Goal: Task Accomplishment & Management: Manage account settings

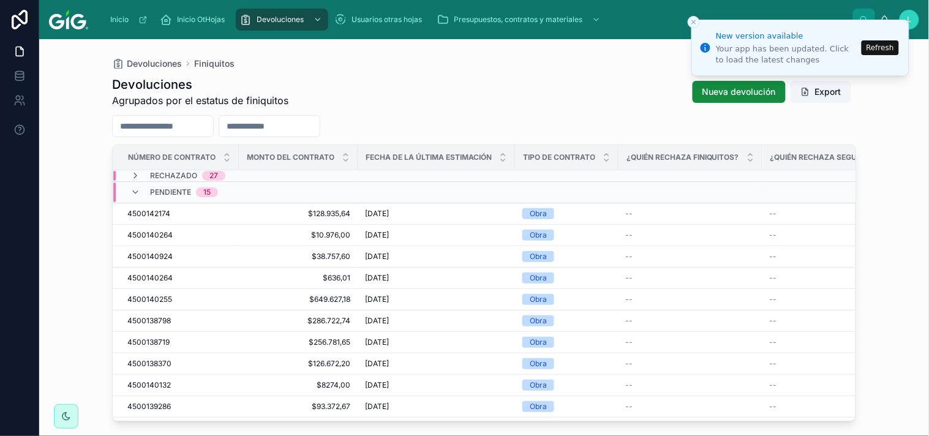
click at [883, 43] on button "Refresh" at bounding box center [879, 47] width 37 height 15
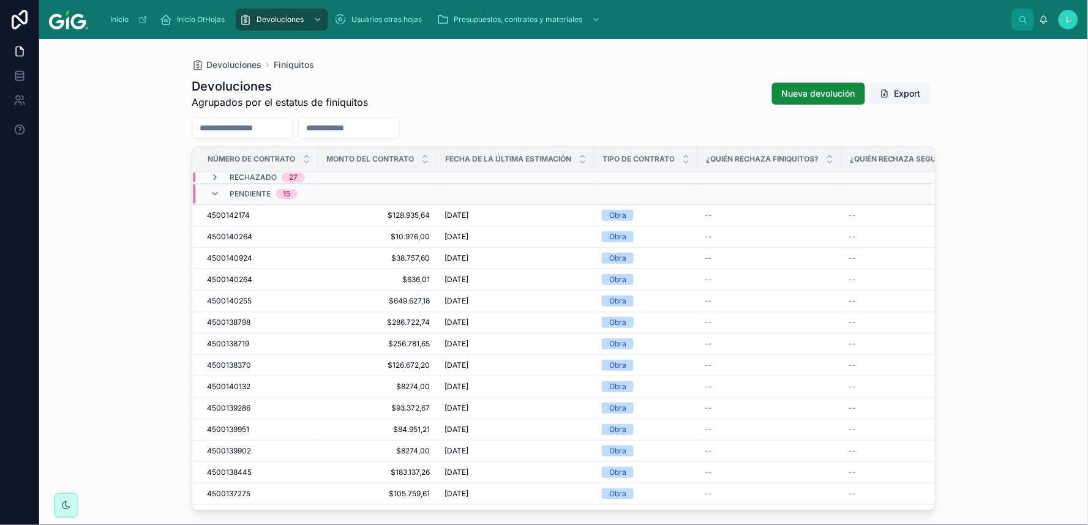
click at [273, 126] on input "text" at bounding box center [242, 127] width 100 height 17
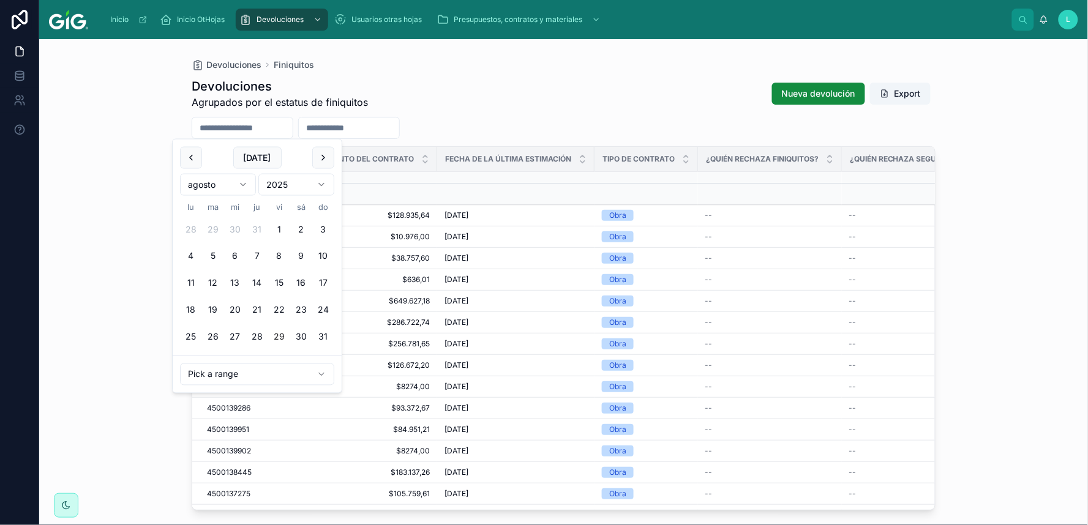
click at [395, 130] on input "text" at bounding box center [349, 127] width 100 height 17
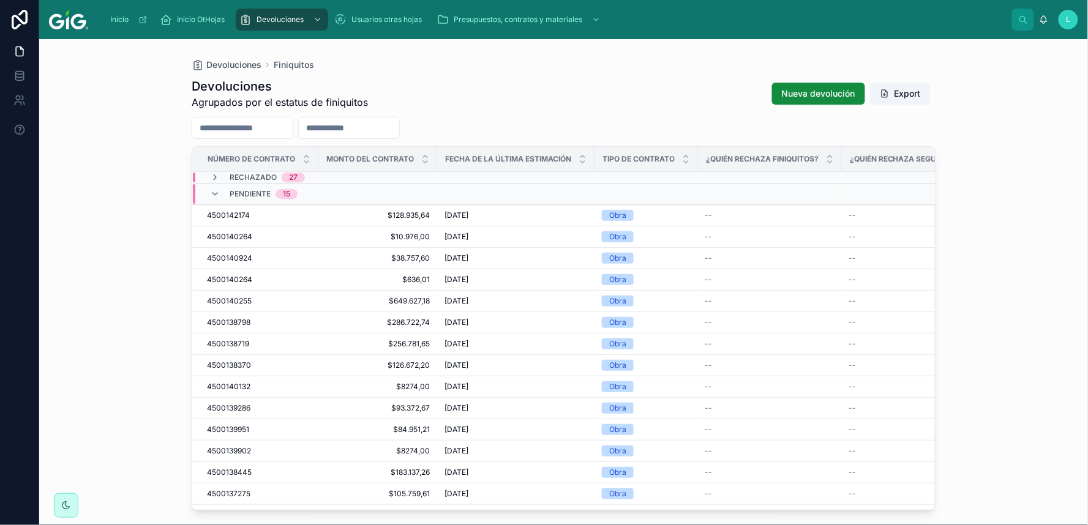
paste input "**********"
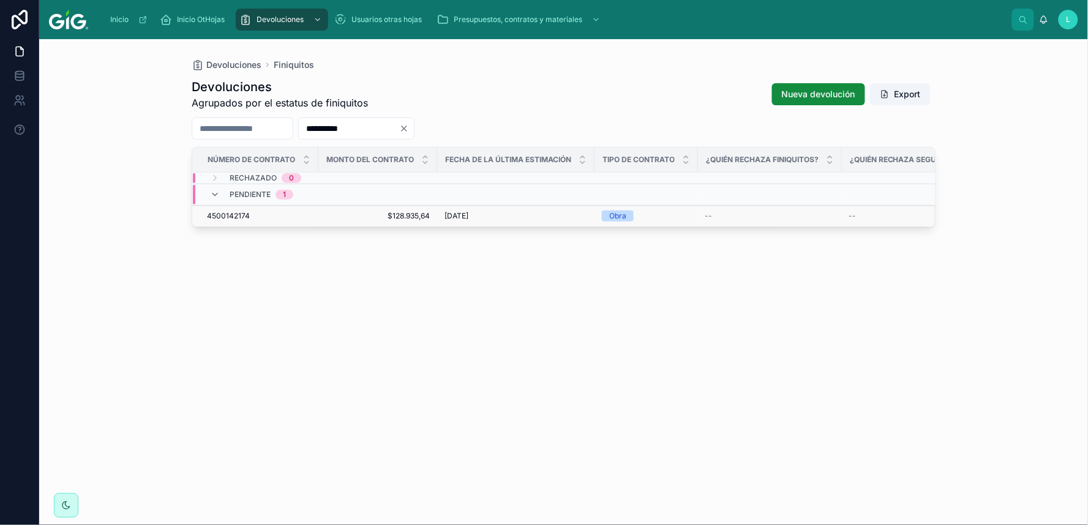
type input "**********"
click at [228, 217] on span "4500142174" at bounding box center [228, 216] width 43 height 10
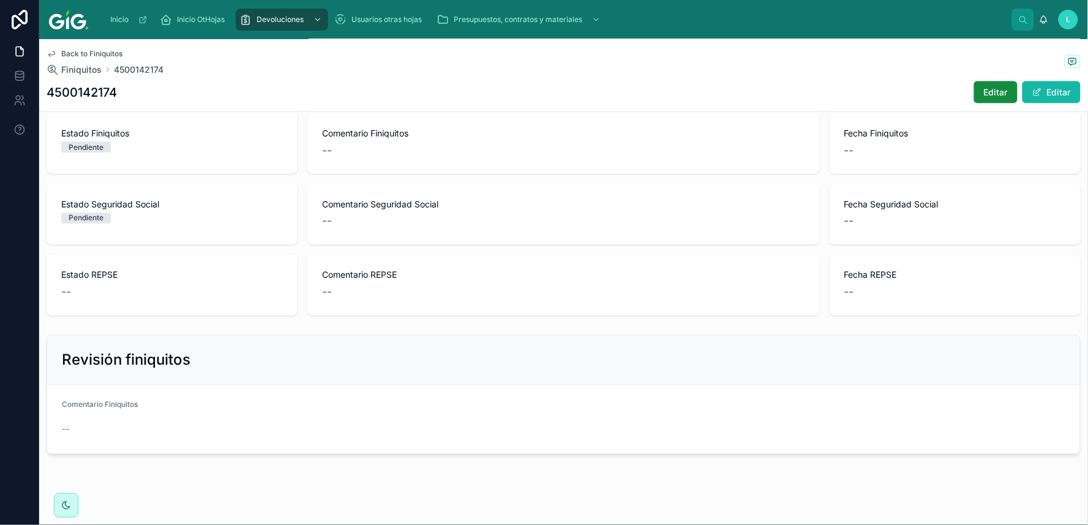
scroll to position [541, 0]
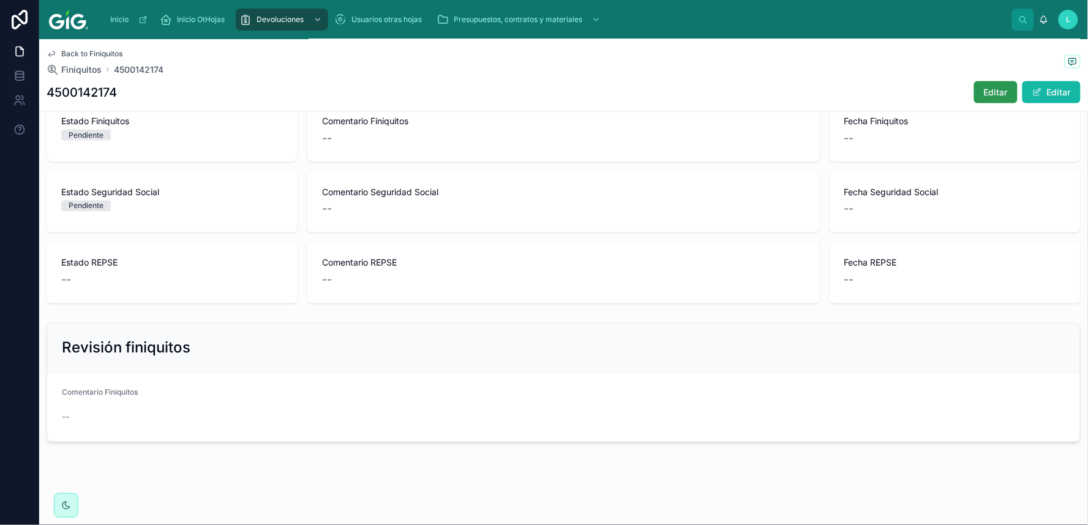
click at [928, 89] on span "Editar" at bounding box center [996, 92] width 24 height 12
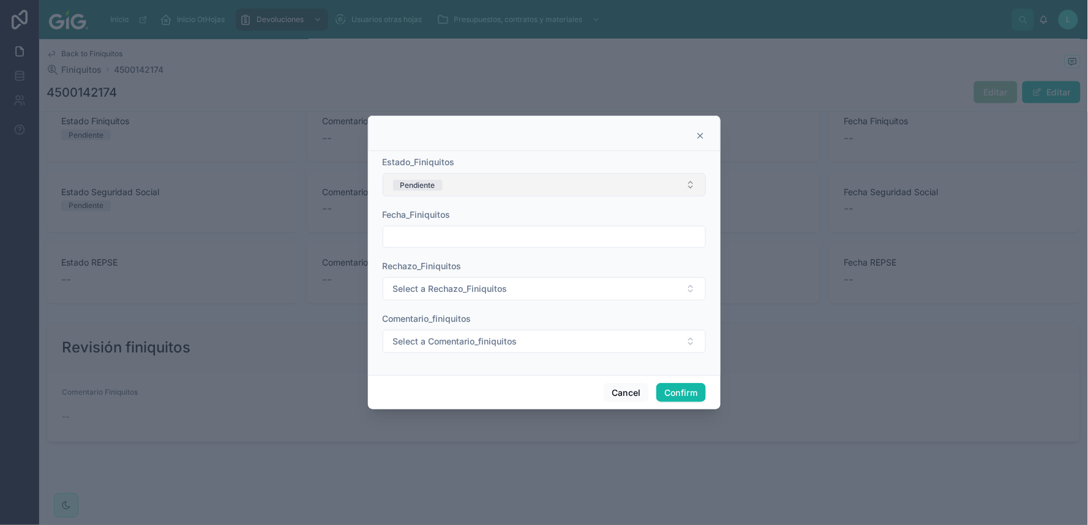
click at [692, 181] on button "Pendiente" at bounding box center [544, 184] width 323 height 23
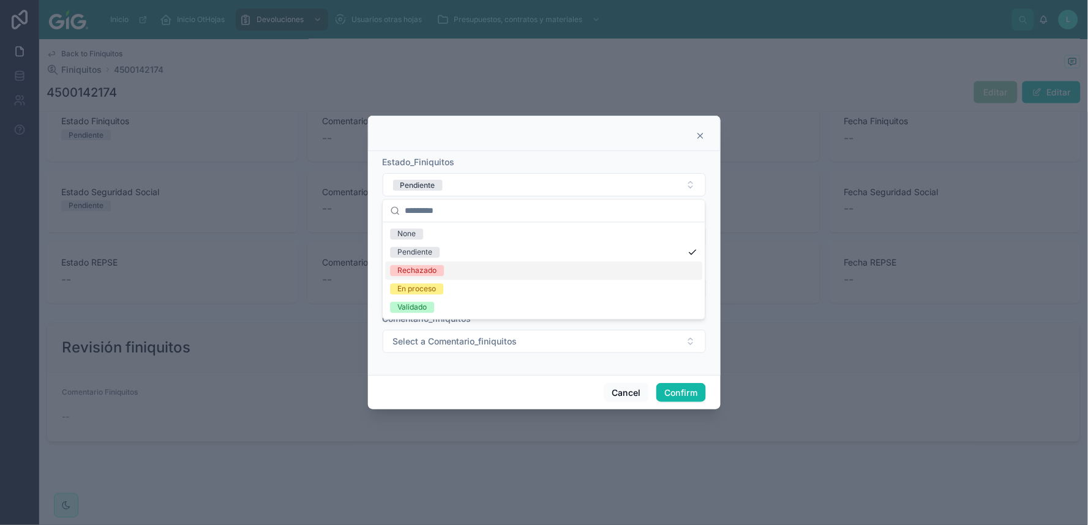
click at [403, 272] on div "Rechazado" at bounding box center [416, 271] width 39 height 11
click at [637, 241] on input "text" at bounding box center [544, 236] width 322 height 17
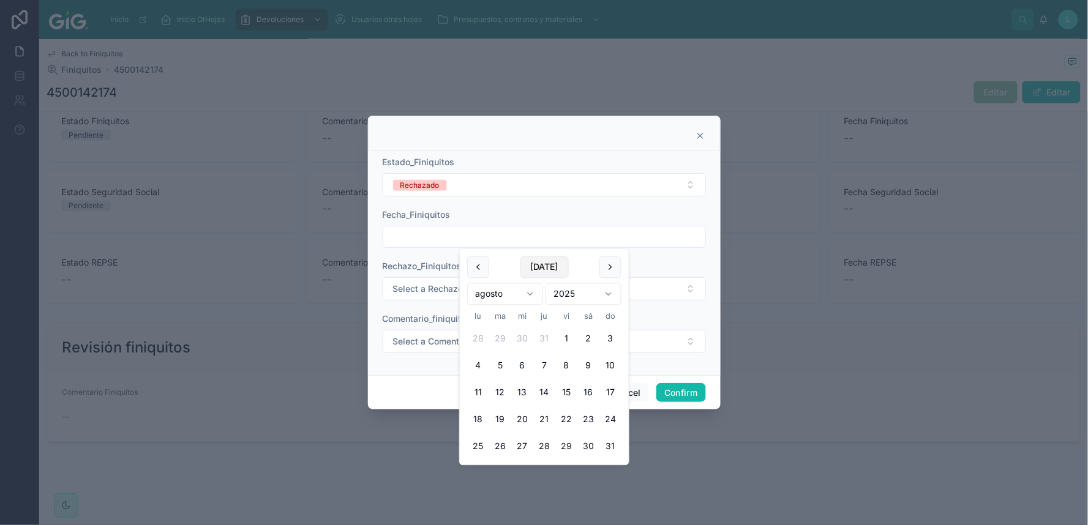
click at [550, 261] on button "[DATE]" at bounding box center [544, 268] width 48 height 22
type input "*********"
click at [414, 288] on span "Select a Rechazo_Finiquitos" at bounding box center [450, 289] width 114 height 12
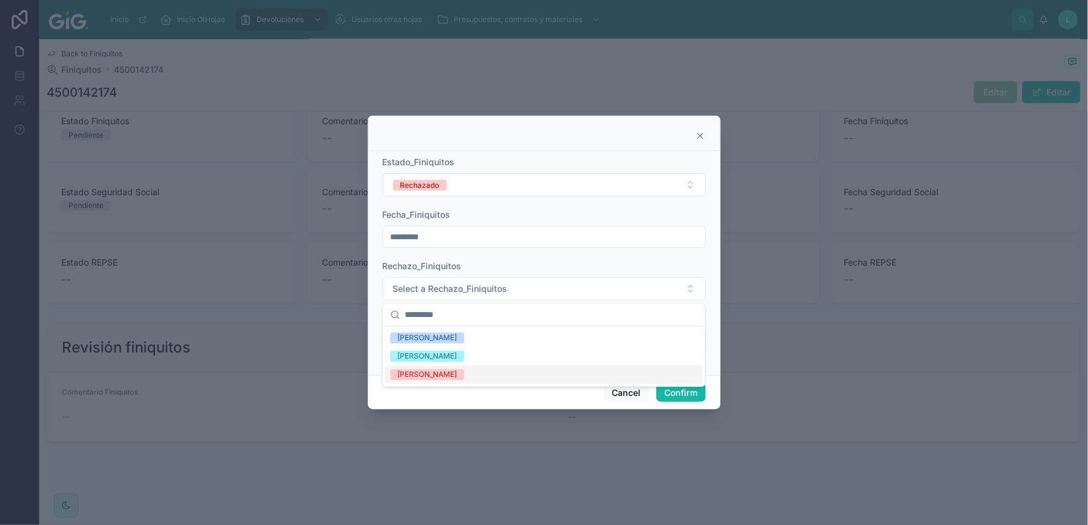
click at [413, 376] on div "[PERSON_NAME]" at bounding box center [426, 375] width 59 height 11
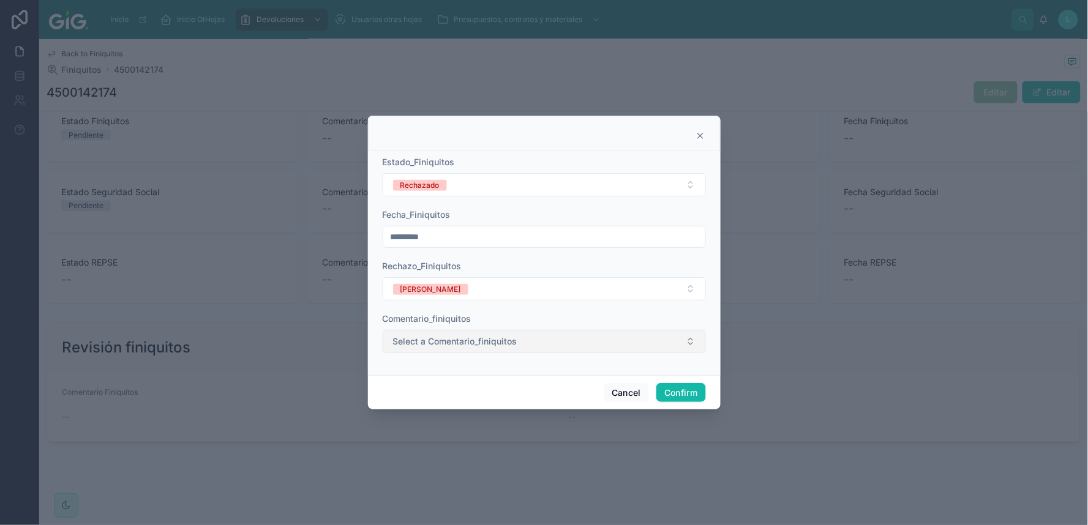
click at [653, 340] on button "Select a Comentario_finiquitos" at bounding box center [544, 341] width 323 height 23
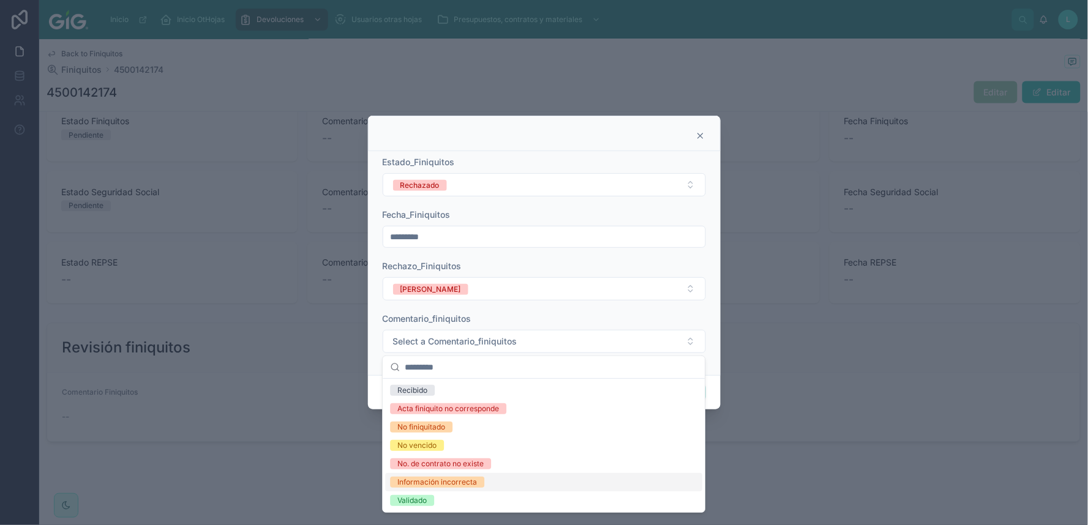
click at [450, 435] on div "Información incorrecta" at bounding box center [437, 482] width 80 height 11
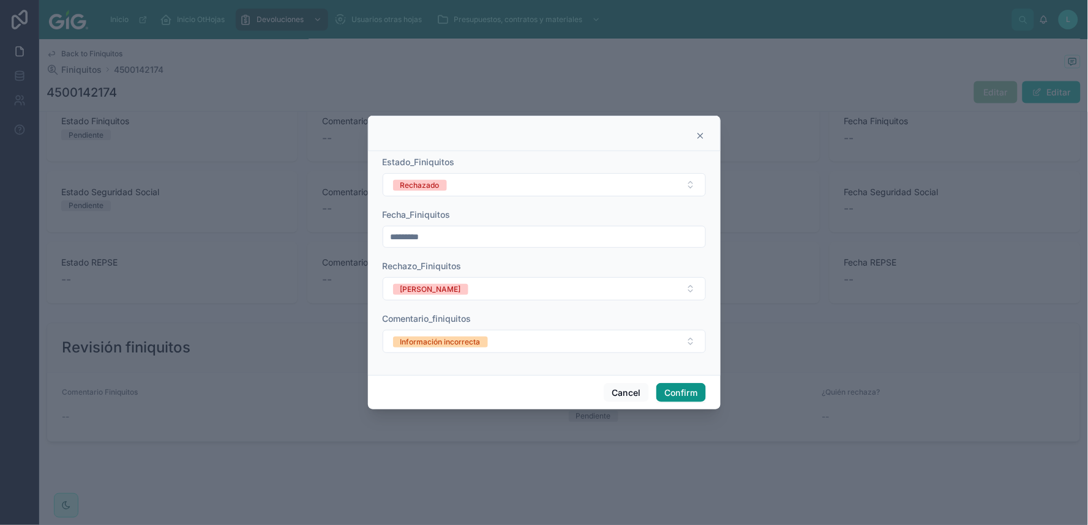
click at [675, 394] on button "Confirm" at bounding box center [680, 393] width 49 height 20
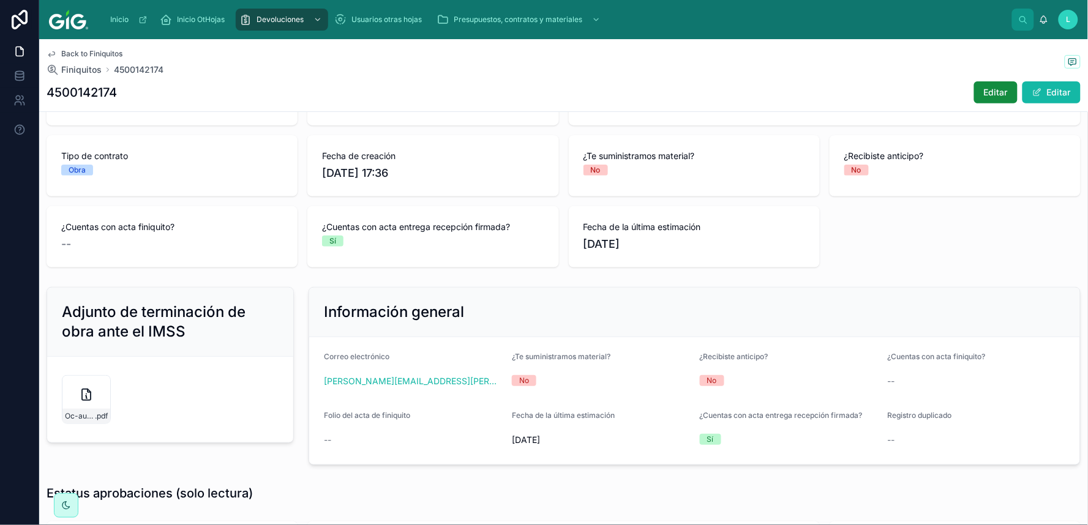
scroll to position [108, 0]
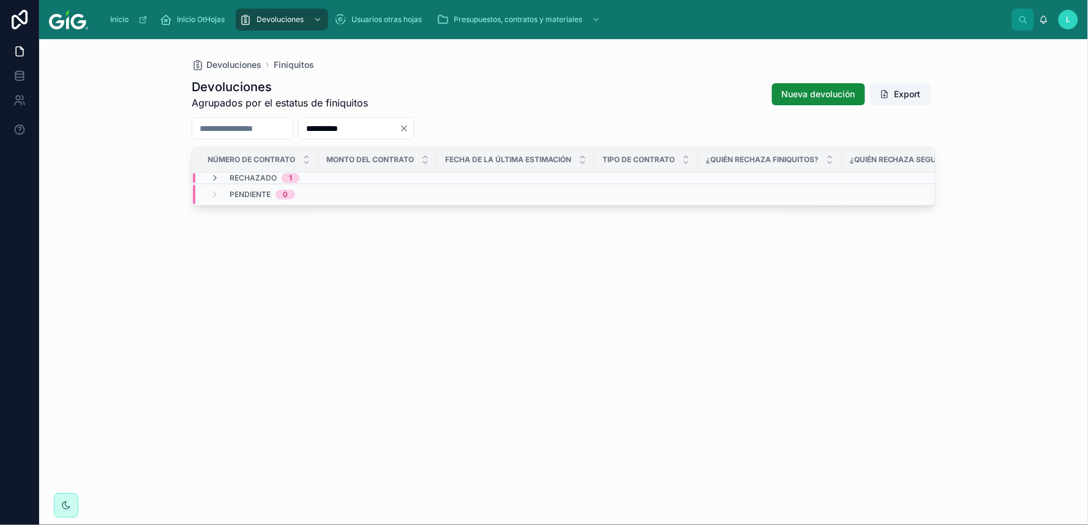
drag, startPoint x: 399, startPoint y: 123, endPoint x: 331, endPoint y: 125, distance: 68.0
click at [331, 125] on input "**********" at bounding box center [349, 128] width 100 height 17
paste input "text"
type input "**********"
click at [228, 211] on span "4500140264" at bounding box center [229, 216] width 45 height 10
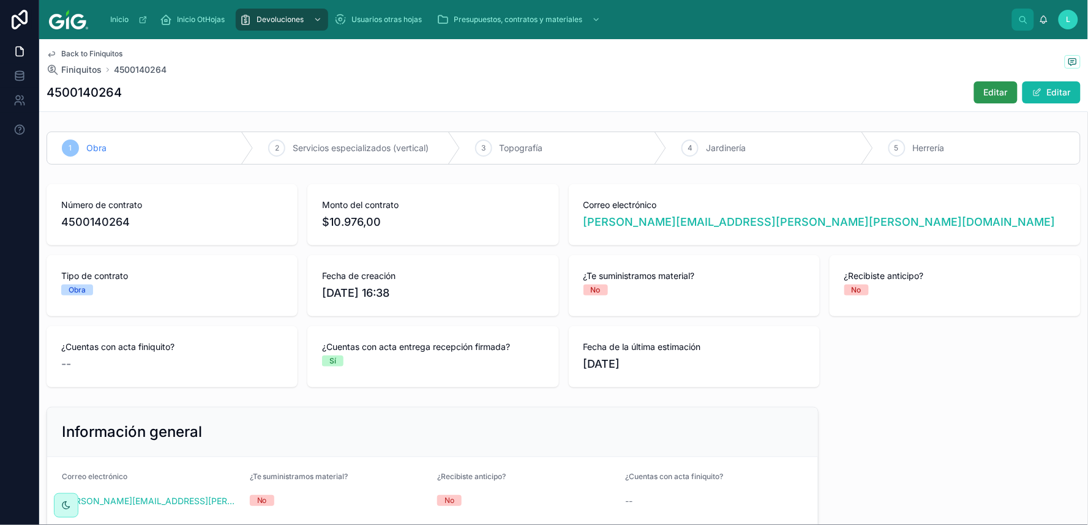
click at [928, 94] on span "Editar" at bounding box center [996, 92] width 24 height 12
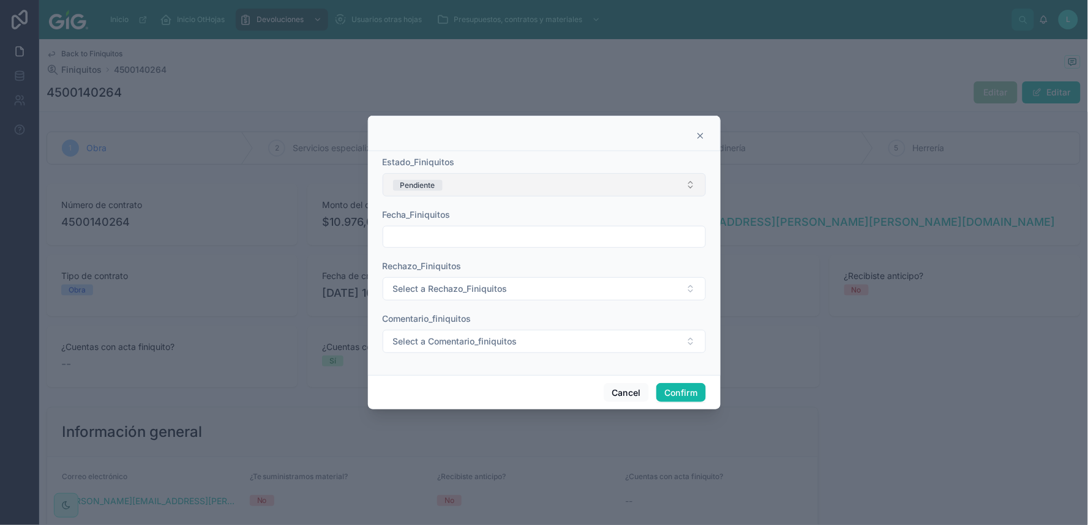
click at [456, 189] on button "Pendiente" at bounding box center [544, 184] width 323 height 23
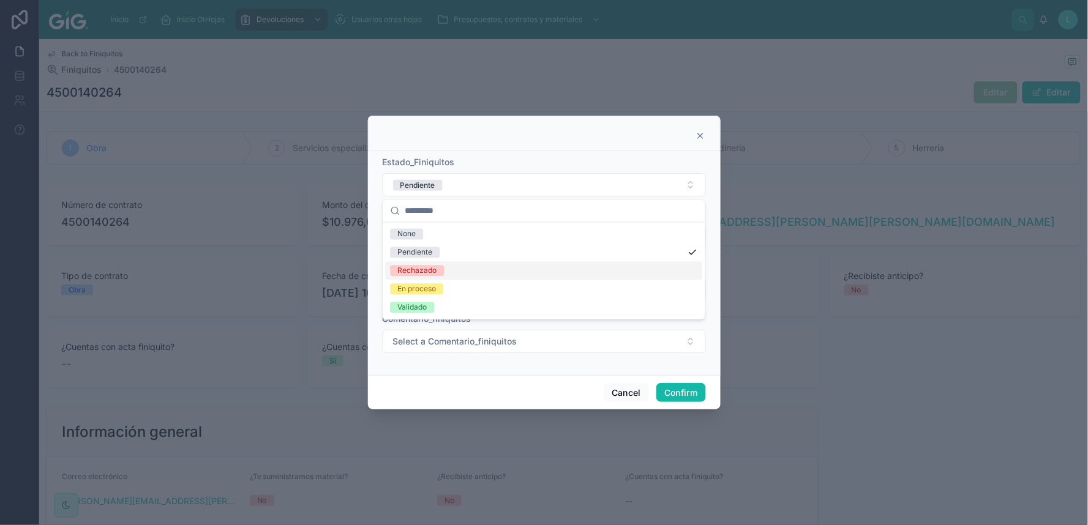
click at [424, 275] on div "Rechazado" at bounding box center [416, 271] width 39 height 11
click at [424, 234] on input "text" at bounding box center [544, 236] width 322 height 17
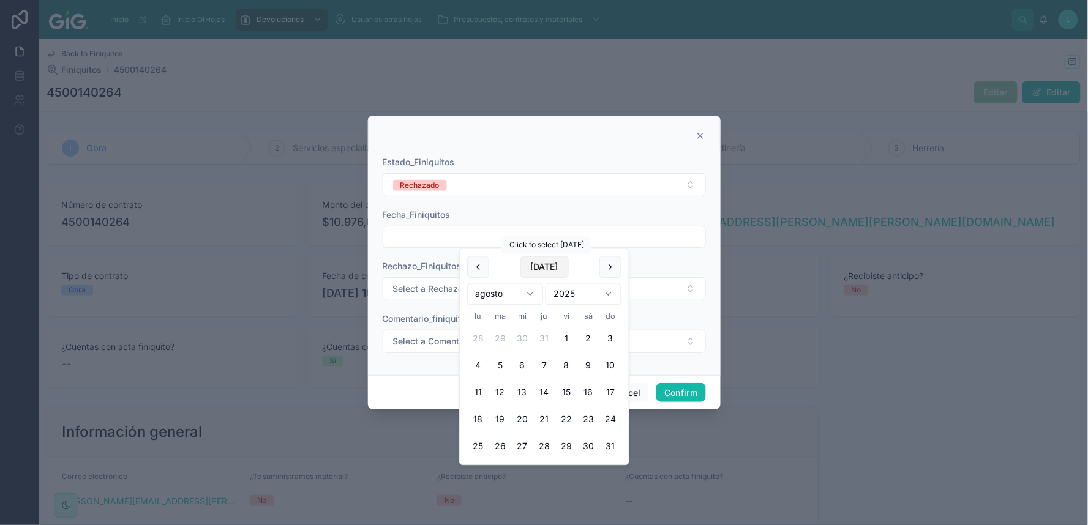
click at [549, 270] on button "[DATE]" at bounding box center [544, 268] width 48 height 22
type input "*********"
click at [413, 286] on span "Select a Rechazo_Finiquitos" at bounding box center [450, 289] width 114 height 12
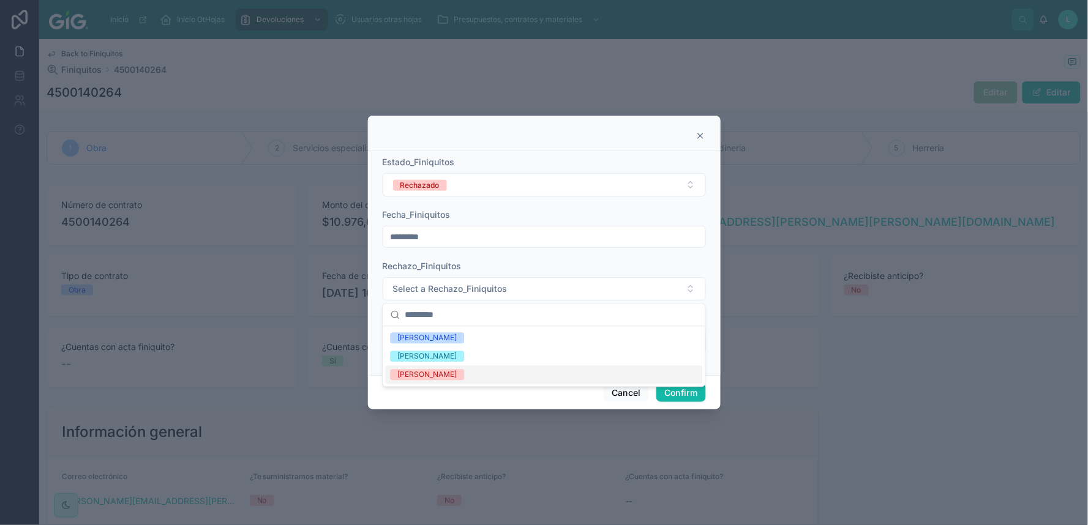
click at [414, 373] on div "[PERSON_NAME]" at bounding box center [426, 375] width 59 height 11
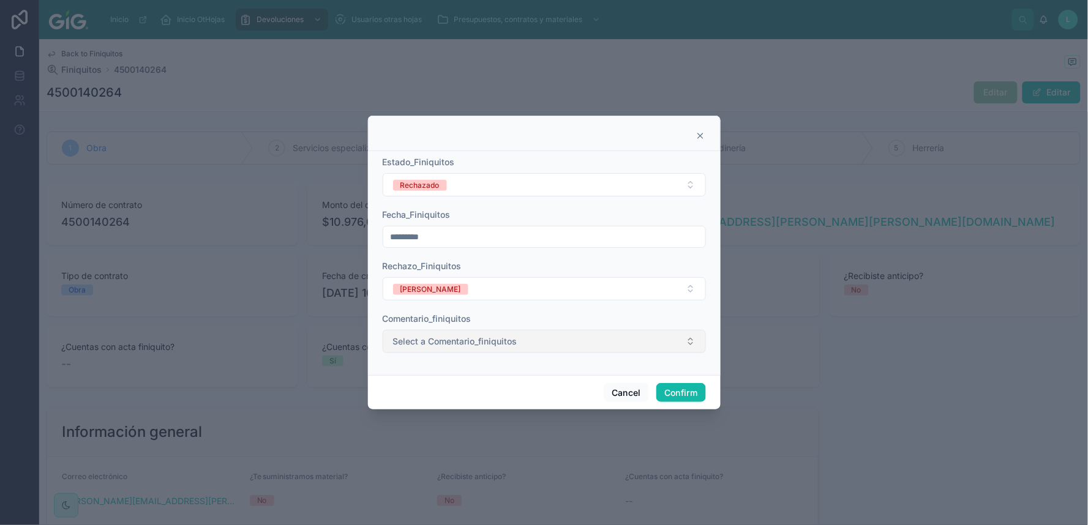
click at [427, 343] on span "Select a Comentario_finiquitos" at bounding box center [455, 341] width 124 height 12
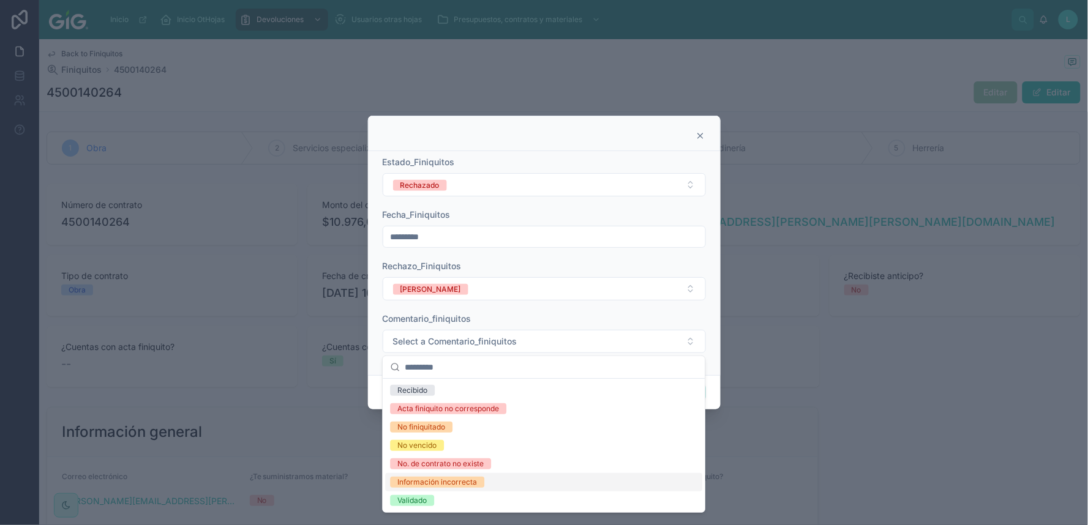
click at [421, 435] on div "Información incorrecta" at bounding box center [437, 482] width 80 height 11
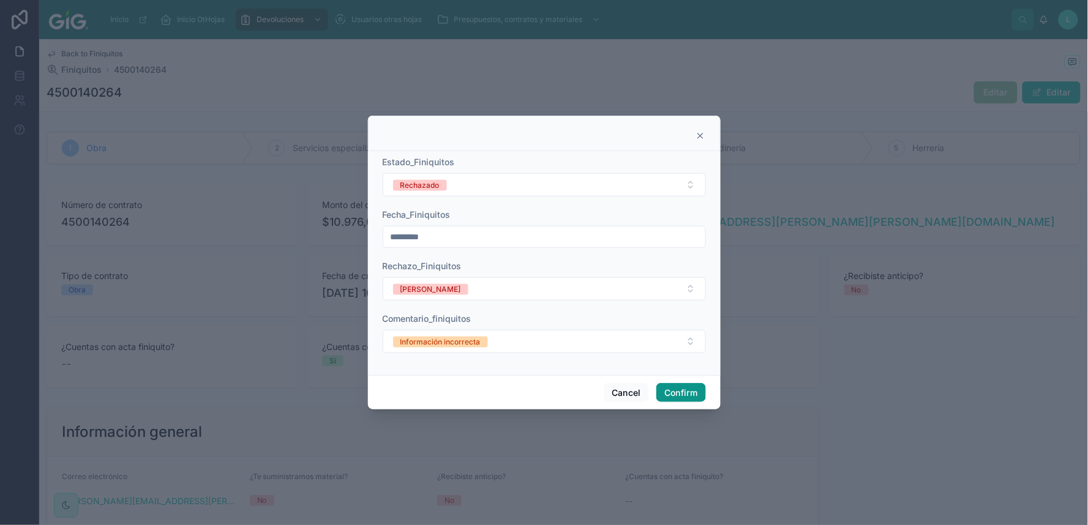
click at [684, 394] on button "Confirm" at bounding box center [680, 393] width 49 height 20
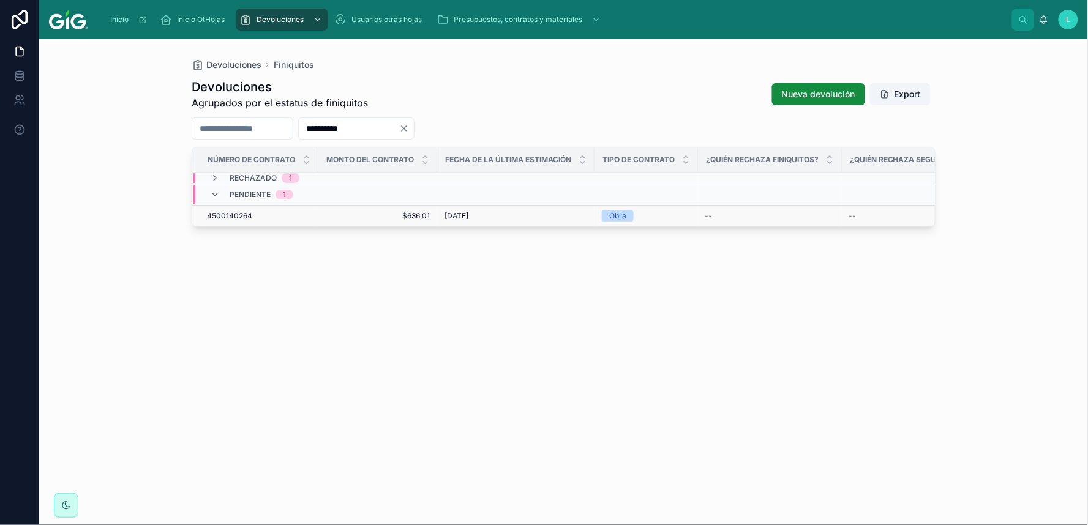
click at [224, 214] on span "4500140264" at bounding box center [229, 216] width 45 height 10
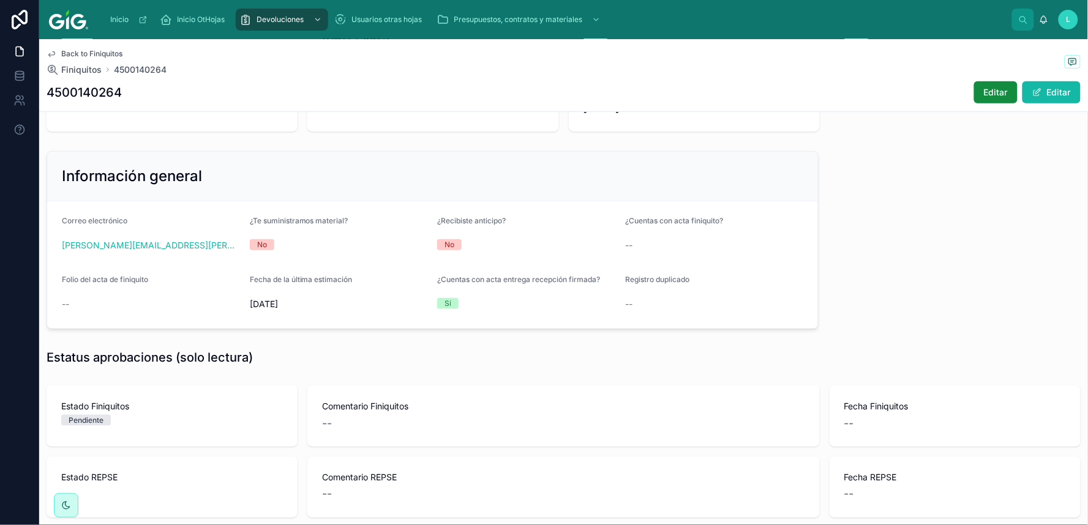
scroll to position [259, 0]
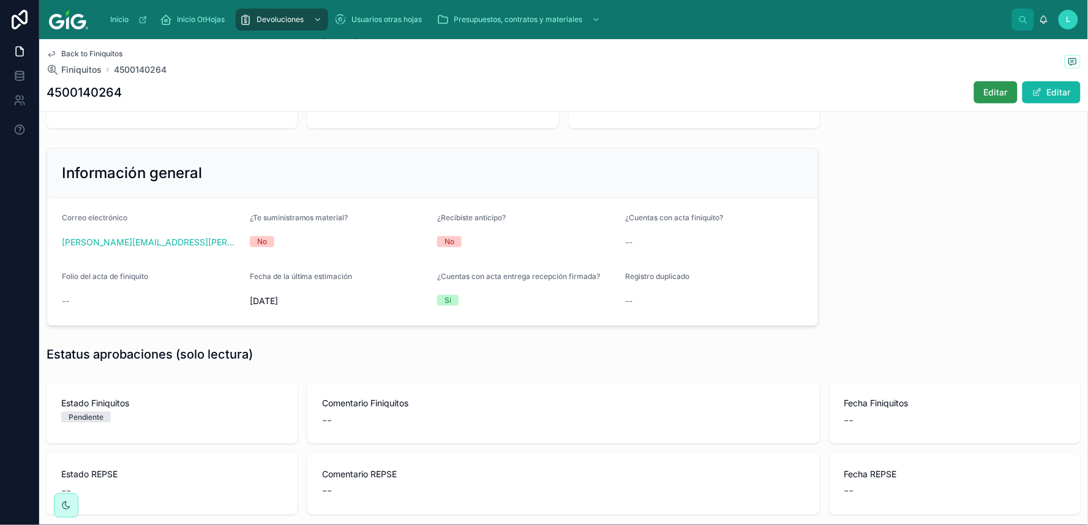
click at [928, 91] on span "Editar" at bounding box center [996, 92] width 24 height 12
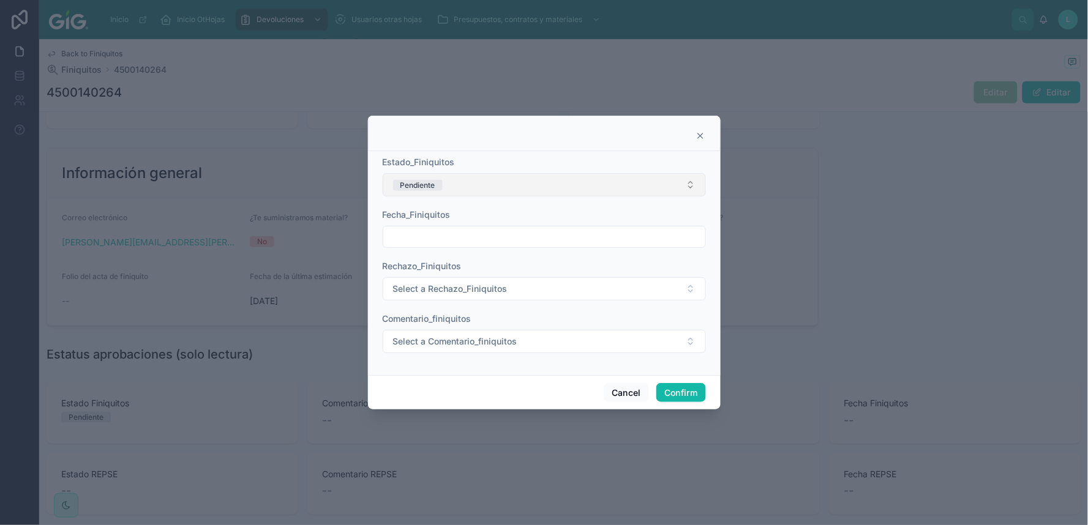
click at [462, 181] on button "Pendiente" at bounding box center [544, 184] width 323 height 23
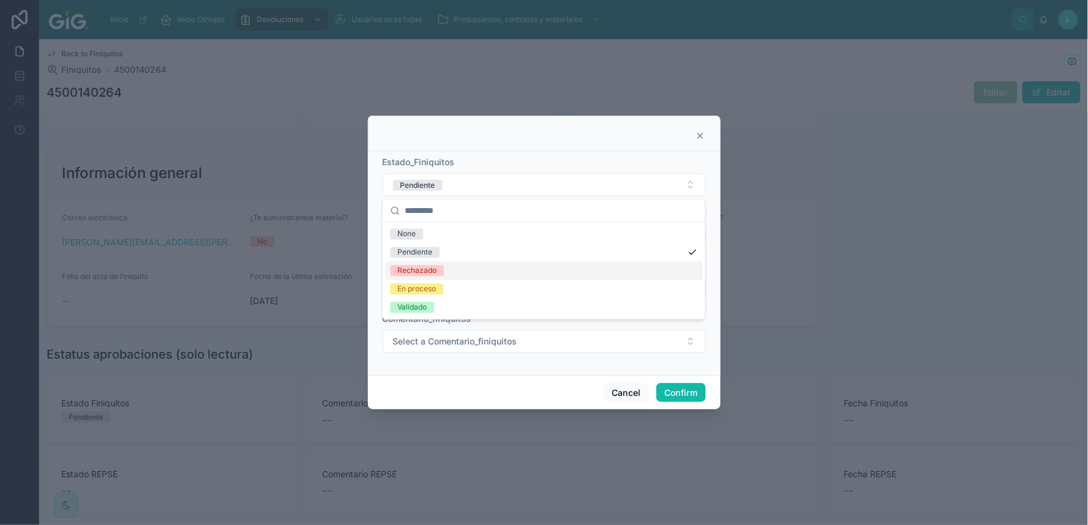
click at [419, 269] on div "Rechazado" at bounding box center [416, 271] width 39 height 11
click at [418, 239] on input "text" at bounding box center [544, 236] width 322 height 17
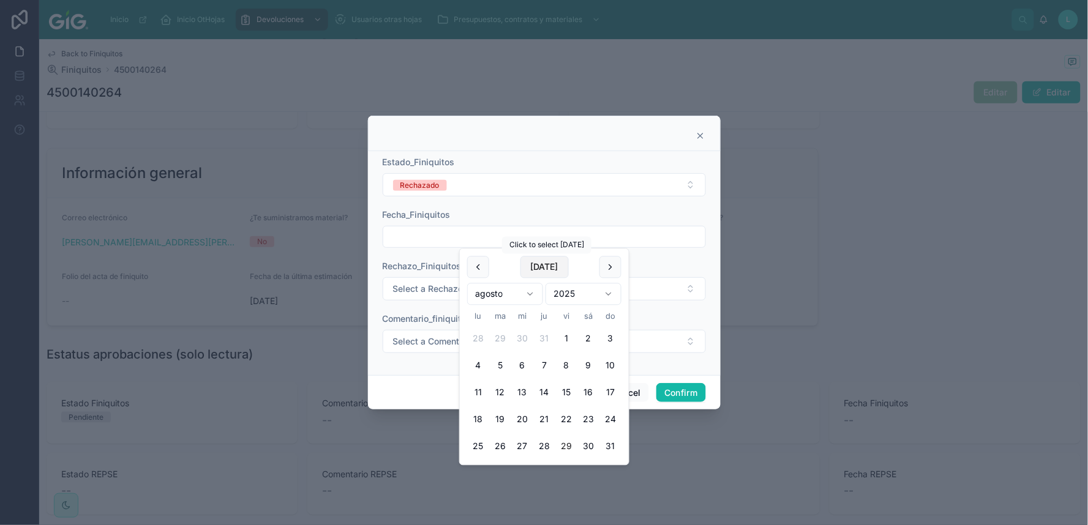
click at [553, 267] on button "[DATE]" at bounding box center [544, 268] width 48 height 22
type input "*********"
click at [418, 285] on span "Select a Rechazo_Finiquitos" at bounding box center [450, 289] width 114 height 12
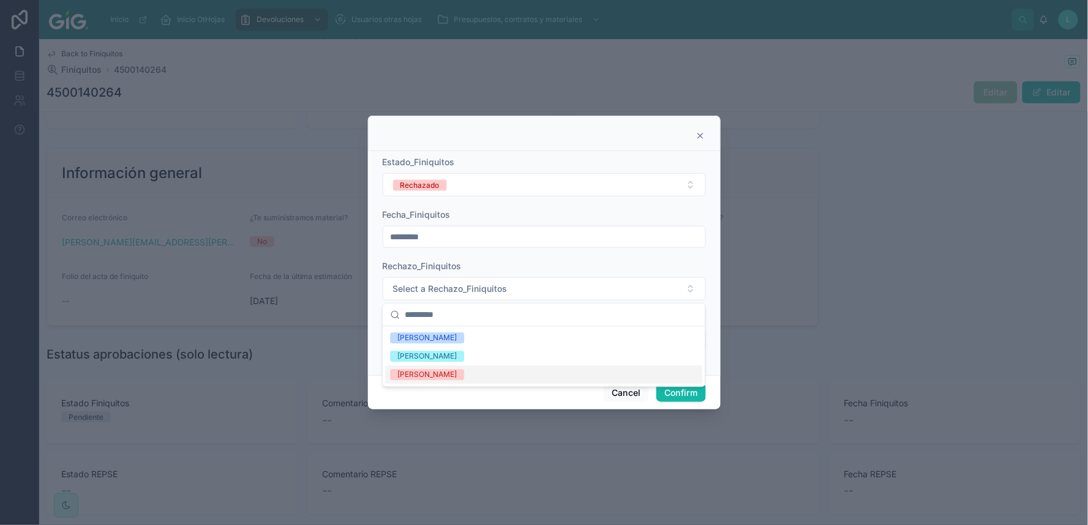
click at [427, 374] on div "[PERSON_NAME]" at bounding box center [426, 375] width 59 height 11
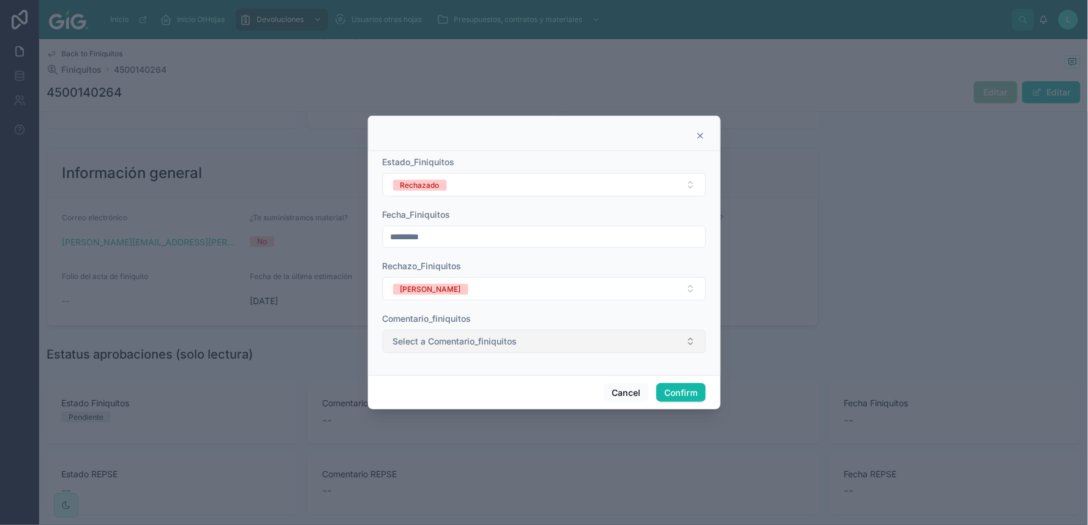
click at [427, 343] on span "Select a Comentario_finiquitos" at bounding box center [455, 341] width 124 height 12
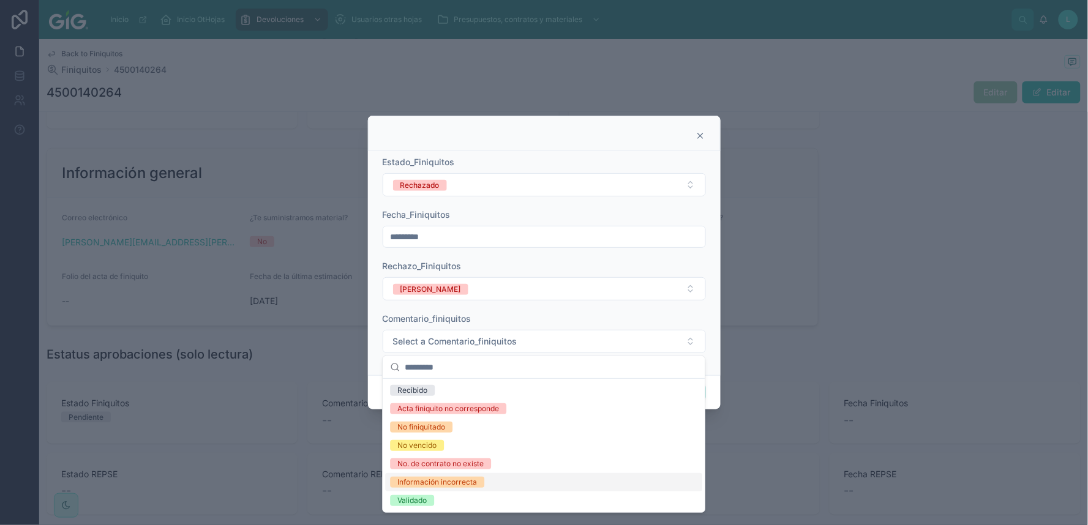
click at [432, 435] on div "Información incorrecta" at bounding box center [437, 482] width 80 height 11
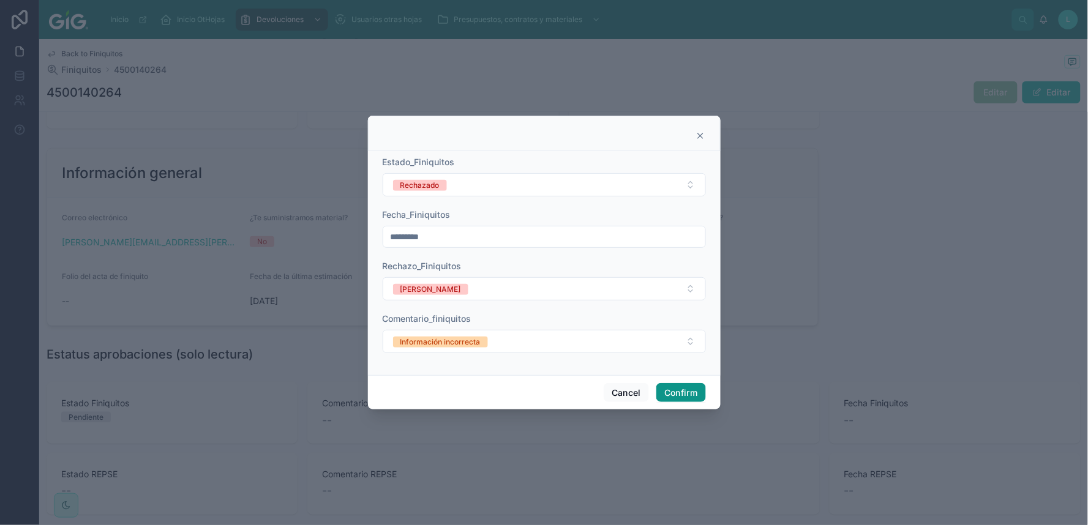
click at [683, 393] on button "Confirm" at bounding box center [680, 393] width 49 height 20
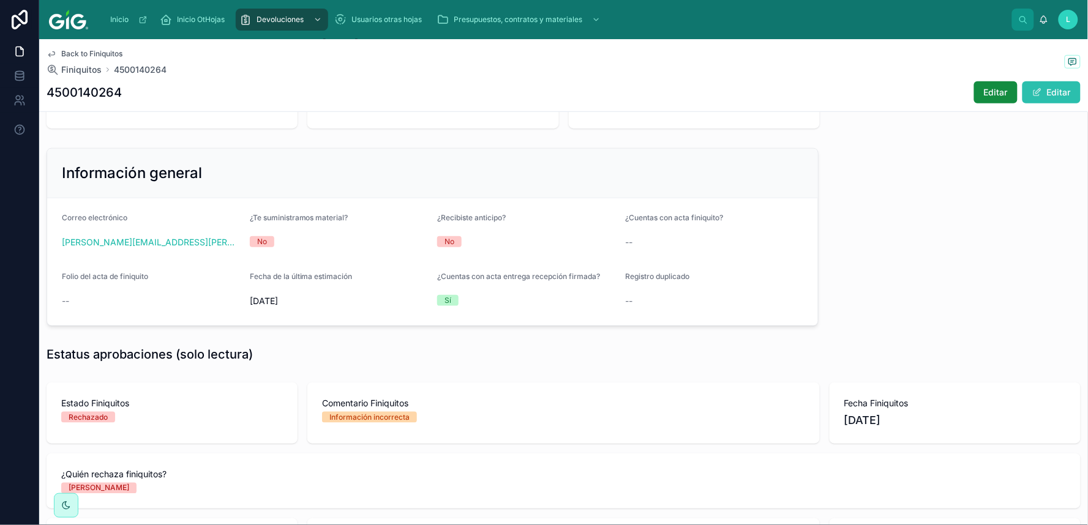
click at [928, 82] on button "Editar" at bounding box center [1051, 92] width 58 height 22
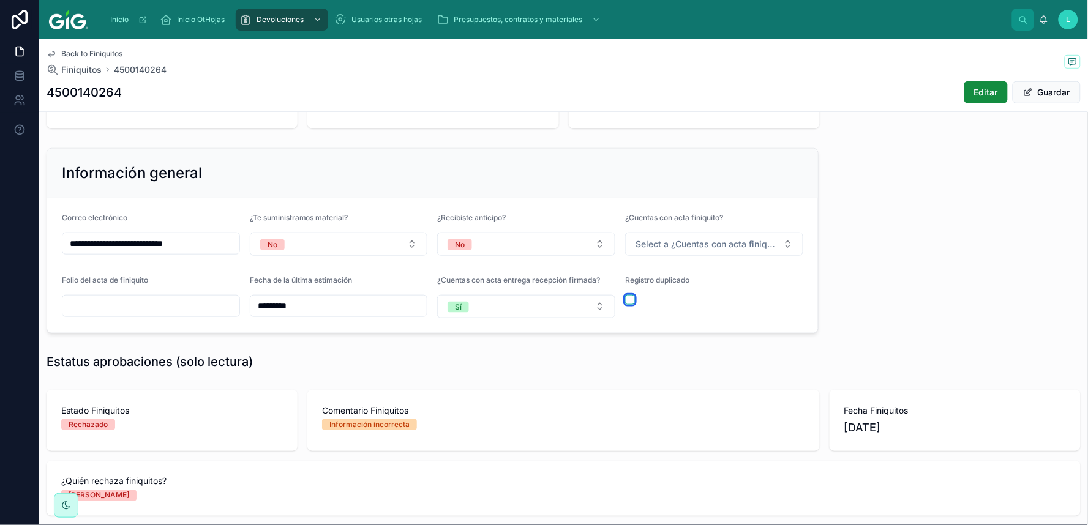
click at [625, 301] on button "button" at bounding box center [630, 300] width 10 height 10
click at [928, 95] on button "Guardar" at bounding box center [1047, 92] width 68 height 22
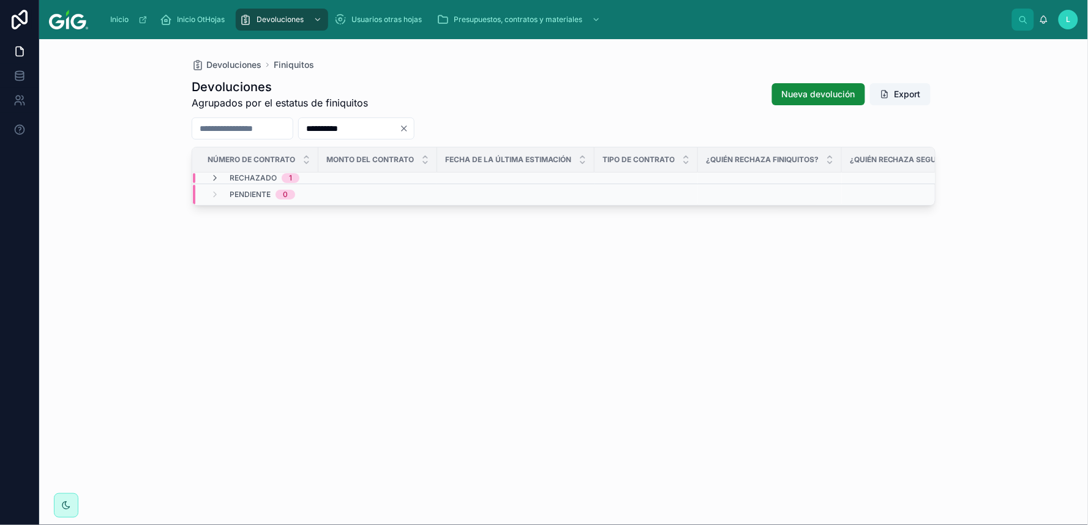
drag, startPoint x: 394, startPoint y: 129, endPoint x: 326, endPoint y: 129, distance: 67.3
click at [327, 129] on input "**********" at bounding box center [349, 128] width 100 height 17
paste input "text"
type input "**********"
click at [230, 214] on span "4500140924" at bounding box center [229, 216] width 45 height 10
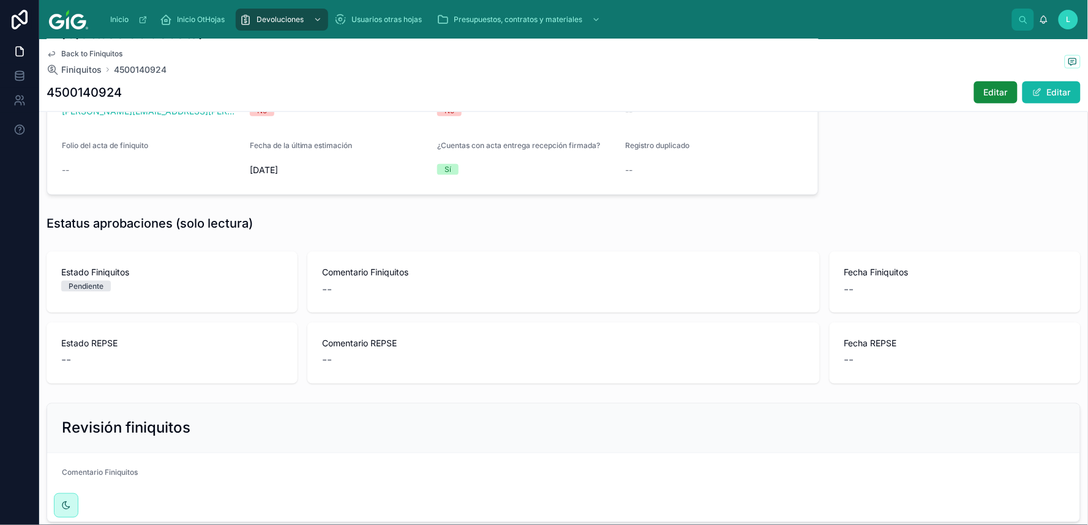
scroll to position [392, 0]
click at [928, 95] on button "Editar" at bounding box center [1051, 92] width 58 height 22
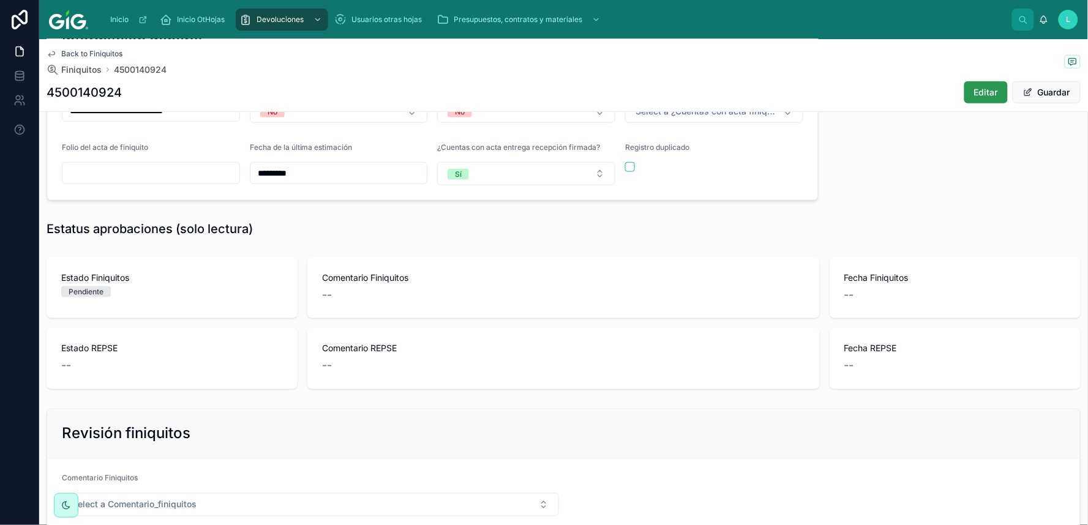
click at [928, 97] on span "Editar" at bounding box center [986, 92] width 24 height 12
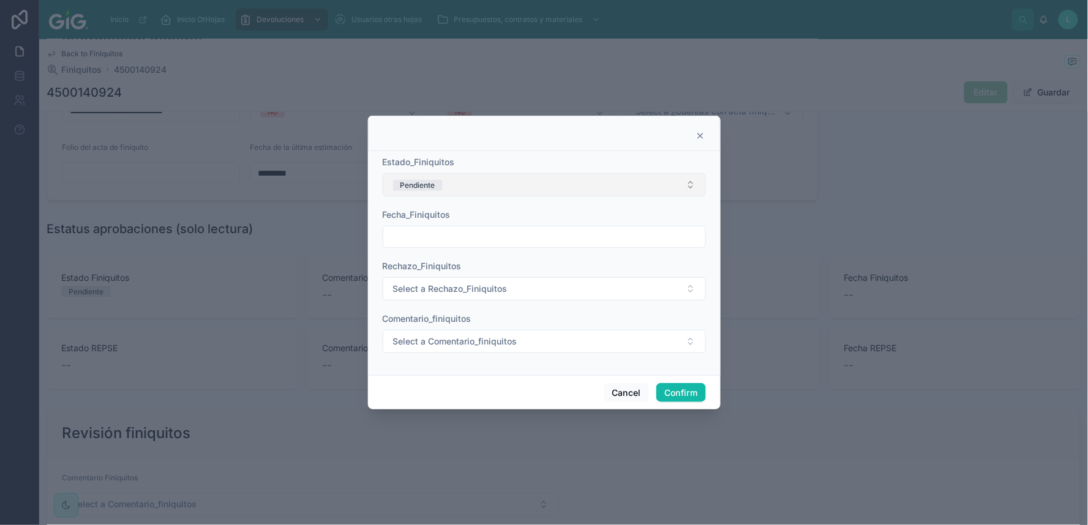
click at [468, 181] on button "Pendiente" at bounding box center [544, 184] width 323 height 23
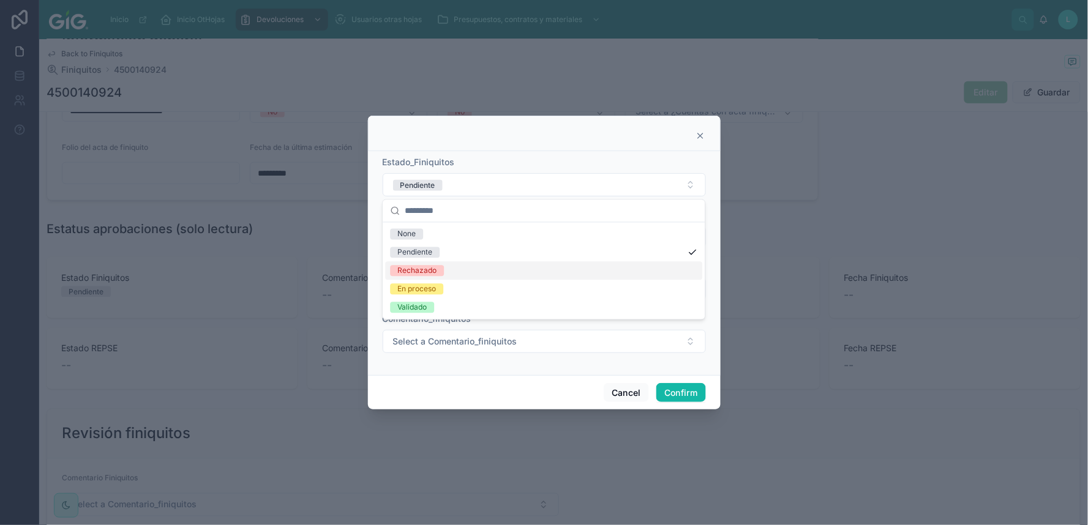
click at [427, 274] on div "Rechazado" at bounding box center [416, 271] width 39 height 11
click at [424, 235] on input "text" at bounding box center [544, 236] width 322 height 17
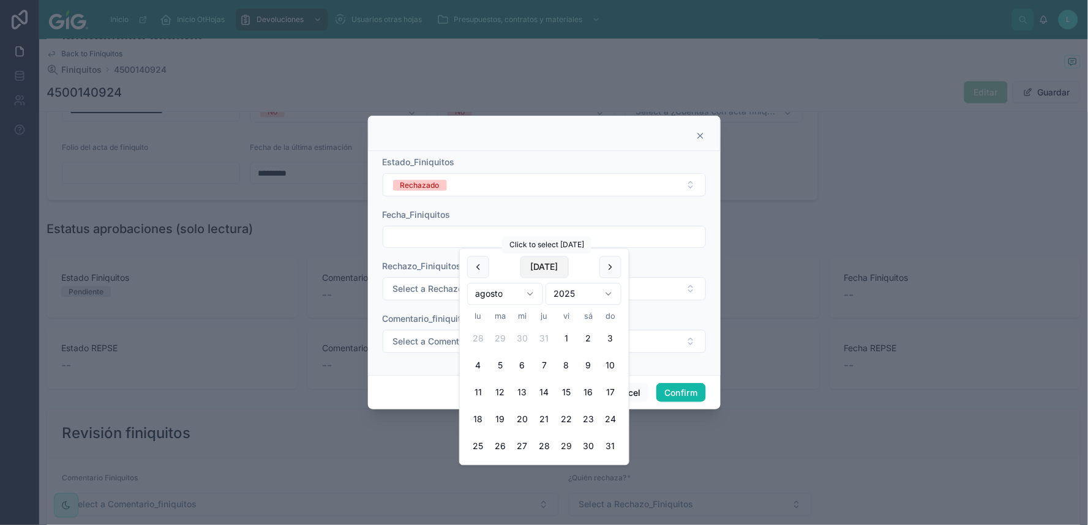
click at [536, 271] on button "[DATE]" at bounding box center [544, 268] width 48 height 22
type input "*********"
click at [423, 283] on span "Select a Rechazo_Finiquitos" at bounding box center [450, 289] width 114 height 12
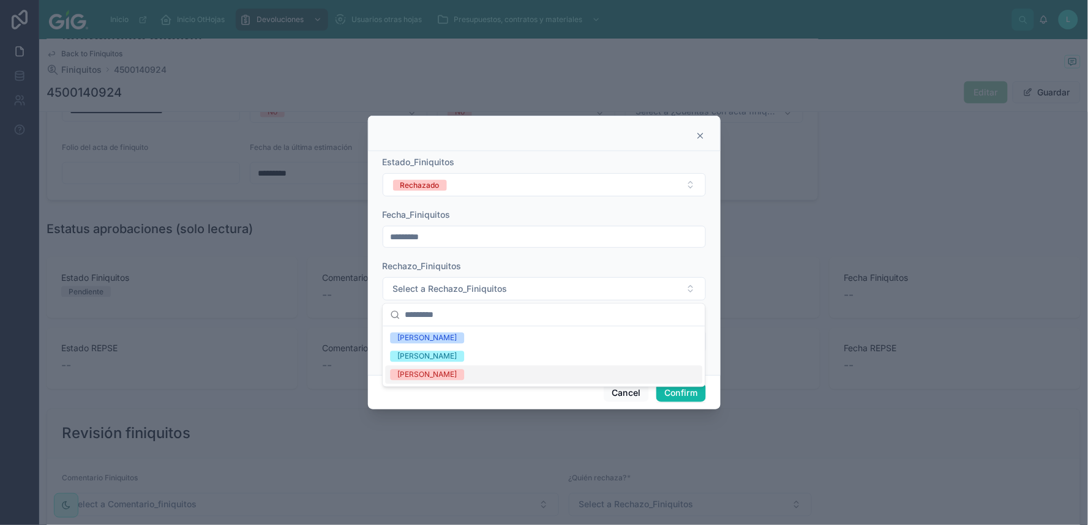
click at [412, 377] on div "[PERSON_NAME]" at bounding box center [426, 375] width 59 height 11
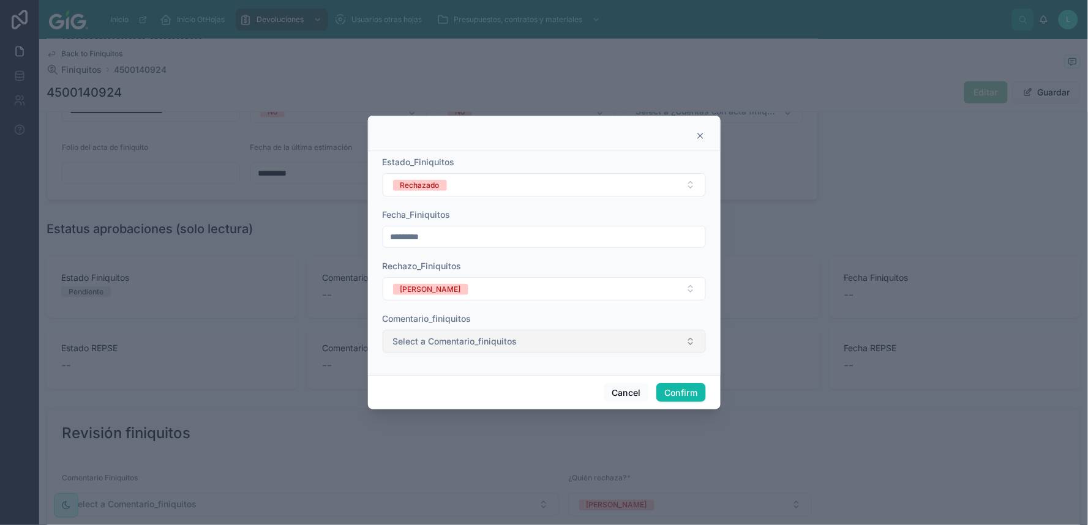
click at [415, 345] on span "Select a Comentario_finiquitos" at bounding box center [455, 341] width 124 height 12
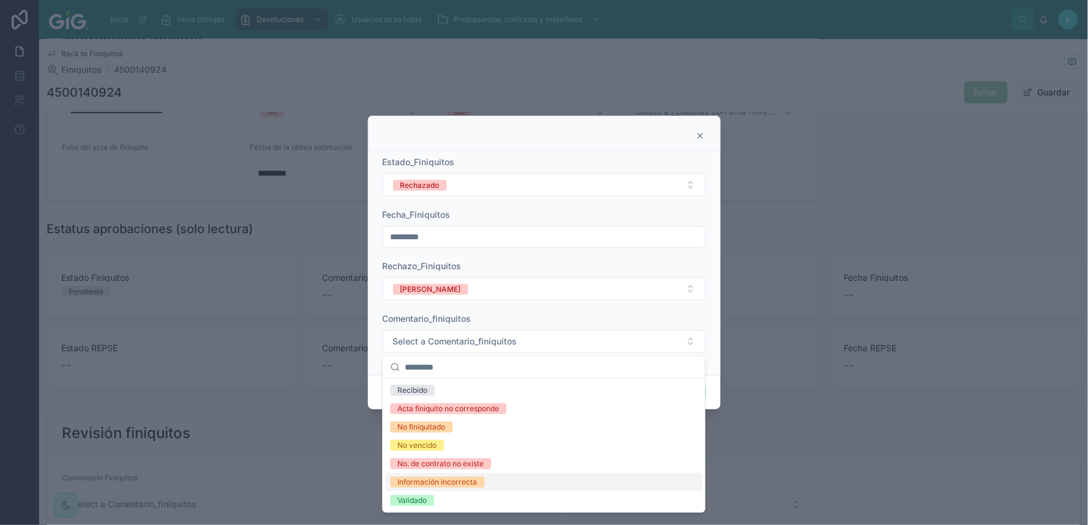
click at [411, 435] on div "Información incorrecta" at bounding box center [437, 482] width 80 height 11
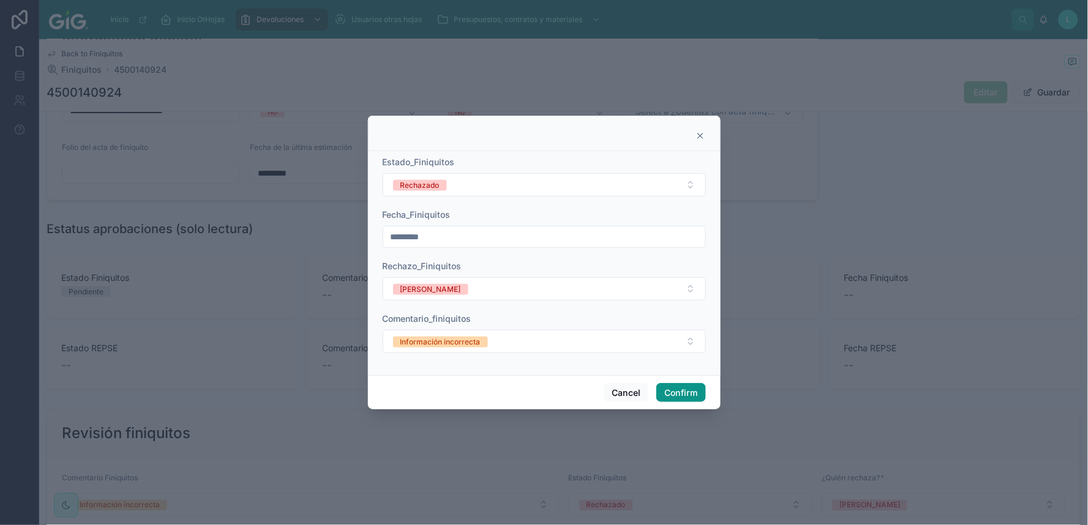
click at [693, 392] on button "Confirm" at bounding box center [680, 393] width 49 height 20
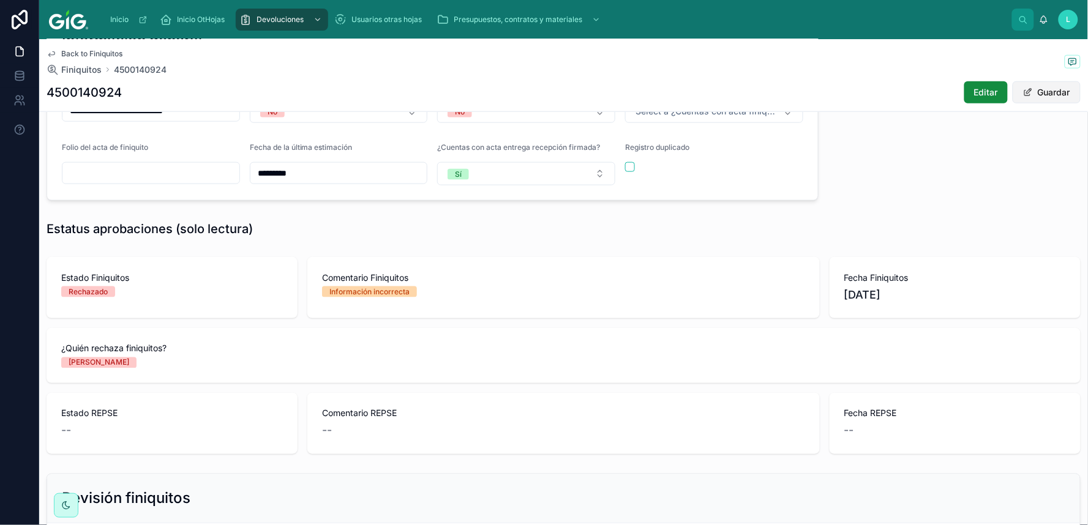
click at [928, 84] on button "Guardar" at bounding box center [1047, 92] width 68 height 22
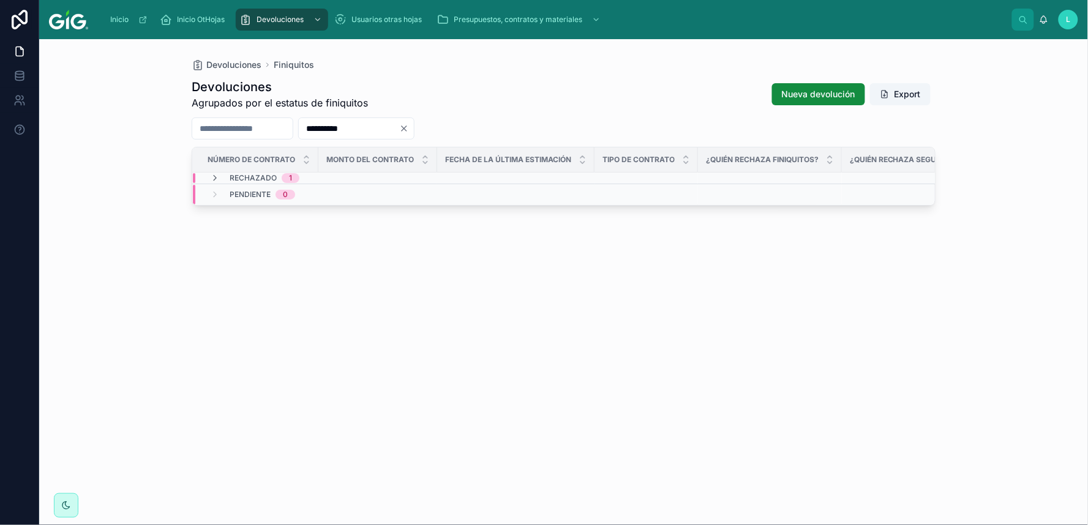
drag, startPoint x: 405, startPoint y: 125, endPoint x: 317, endPoint y: 127, distance: 88.2
click at [317, 127] on div "**********" at bounding box center [564, 129] width 744 height 22
paste input "text"
type input "**********"
click at [236, 212] on span "4500140255" at bounding box center [229, 216] width 45 height 10
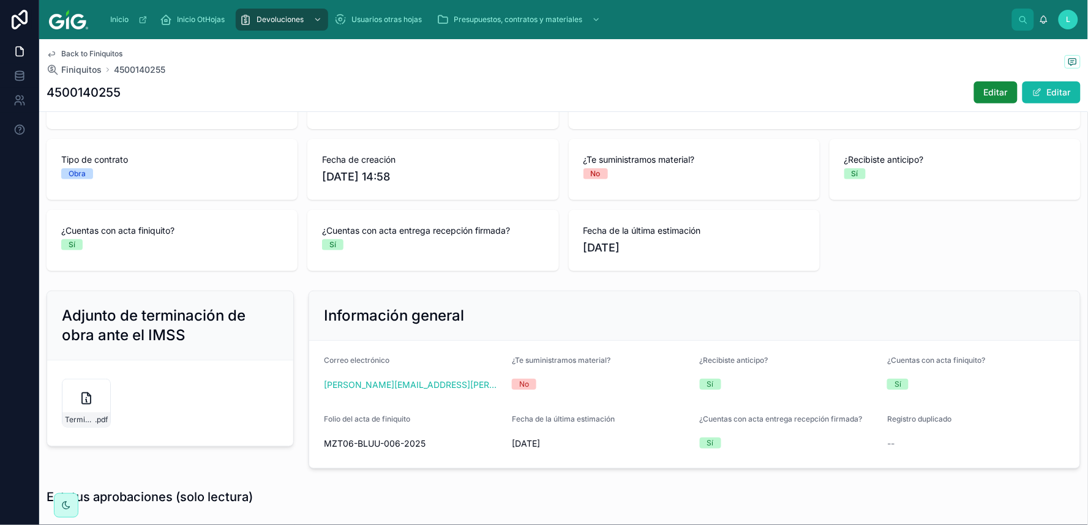
scroll to position [106, 0]
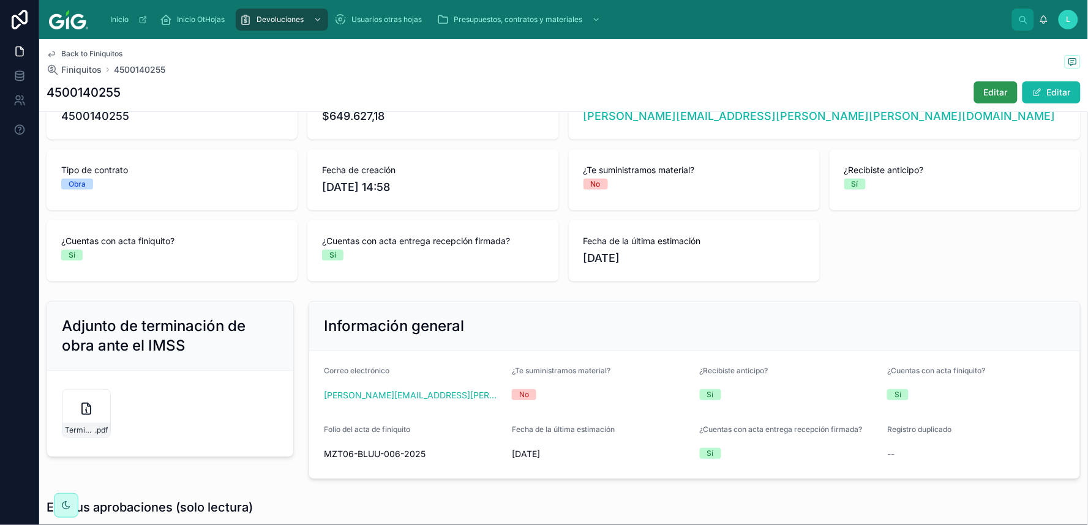
click at [928, 94] on span "Editar" at bounding box center [996, 92] width 24 height 12
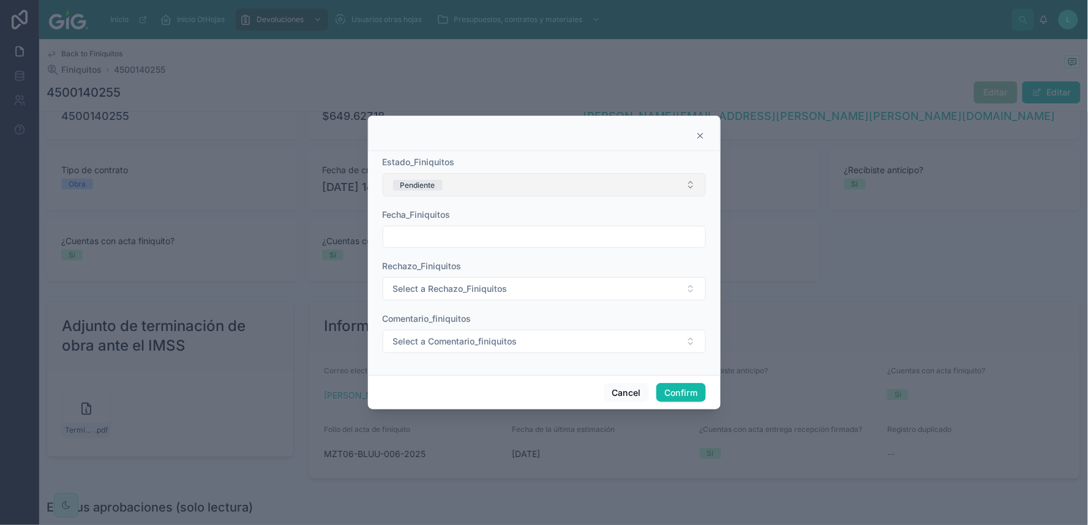
click at [632, 178] on button "Pendiente" at bounding box center [544, 184] width 323 height 23
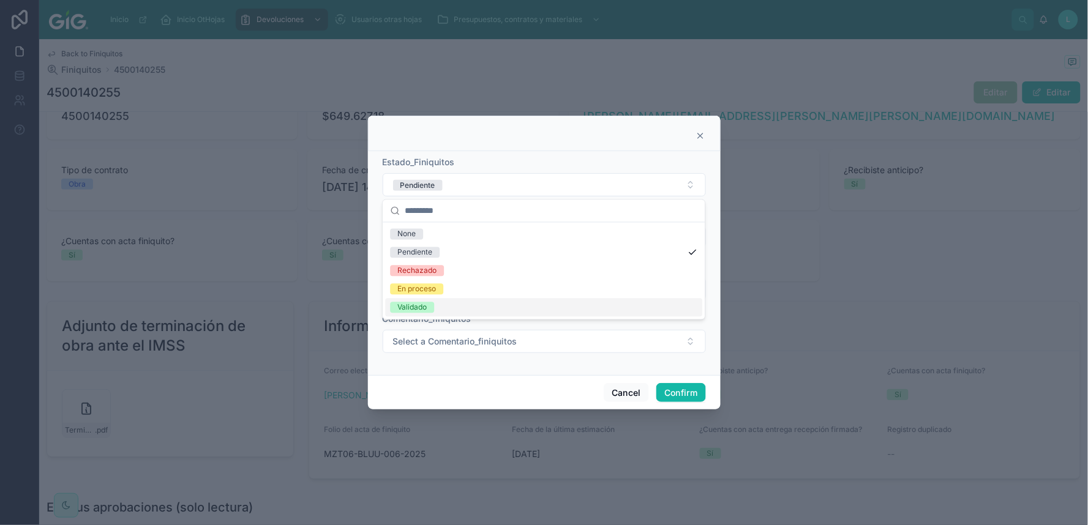
click at [415, 307] on div "Validado" at bounding box center [411, 307] width 29 height 11
click at [436, 235] on input "text" at bounding box center [544, 236] width 322 height 17
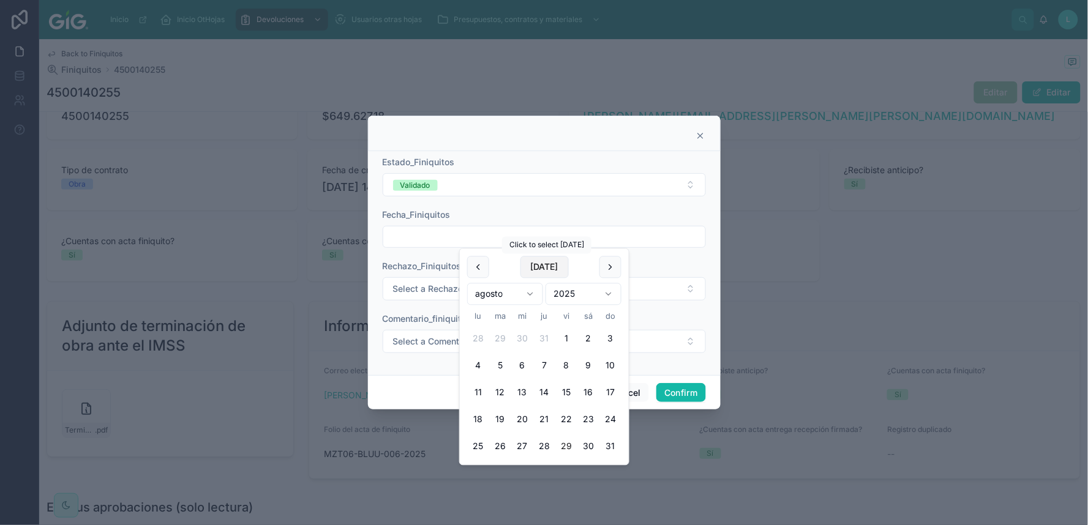
click at [536, 264] on button "[DATE]" at bounding box center [544, 268] width 48 height 22
type input "*********"
click at [400, 363] on form "Estado_Finiquitos Validado Fecha_Finiquitos ********* Rechazo_Finiquitos Select…" at bounding box center [544, 260] width 323 height 209
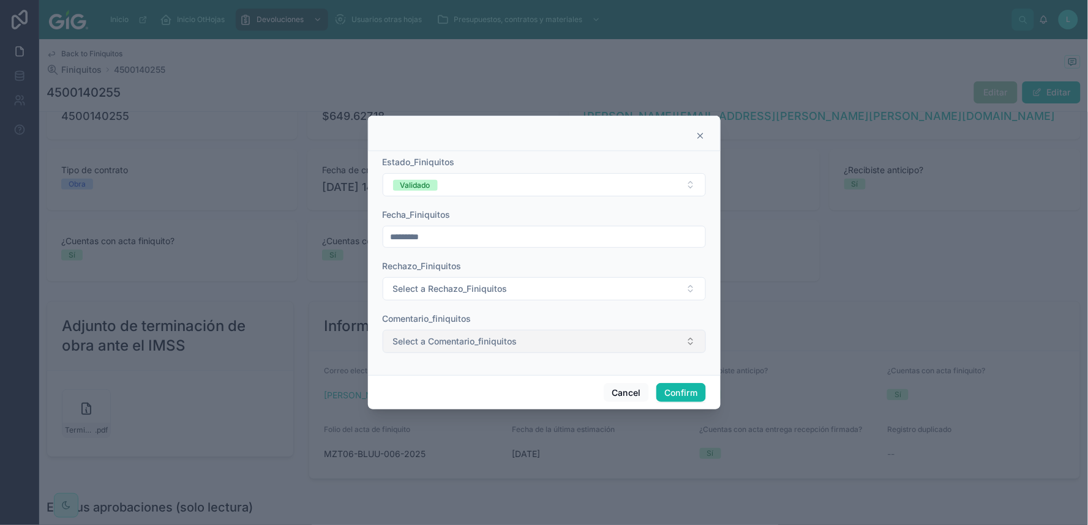
click at [411, 343] on span "Select a Comentario_finiquitos" at bounding box center [455, 341] width 124 height 12
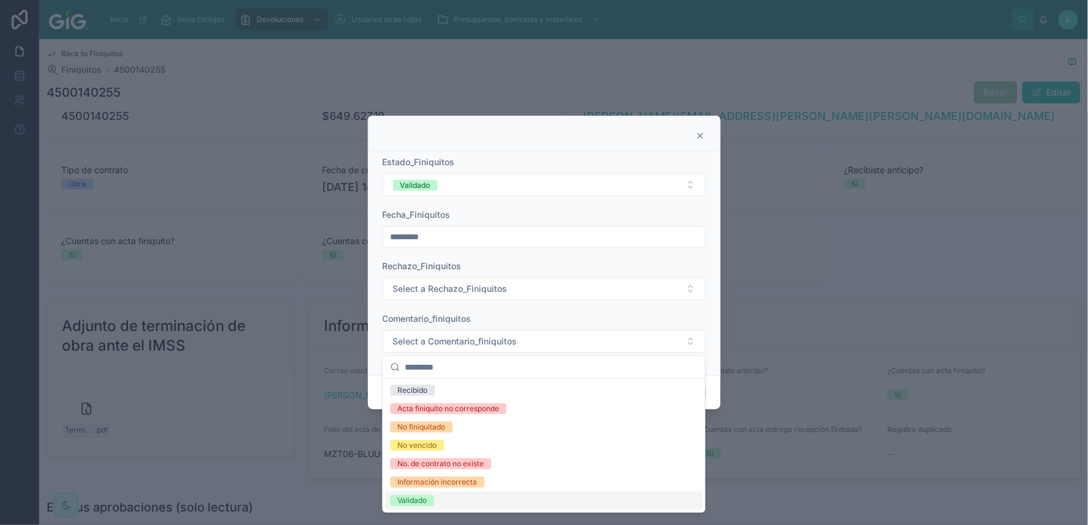
click at [410, 435] on div "Validado" at bounding box center [411, 500] width 29 height 11
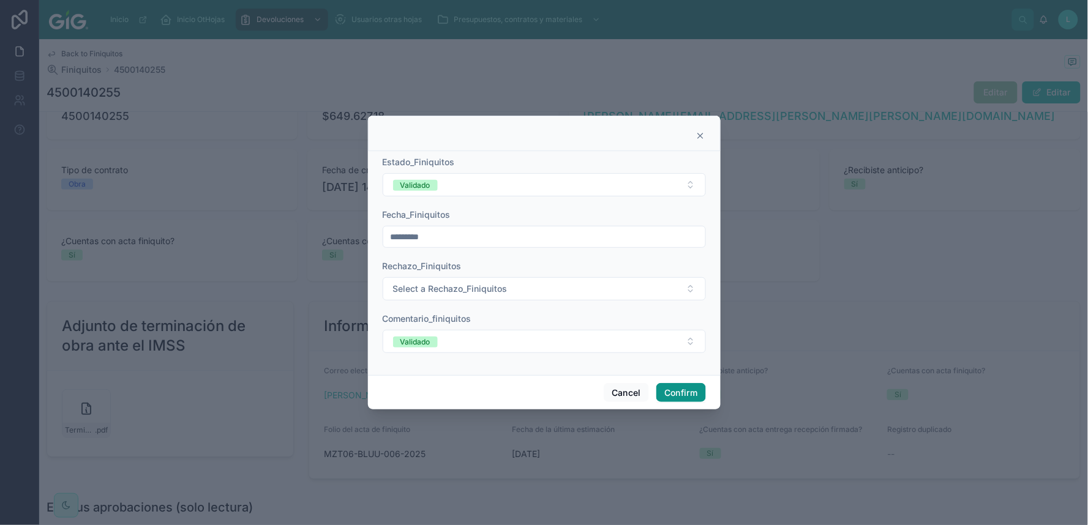
click at [676, 392] on button "Confirm" at bounding box center [680, 393] width 49 height 20
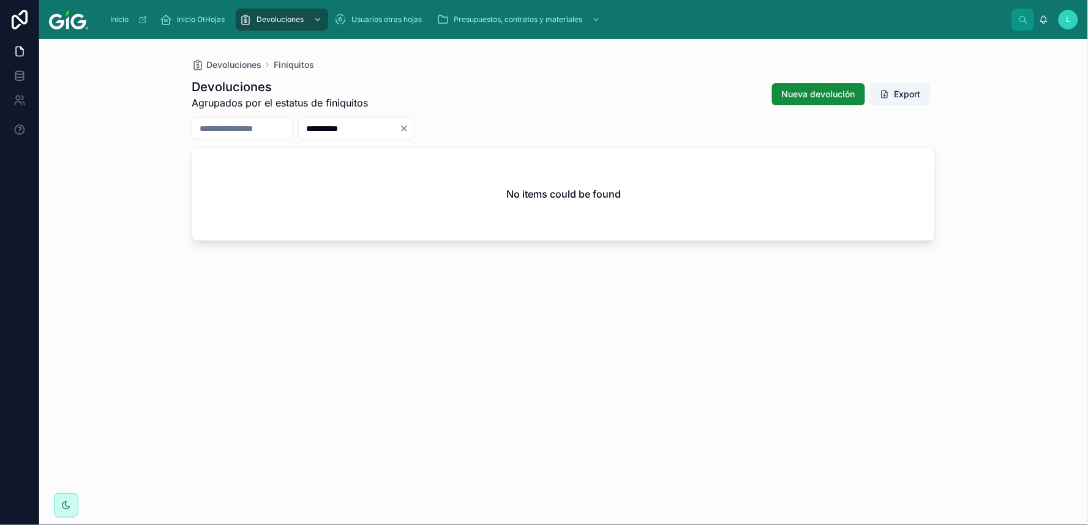
drag, startPoint x: 390, startPoint y: 127, endPoint x: 312, endPoint y: 122, distance: 77.9
click at [312, 122] on div "**********" at bounding box center [564, 129] width 744 height 22
paste input "text"
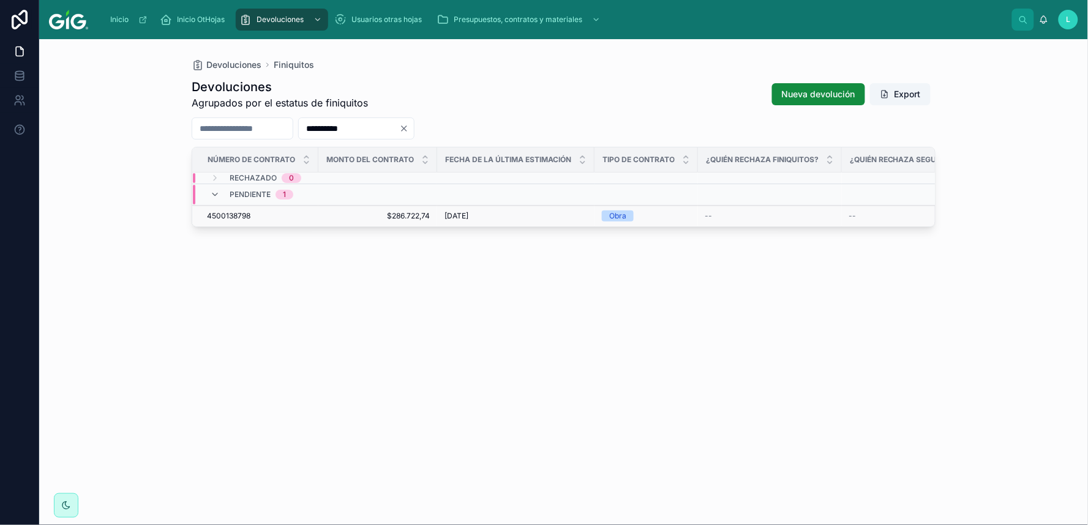
type input "**********"
click at [234, 212] on span "4500138798" at bounding box center [228, 216] width 43 height 10
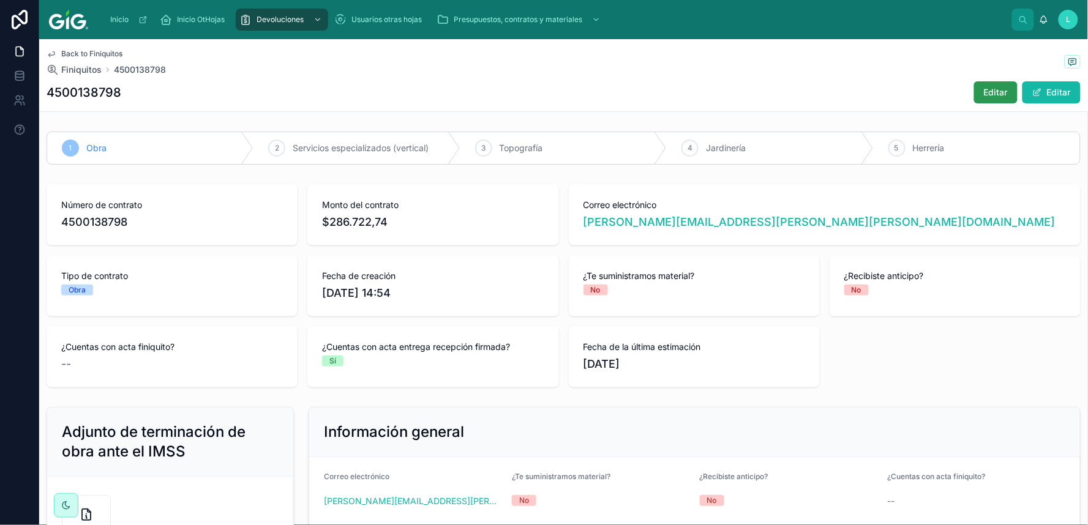
click at [928, 86] on span "Editar" at bounding box center [996, 92] width 24 height 12
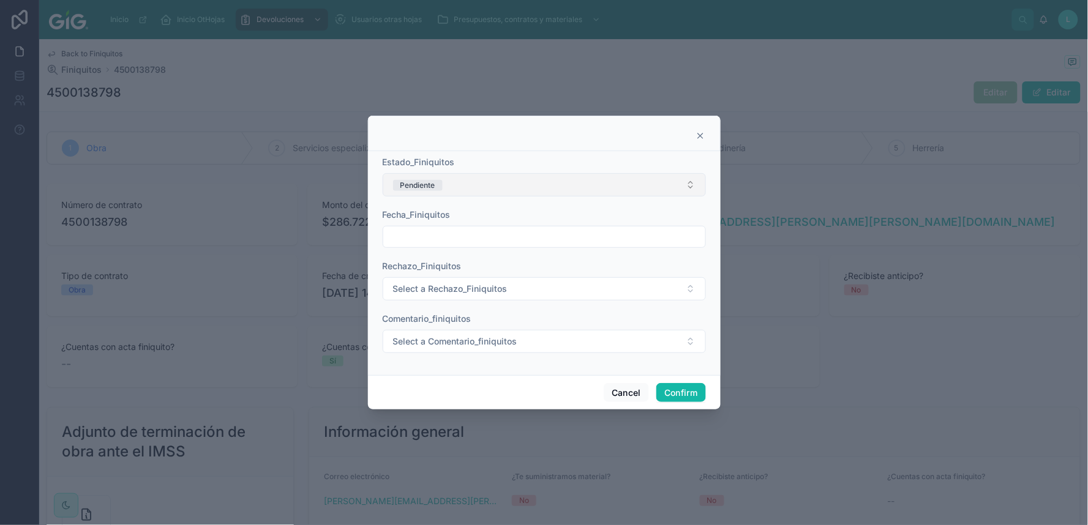
click at [526, 181] on button "Pendiente" at bounding box center [544, 184] width 323 height 23
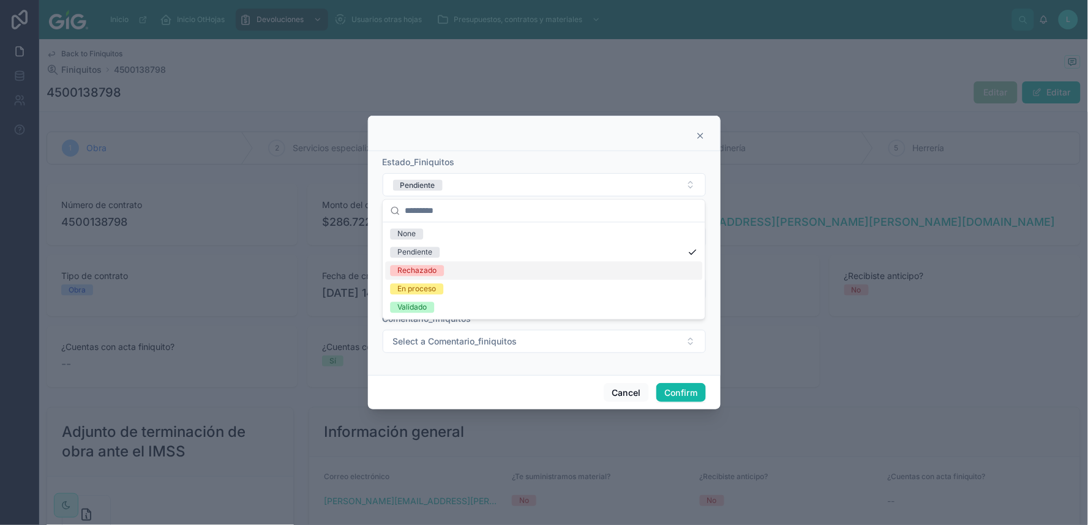
click at [425, 269] on div "Rechazado" at bounding box center [416, 271] width 39 height 11
click at [425, 236] on input "text" at bounding box center [544, 236] width 322 height 17
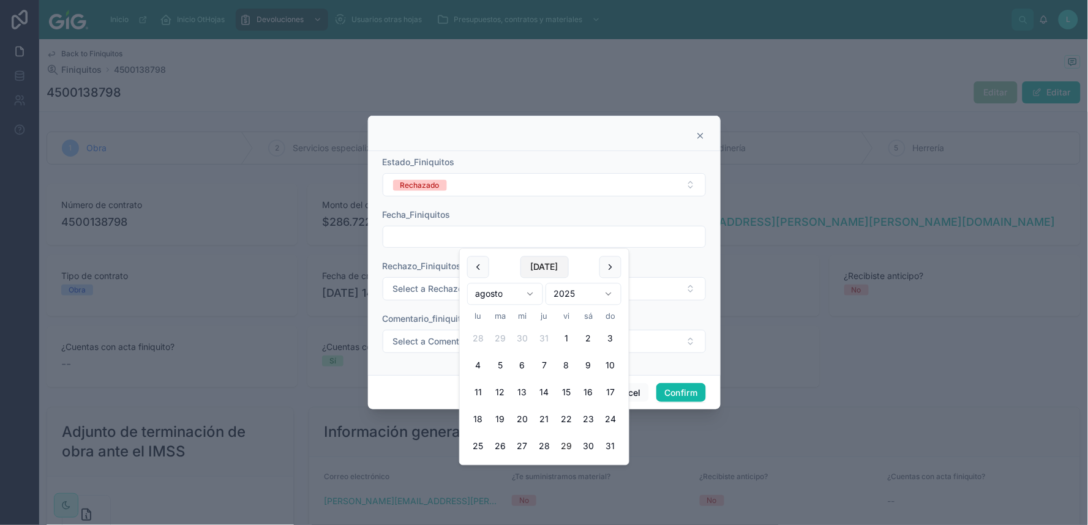
click at [543, 270] on button "[DATE]" at bounding box center [544, 268] width 48 height 22
type input "*********"
click at [421, 286] on span "Select a Rechazo_Finiquitos" at bounding box center [450, 289] width 114 height 12
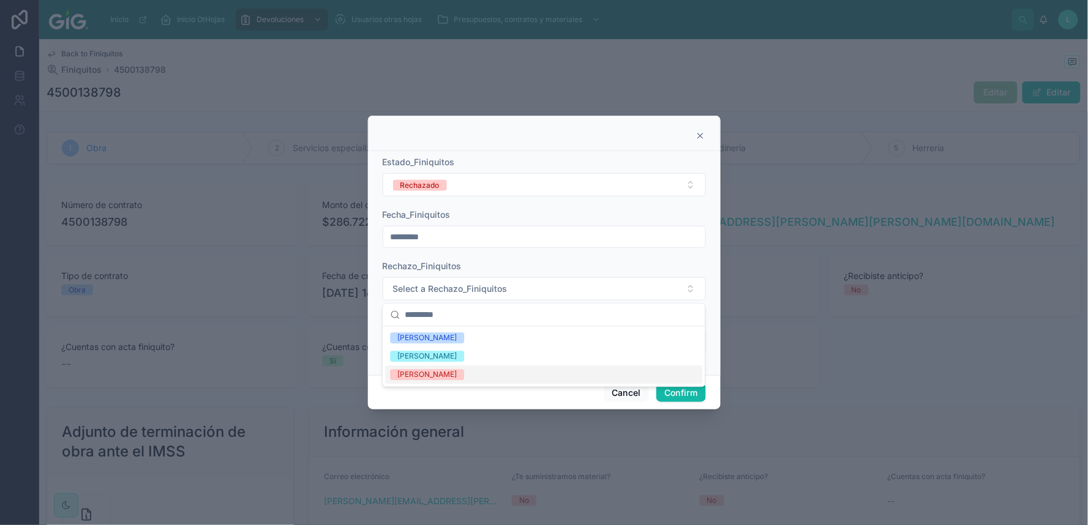
click at [425, 370] on div "[PERSON_NAME]" at bounding box center [426, 375] width 59 height 11
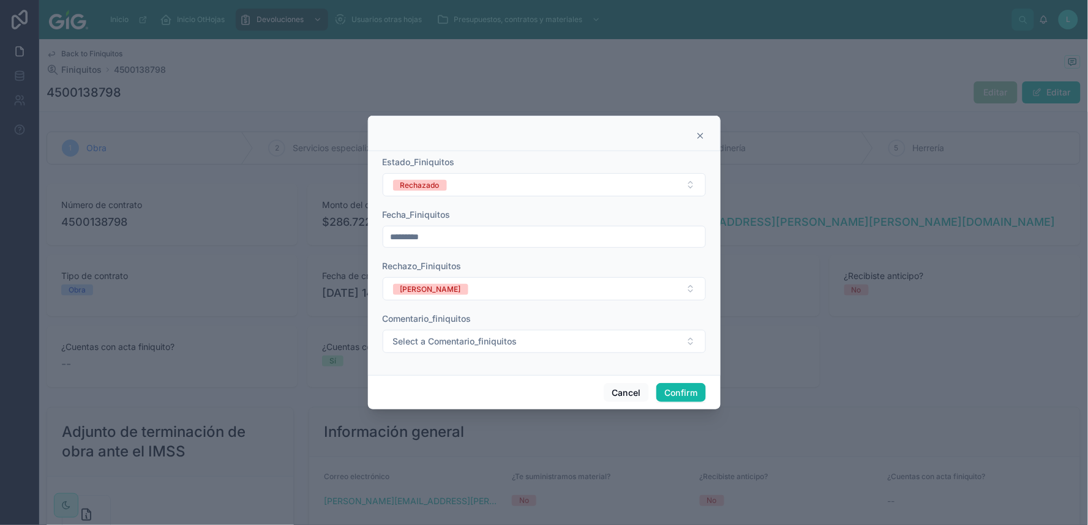
click at [430, 353] on form "Estado_Finiquitos Rechazado Fecha_Finiquitos ********* Rechazo_Finiquitos [PERS…" at bounding box center [544, 260] width 323 height 209
click at [430, 345] on span "Select a Comentario_finiquitos" at bounding box center [455, 341] width 124 height 12
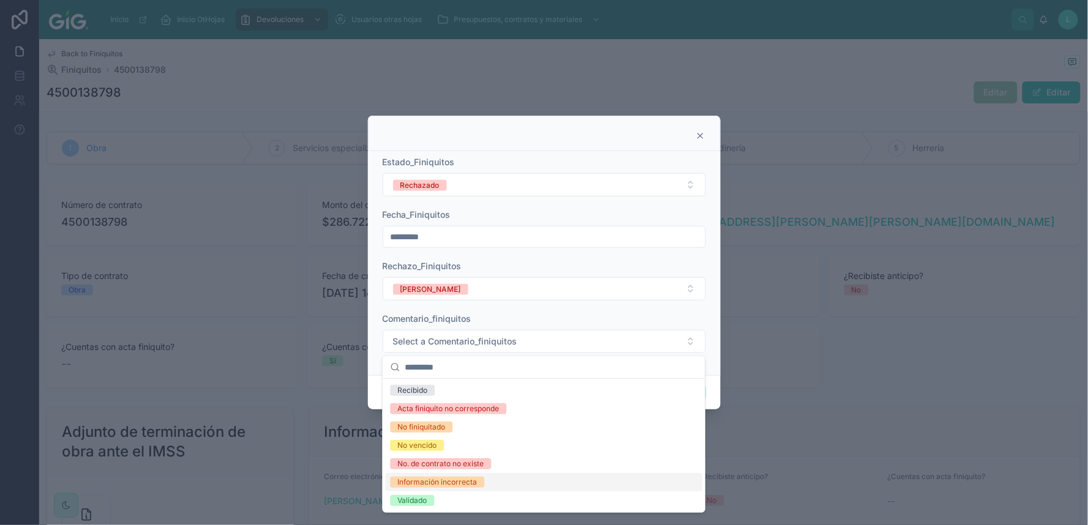
click at [429, 435] on div "Información incorrecta" at bounding box center [437, 482] width 80 height 11
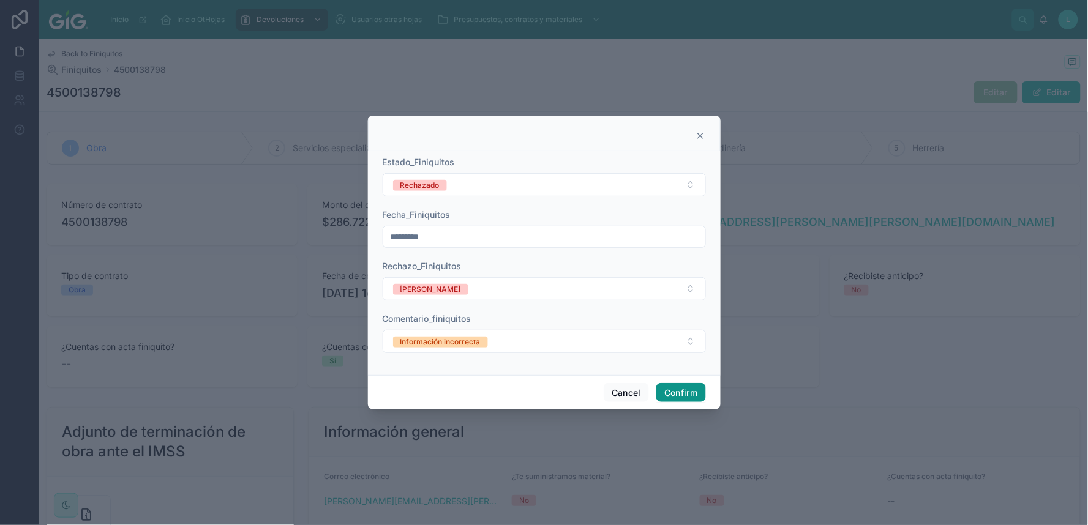
click at [681, 389] on button "Confirm" at bounding box center [680, 393] width 49 height 20
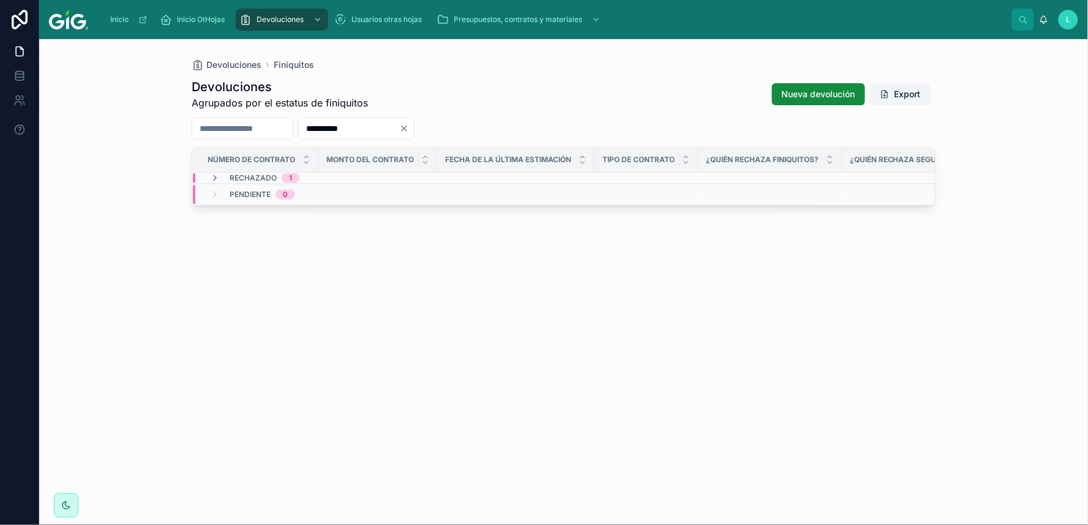
drag, startPoint x: 405, startPoint y: 125, endPoint x: 313, endPoint y: 125, distance: 92.4
click at [313, 125] on div "**********" at bounding box center [564, 129] width 744 height 22
paste input "text"
type input "**********"
click at [242, 213] on span "4500138719" at bounding box center [228, 216] width 42 height 10
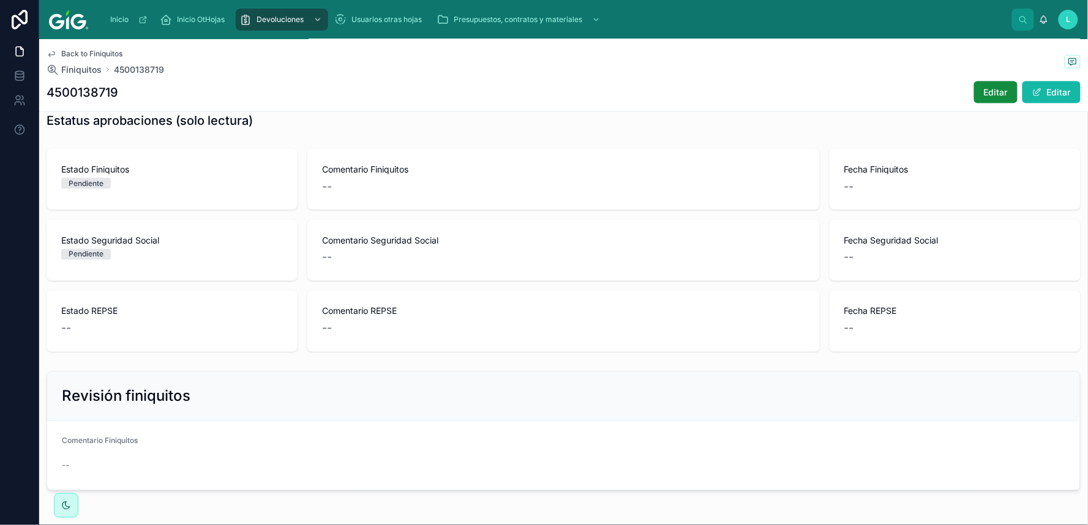
scroll to position [541, 0]
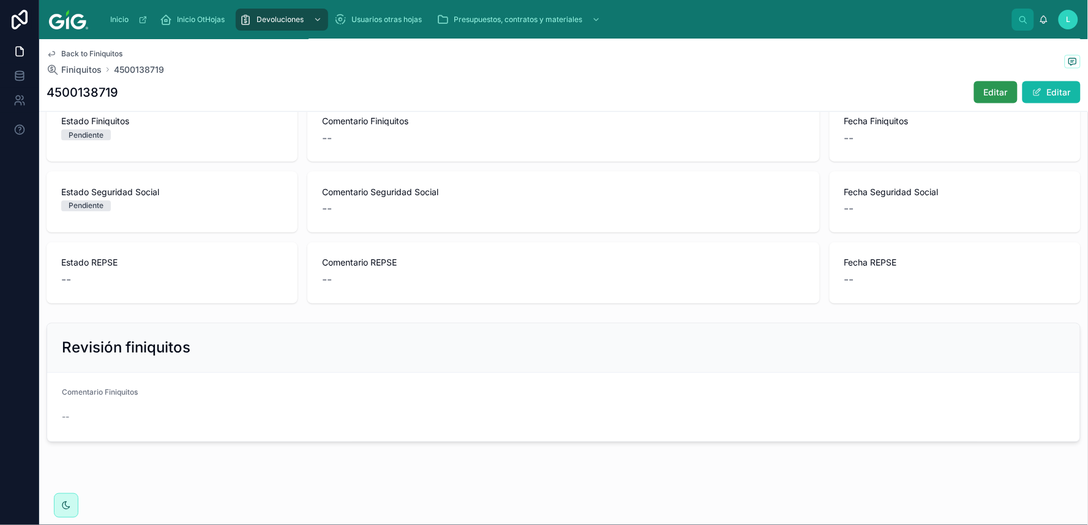
click at [928, 86] on span "Editar" at bounding box center [996, 92] width 24 height 12
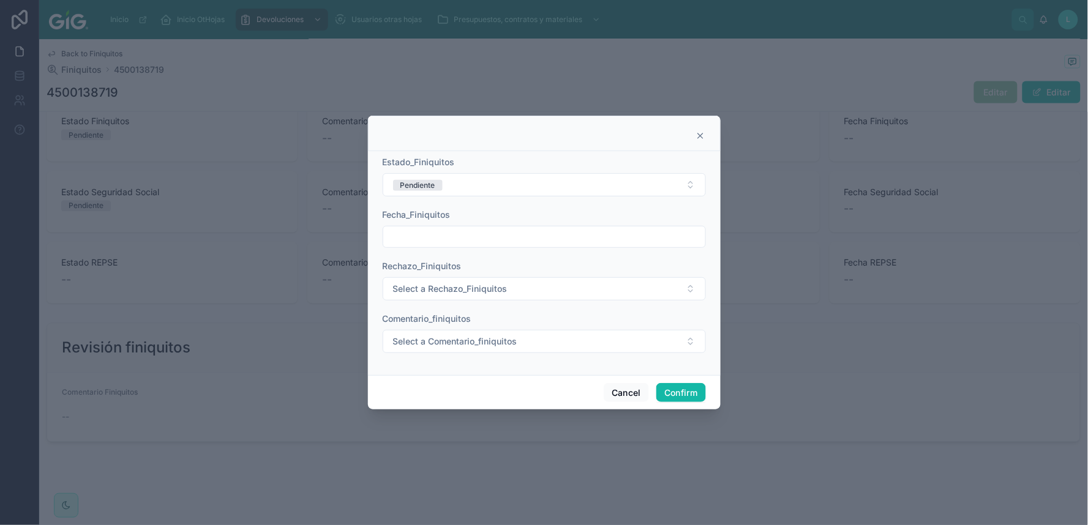
click at [504, 175] on button "Pendiente" at bounding box center [544, 184] width 323 height 23
click at [418, 270] on div "Rechazado" at bounding box center [416, 271] width 39 height 11
click at [418, 234] on input "text" at bounding box center [544, 236] width 322 height 17
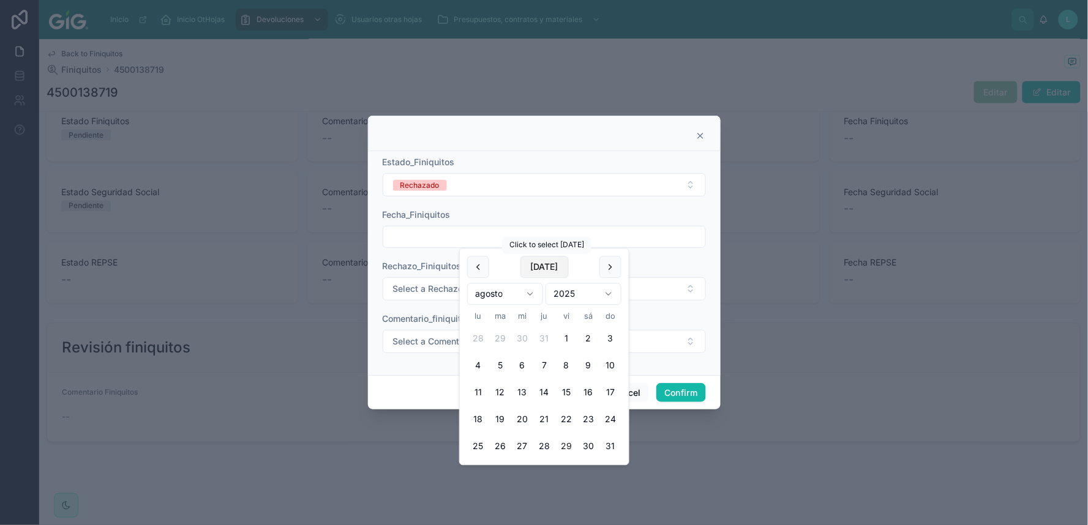
click at [546, 270] on button "[DATE]" at bounding box center [544, 268] width 48 height 22
type input "*********"
click at [407, 291] on span "Select a Rechazo_Finiquitos" at bounding box center [450, 289] width 114 height 12
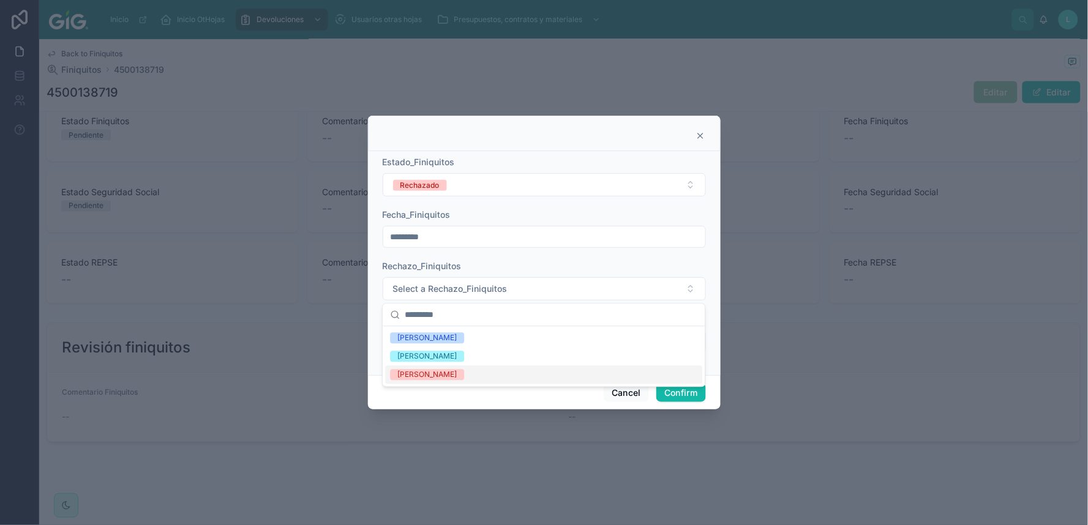
click at [421, 376] on div "[PERSON_NAME]" at bounding box center [426, 375] width 59 height 11
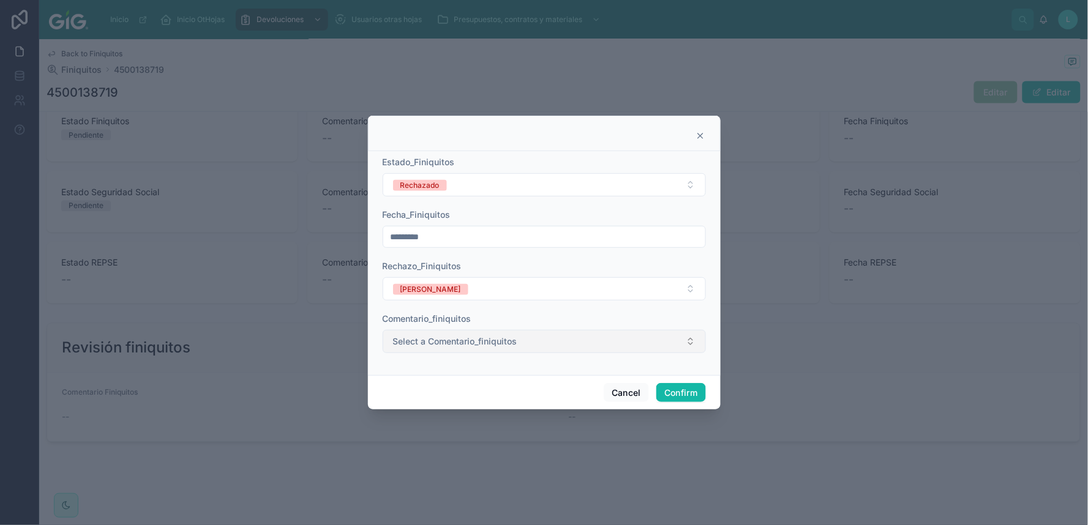
click at [421, 343] on span "Select a Comentario_finiquitos" at bounding box center [455, 341] width 124 height 12
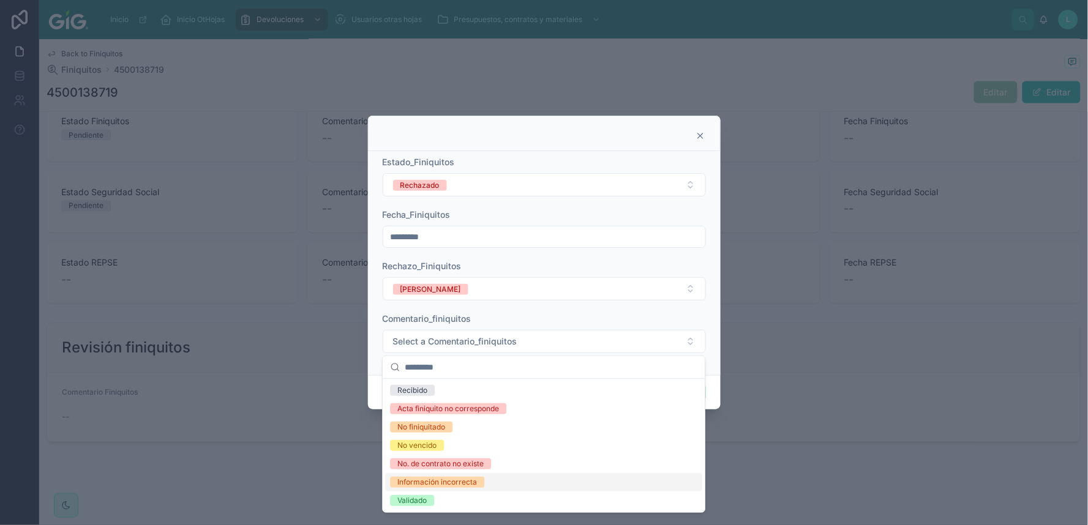
click at [412, 435] on div "Información incorrecta" at bounding box center [437, 482] width 80 height 11
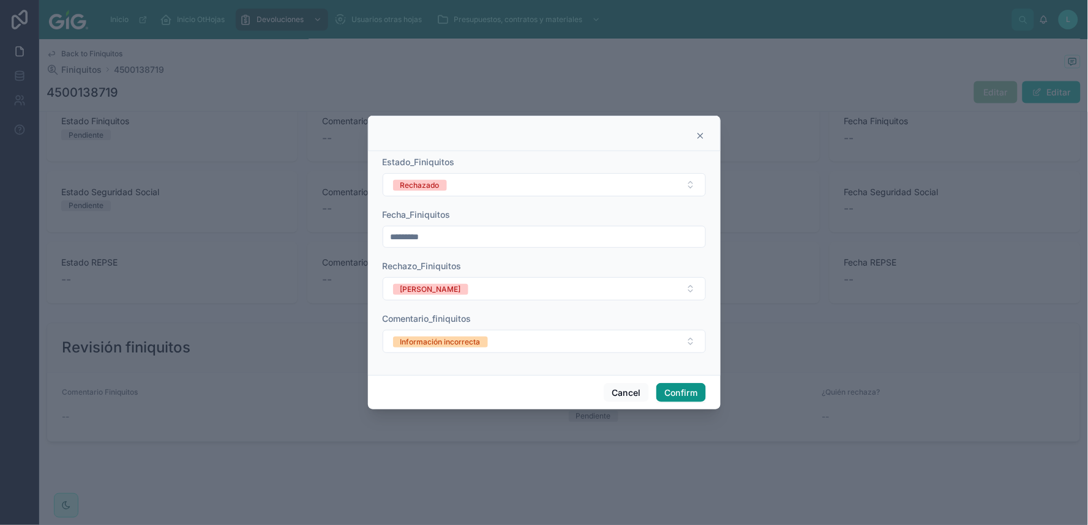
click at [680, 390] on button "Confirm" at bounding box center [680, 393] width 49 height 20
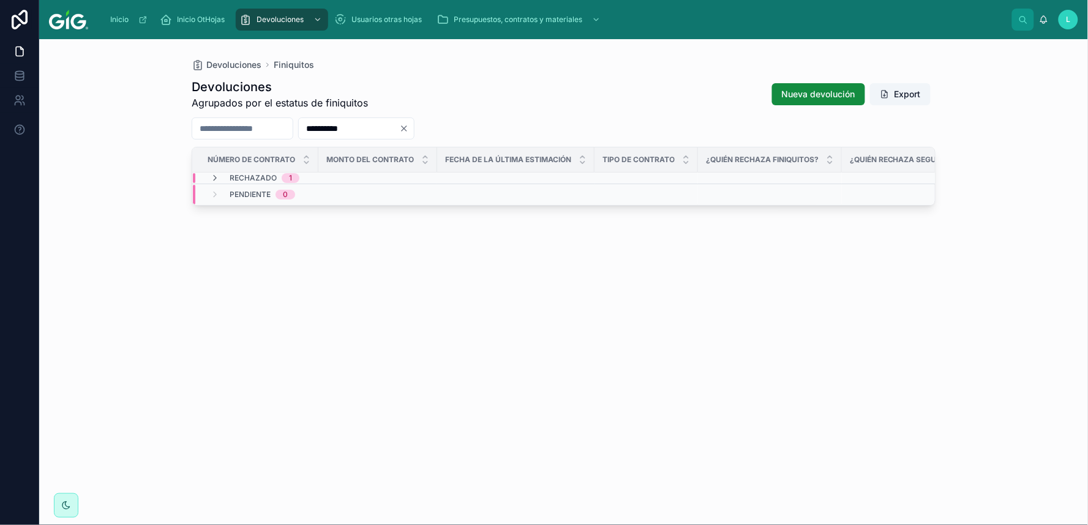
drag, startPoint x: 357, startPoint y: 125, endPoint x: 320, endPoint y: 125, distance: 37.3
click at [320, 125] on div "**********" at bounding box center [564, 129] width 744 height 22
paste input "text"
type input "**********"
click at [244, 214] on span "4500138370" at bounding box center [229, 216] width 44 height 10
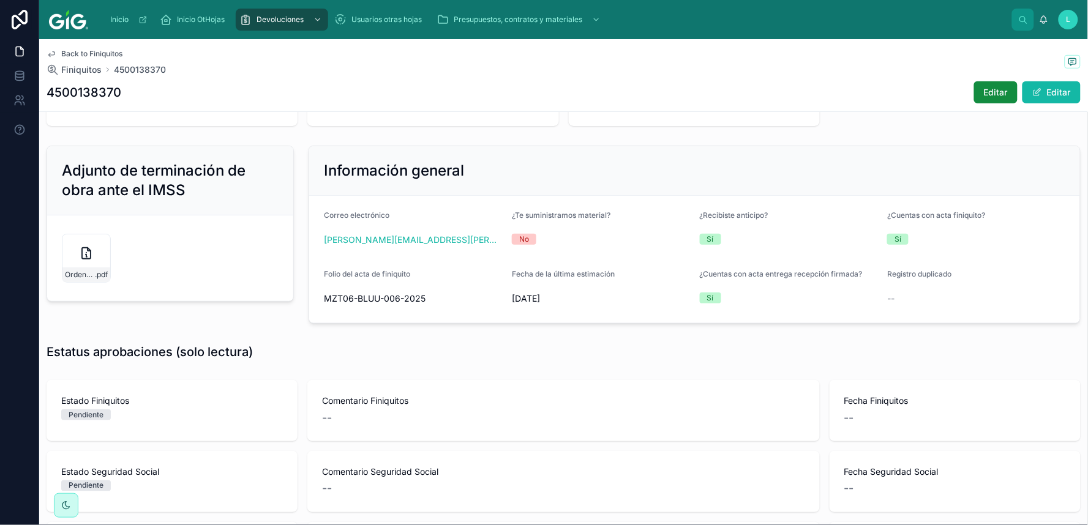
scroll to position [263, 0]
click at [928, 89] on span "Editar" at bounding box center [996, 92] width 24 height 12
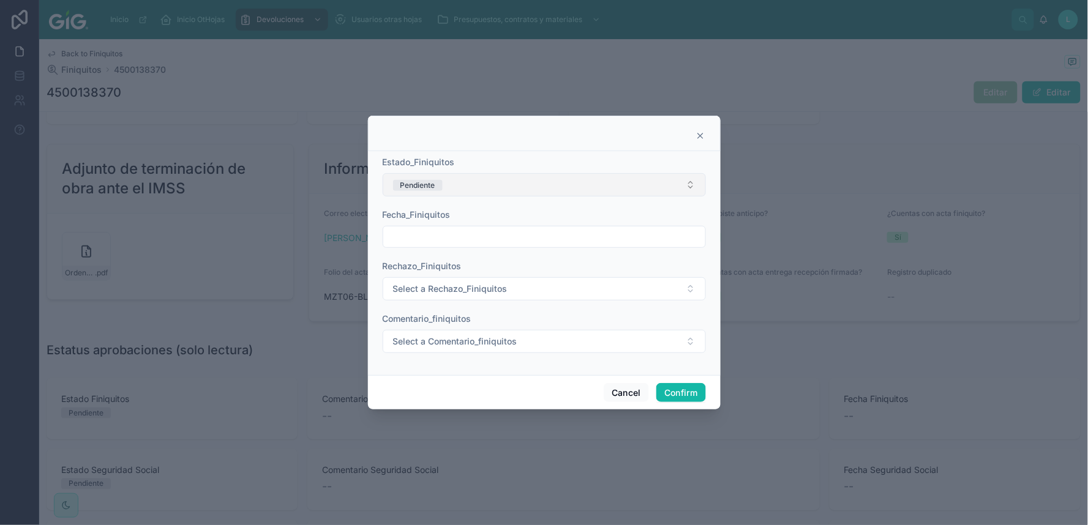
click at [458, 181] on button "Pendiente" at bounding box center [544, 184] width 323 height 23
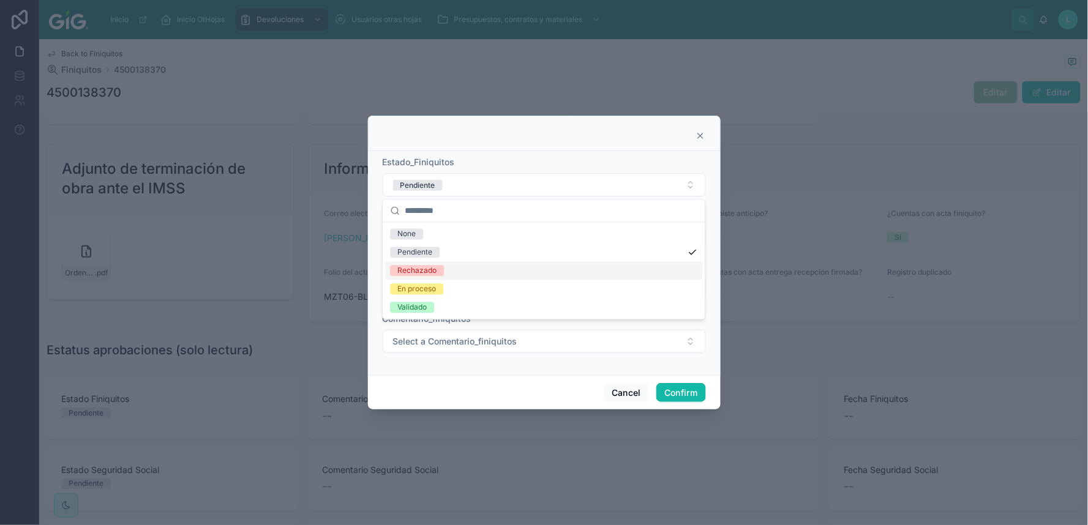
click at [437, 272] on span "Rechazado" at bounding box center [417, 271] width 54 height 11
click at [431, 239] on input "text" at bounding box center [544, 236] width 322 height 17
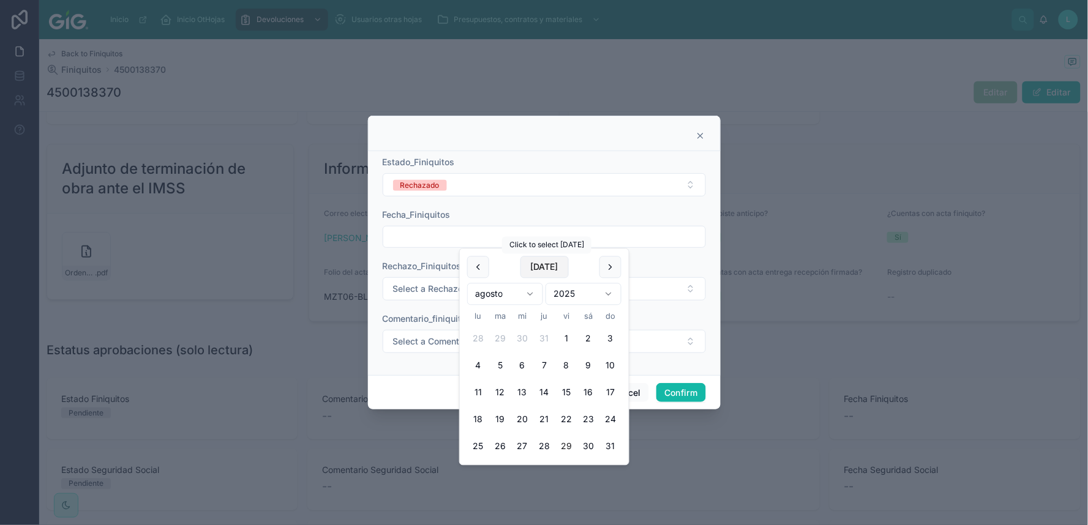
click at [539, 266] on button "[DATE]" at bounding box center [544, 268] width 48 height 22
type input "*********"
click at [414, 286] on span "Select a Rechazo_Finiquitos" at bounding box center [450, 289] width 114 height 12
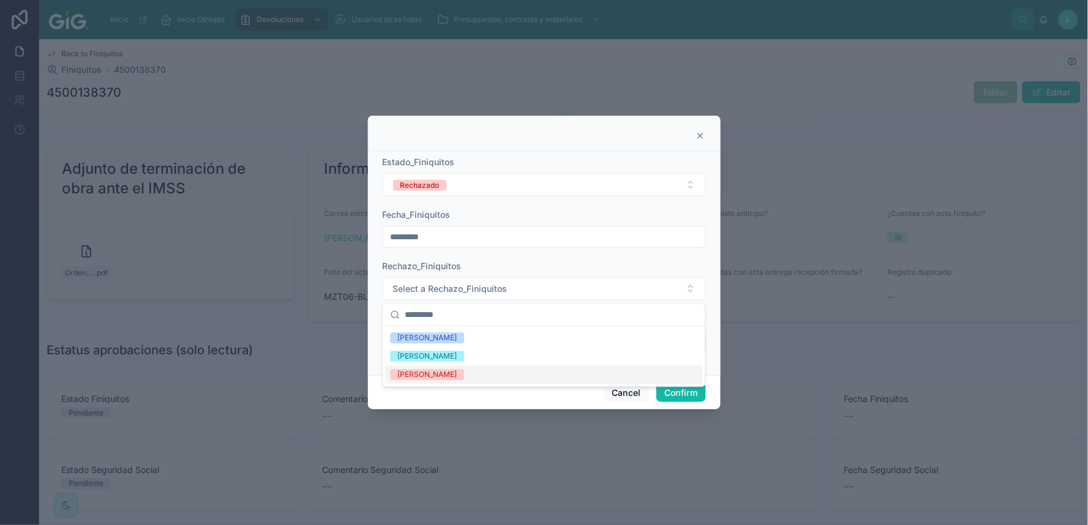
click at [419, 375] on div "[PERSON_NAME]" at bounding box center [426, 375] width 59 height 11
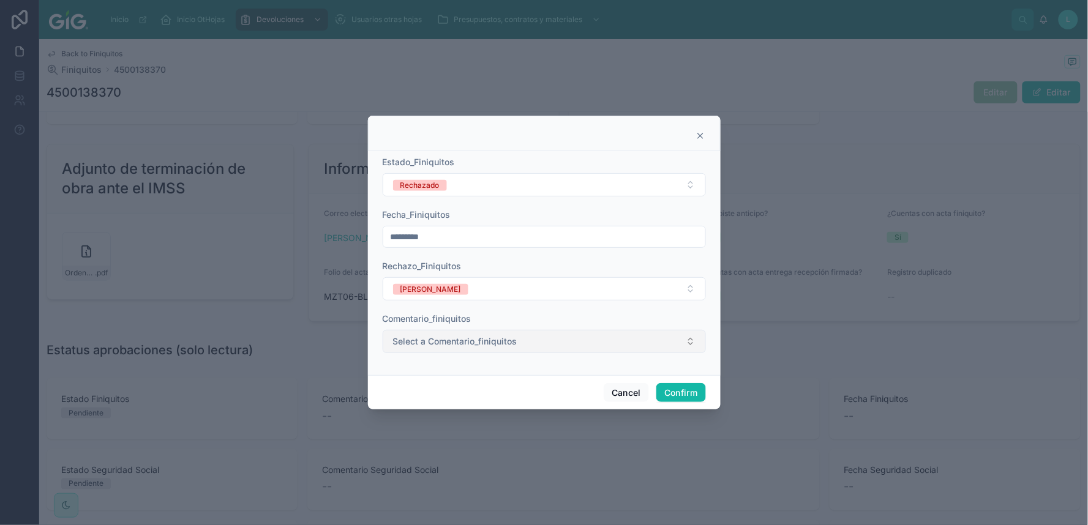
click at [414, 343] on span "Select a Comentario_finiquitos" at bounding box center [455, 341] width 124 height 12
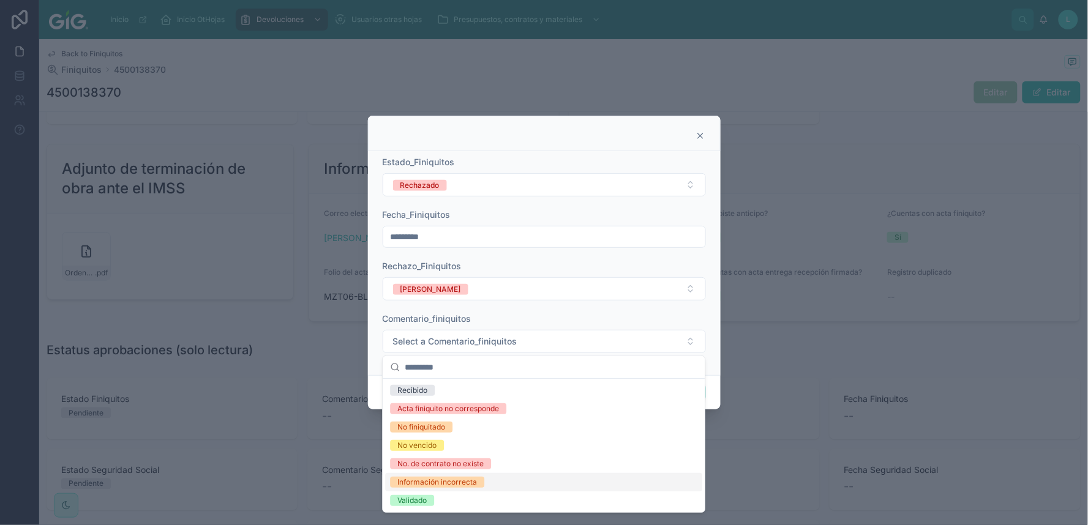
click at [411, 435] on div "Información incorrecta" at bounding box center [437, 482] width 80 height 11
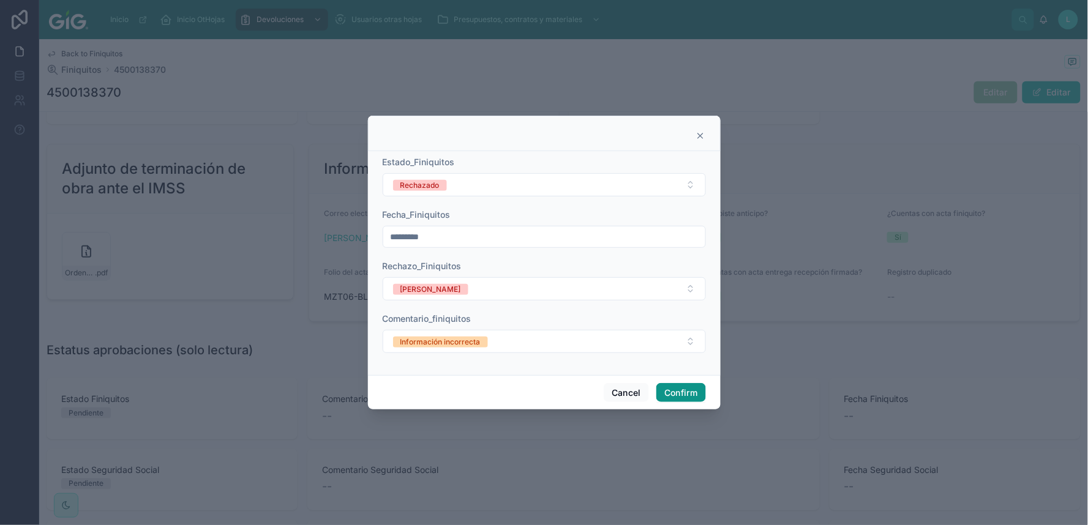
click at [694, 388] on button "Confirm" at bounding box center [680, 393] width 49 height 20
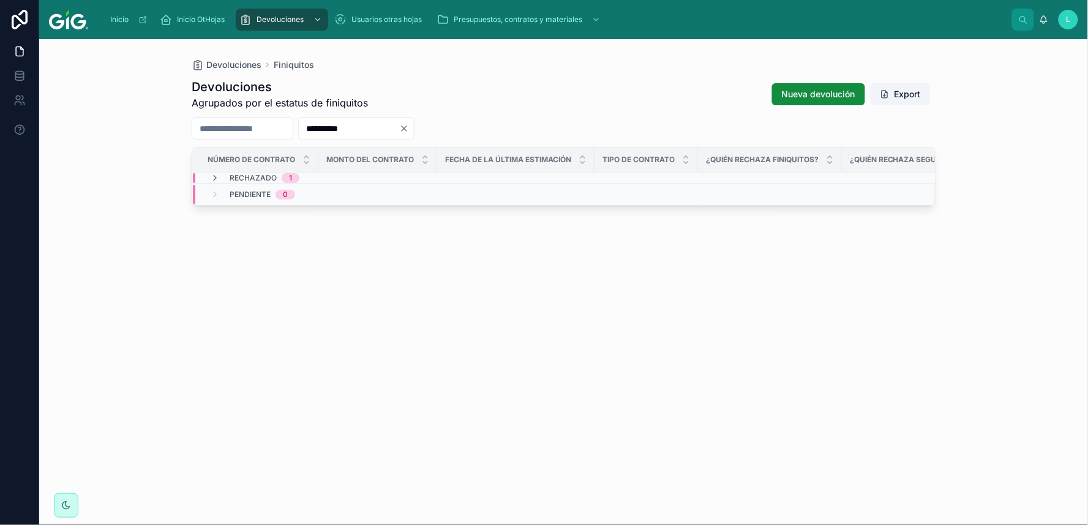
drag, startPoint x: 393, startPoint y: 130, endPoint x: 320, endPoint y: 129, distance: 73.5
click at [320, 129] on div "**********" at bounding box center [564, 129] width 744 height 22
paste input "text"
type input "**********"
click at [228, 218] on span "4500140132" at bounding box center [228, 216] width 43 height 10
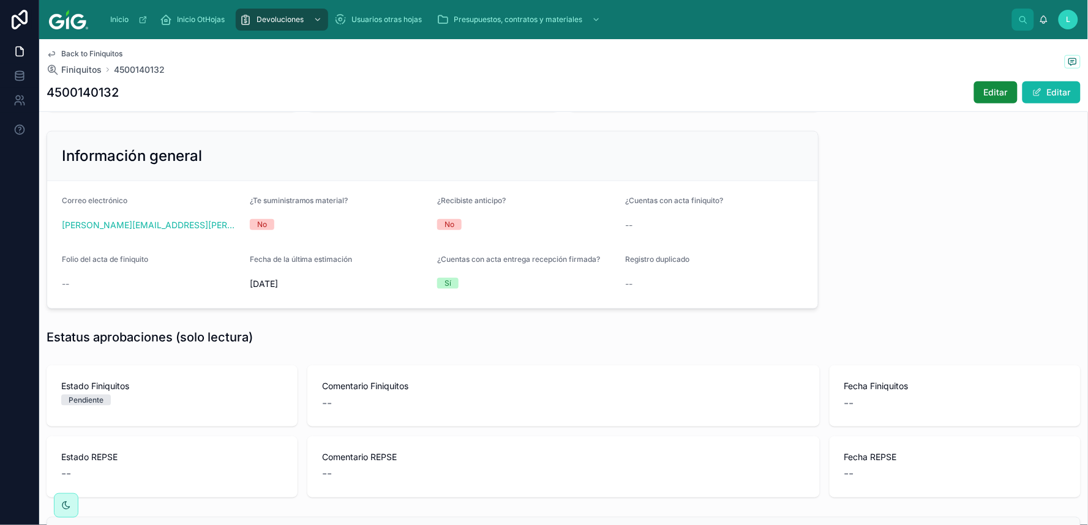
scroll to position [238, 0]
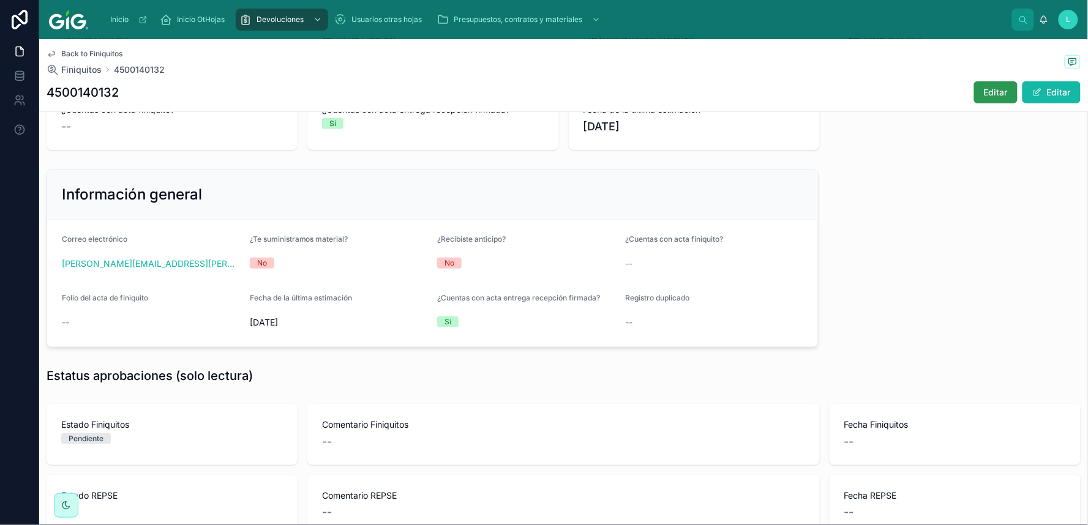
click at [928, 95] on span "Editar" at bounding box center [996, 92] width 24 height 12
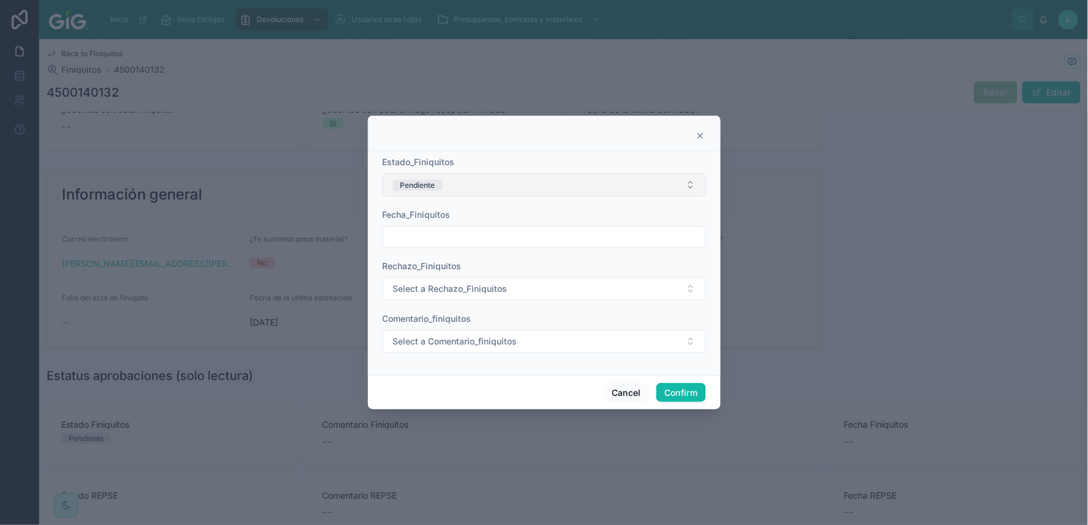
click at [450, 184] on button "Pendiente" at bounding box center [544, 184] width 323 height 23
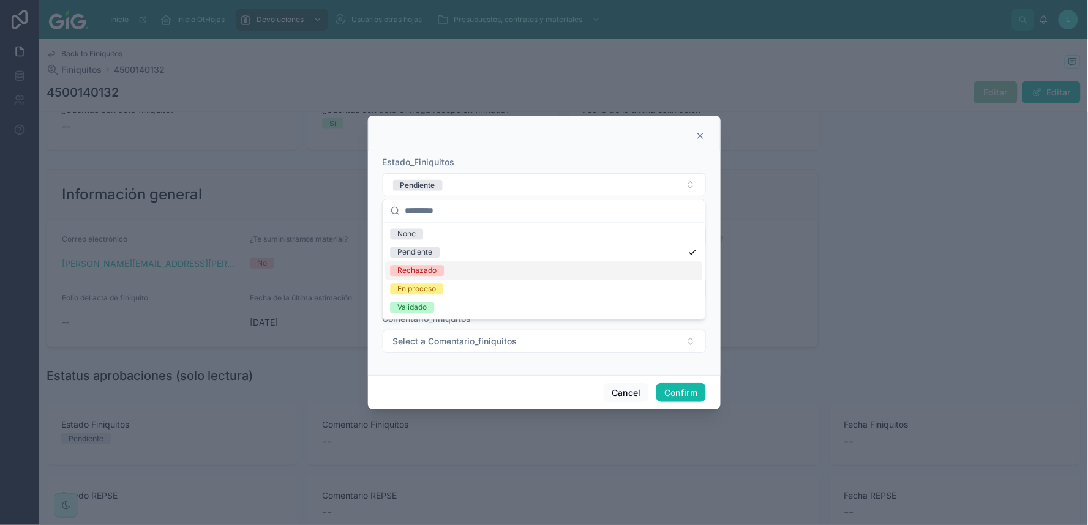
click at [433, 271] on div "Rechazado" at bounding box center [416, 271] width 39 height 11
click at [424, 233] on input "text" at bounding box center [544, 236] width 322 height 17
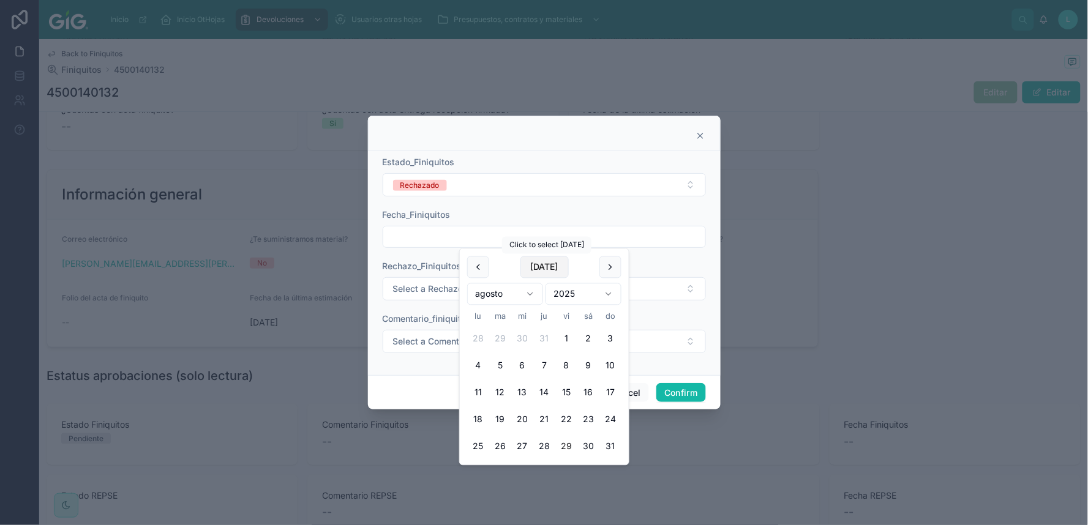
click at [553, 262] on button "[DATE]" at bounding box center [544, 268] width 48 height 22
type input "*********"
click at [414, 288] on span "Select a Rechazo_Finiquitos" at bounding box center [450, 289] width 114 height 12
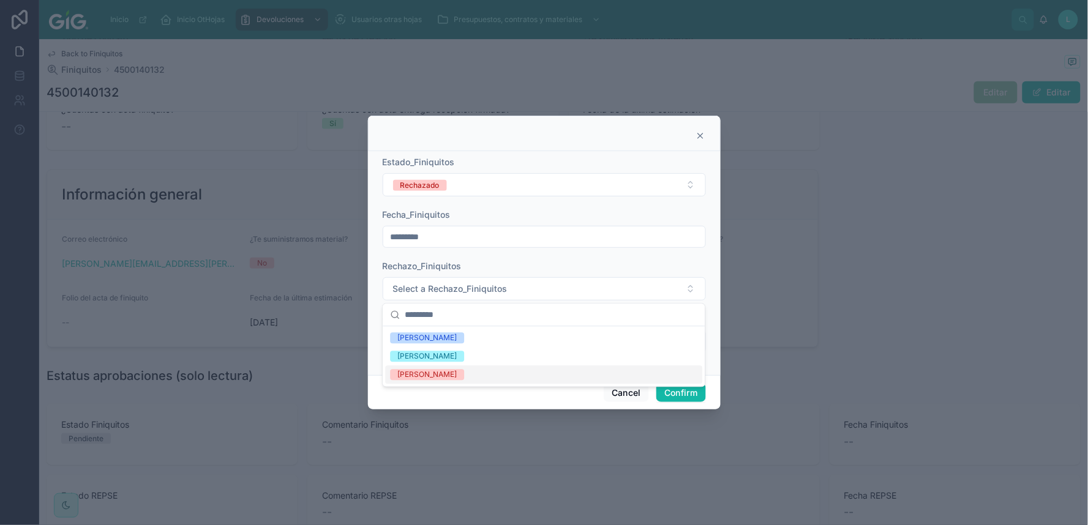
click at [420, 376] on div "[PERSON_NAME]" at bounding box center [426, 375] width 59 height 11
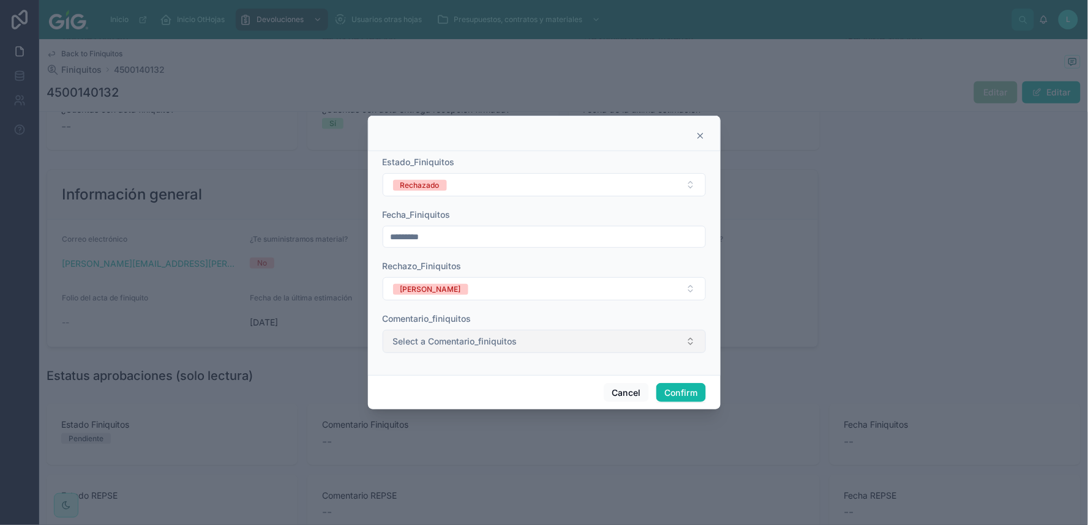
click at [424, 342] on span "Select a Comentario_finiquitos" at bounding box center [455, 341] width 124 height 12
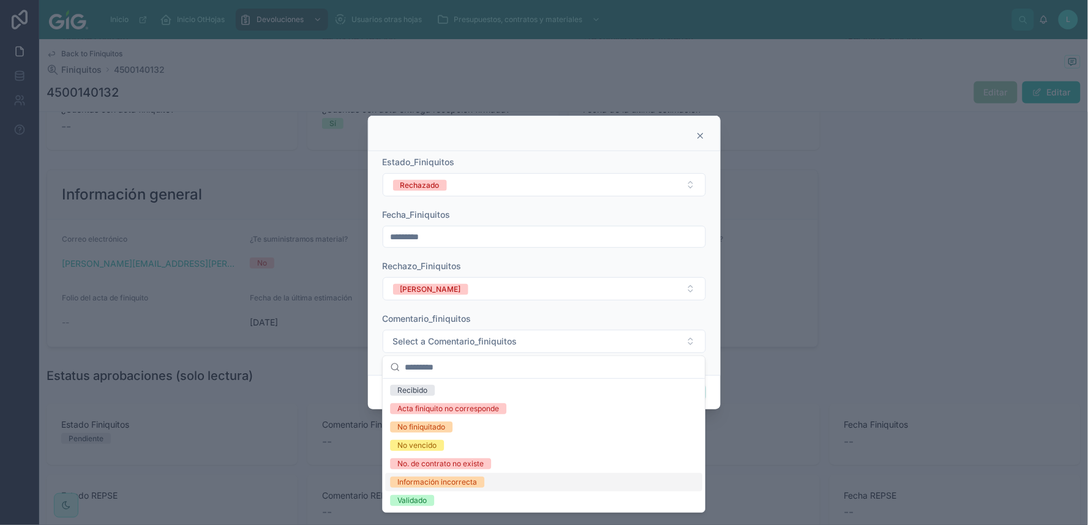
click at [422, 435] on div "Información incorrecta" at bounding box center [437, 482] width 80 height 11
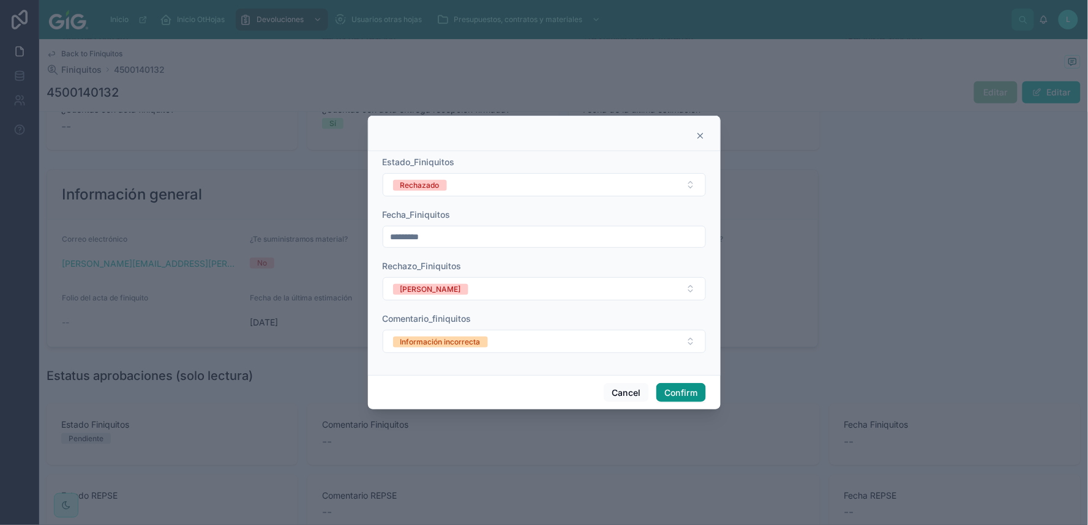
click at [690, 389] on button "Confirm" at bounding box center [680, 393] width 49 height 20
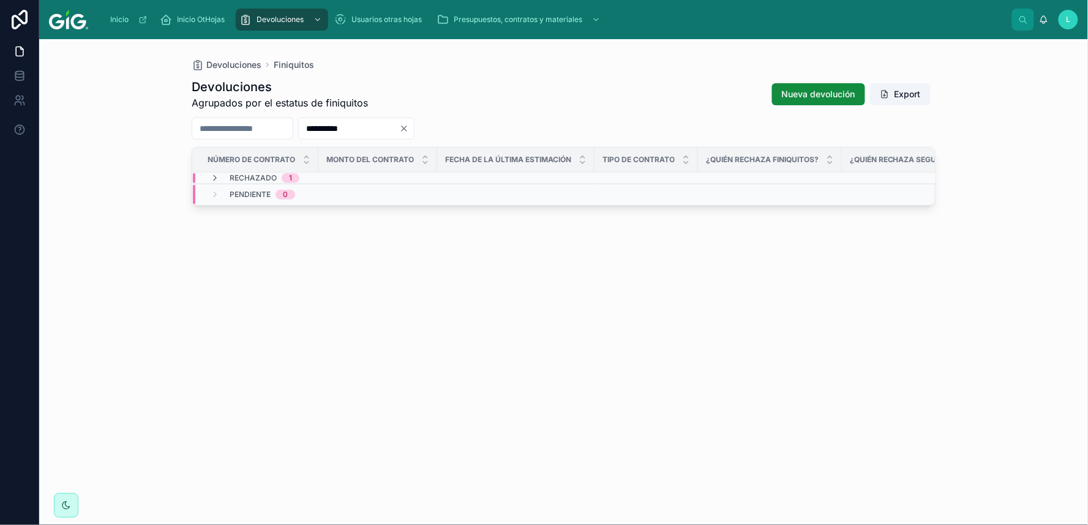
drag, startPoint x: 393, startPoint y: 124, endPoint x: 315, endPoint y: 121, distance: 78.4
click at [315, 121] on div "**********" at bounding box center [564, 129] width 744 height 22
paste input "text"
type input "**********"
click at [225, 213] on span "4500139286" at bounding box center [228, 216] width 43 height 10
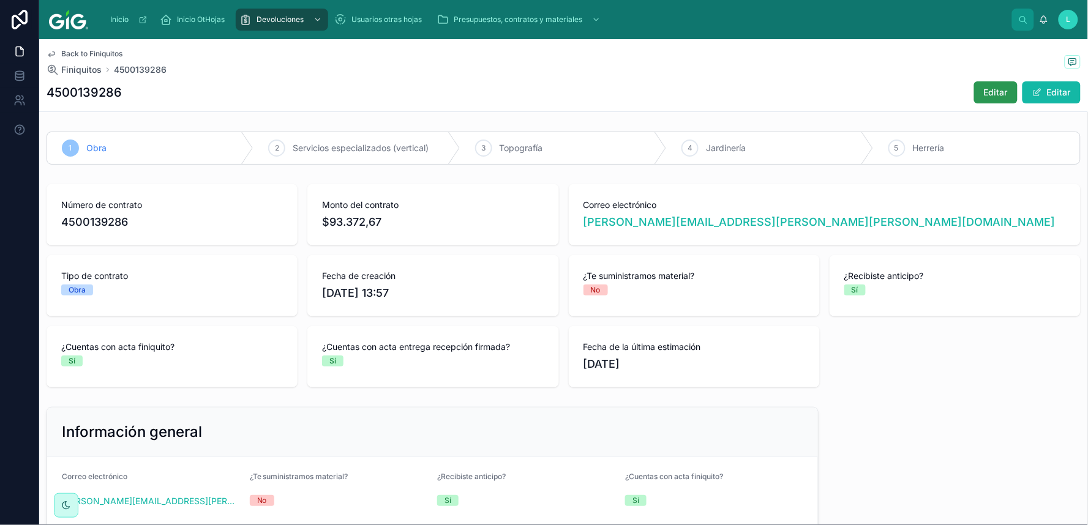
click at [928, 91] on span "Editar" at bounding box center [996, 92] width 24 height 12
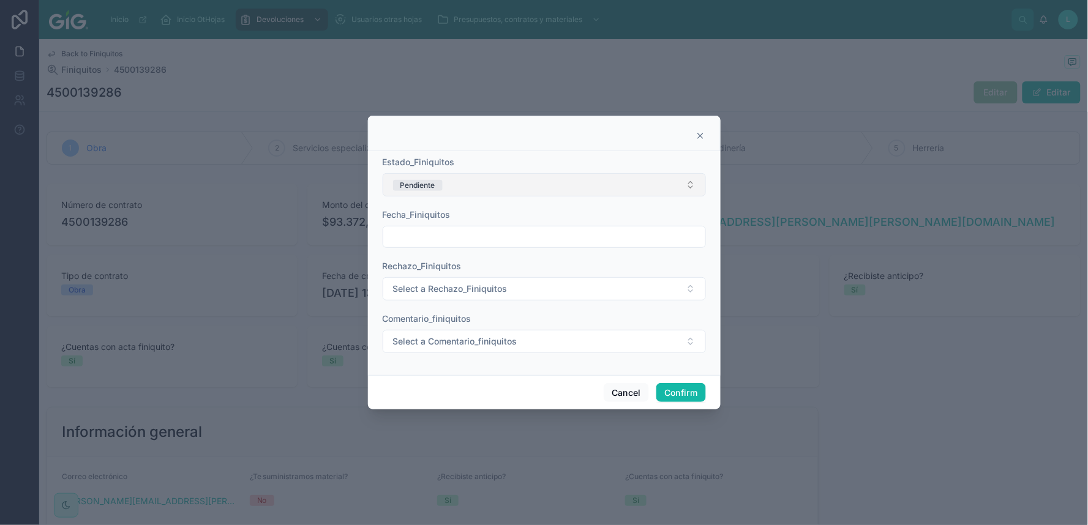
click at [441, 182] on span "Pendiente" at bounding box center [418, 185] width 50 height 11
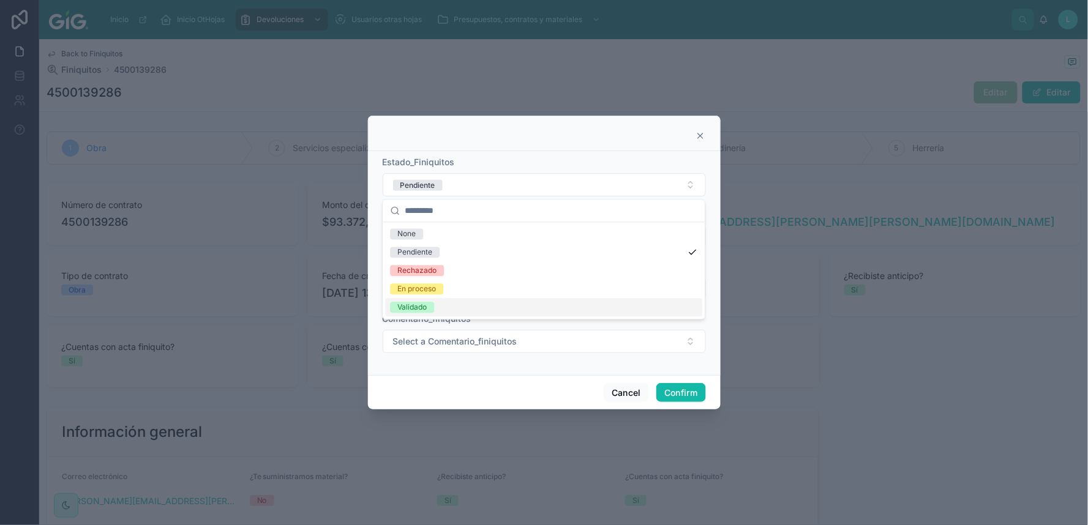
click at [413, 305] on div "Validado" at bounding box center [411, 307] width 29 height 11
click at [444, 239] on input "text" at bounding box center [544, 236] width 322 height 17
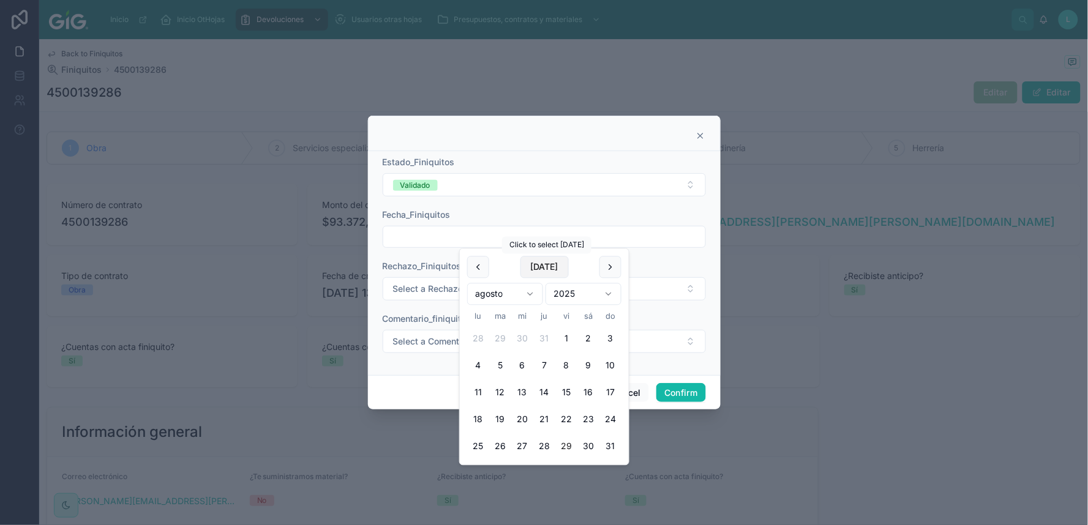
click at [544, 262] on button "[DATE]" at bounding box center [544, 268] width 48 height 22
type input "*********"
click at [406, 343] on span "Select a Comentario_finiquitos" at bounding box center [455, 341] width 124 height 12
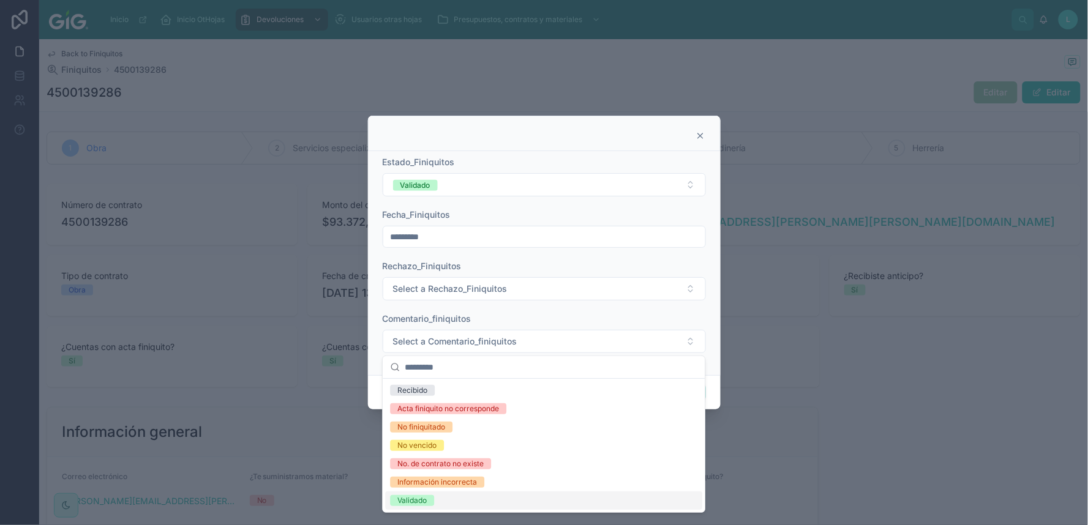
click at [408, 435] on div "Validado" at bounding box center [411, 500] width 29 height 11
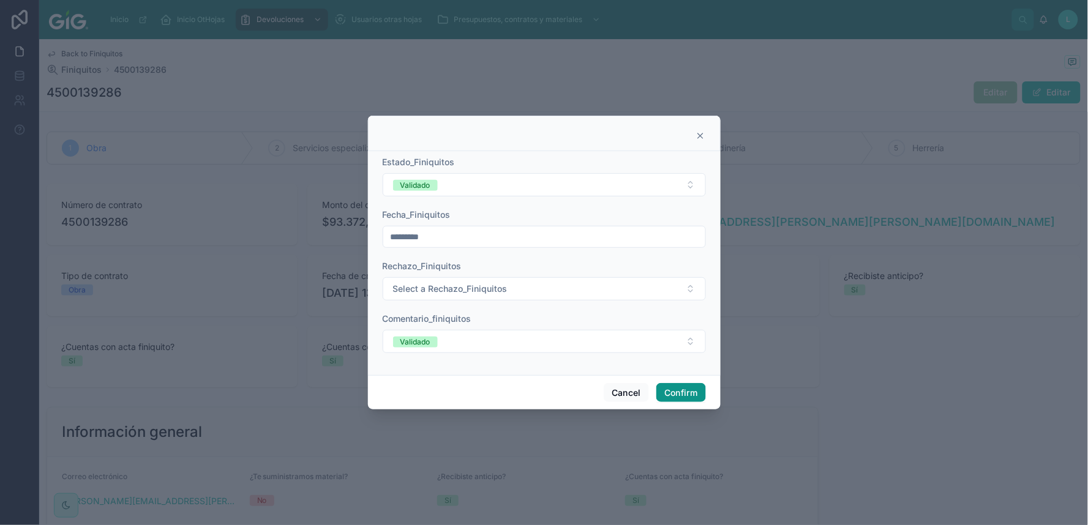
click at [680, 388] on button "Confirm" at bounding box center [680, 393] width 49 height 20
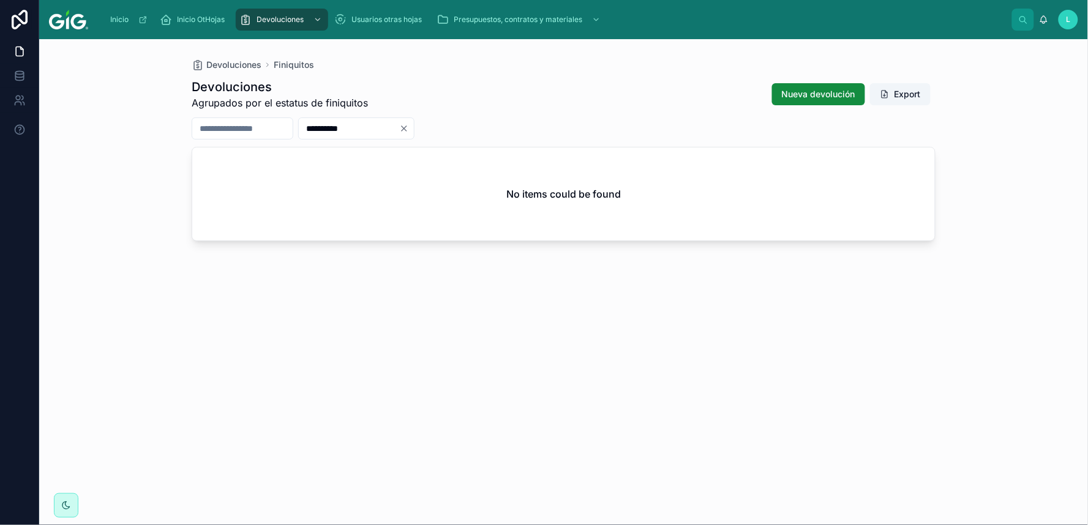
drag, startPoint x: 397, startPoint y: 127, endPoint x: 329, endPoint y: 132, distance: 67.5
click at [329, 132] on input "**********" at bounding box center [349, 128] width 100 height 17
paste input "text"
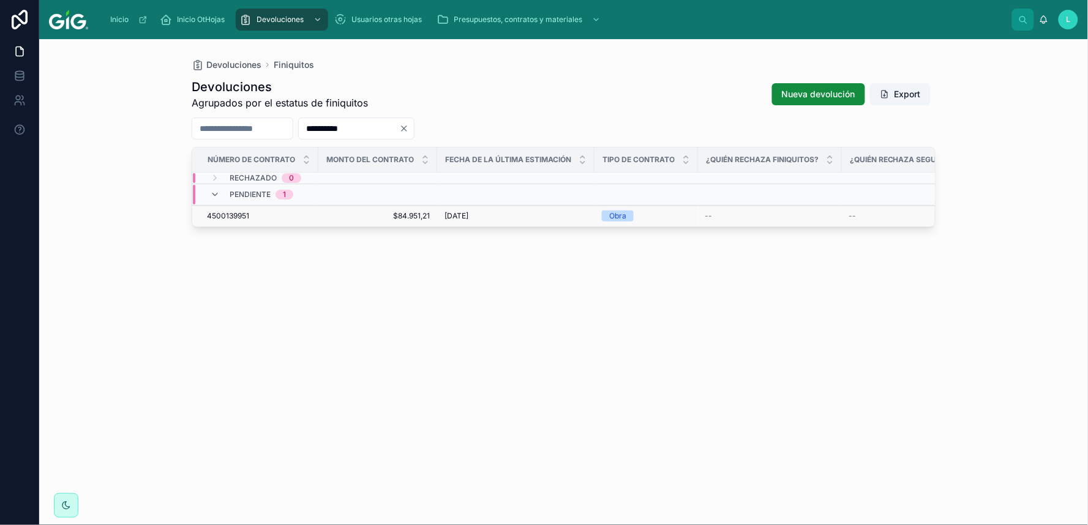
type input "**********"
click at [230, 211] on span "4500139951" at bounding box center [228, 216] width 42 height 10
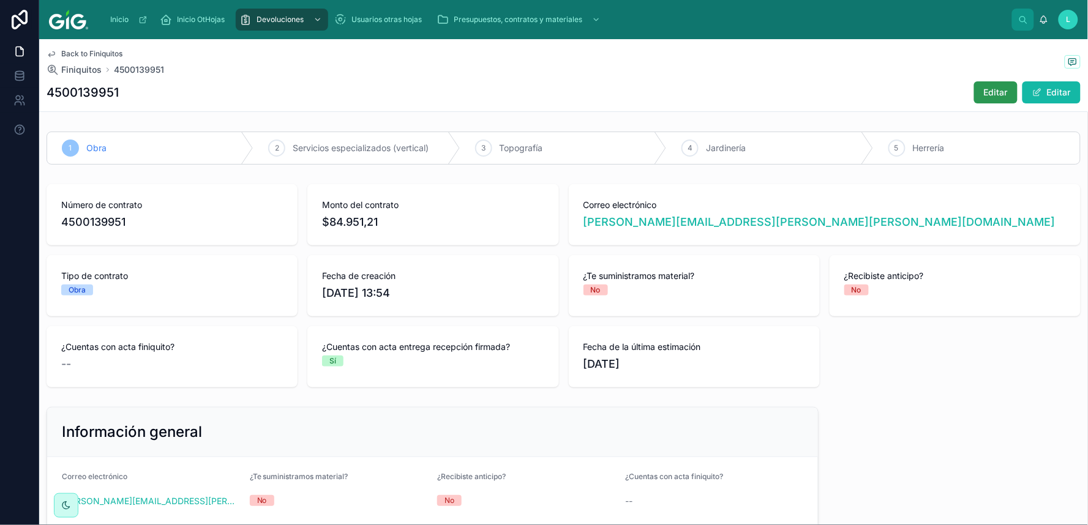
click at [928, 96] on span "Editar" at bounding box center [996, 92] width 24 height 12
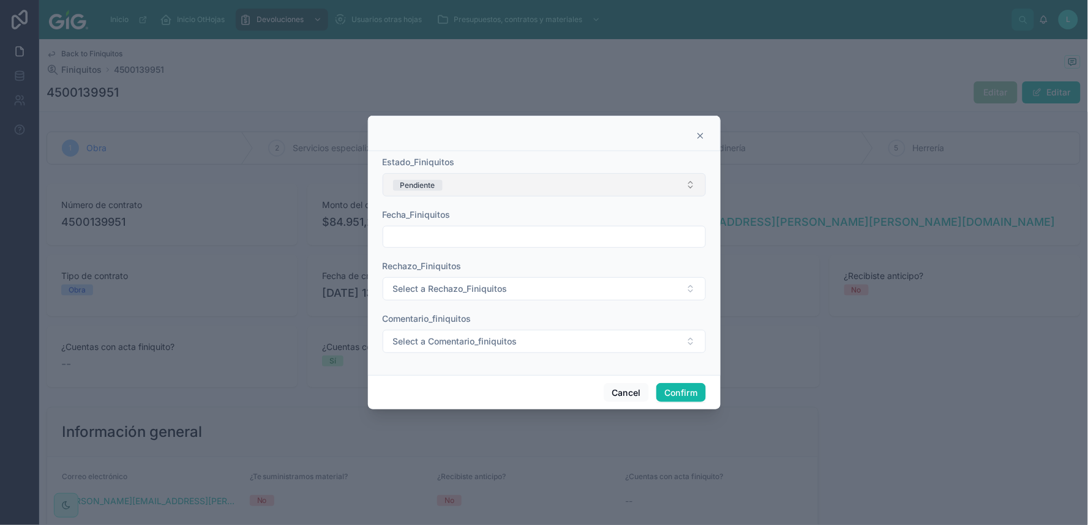
click at [479, 176] on button "Pendiente" at bounding box center [544, 184] width 323 height 23
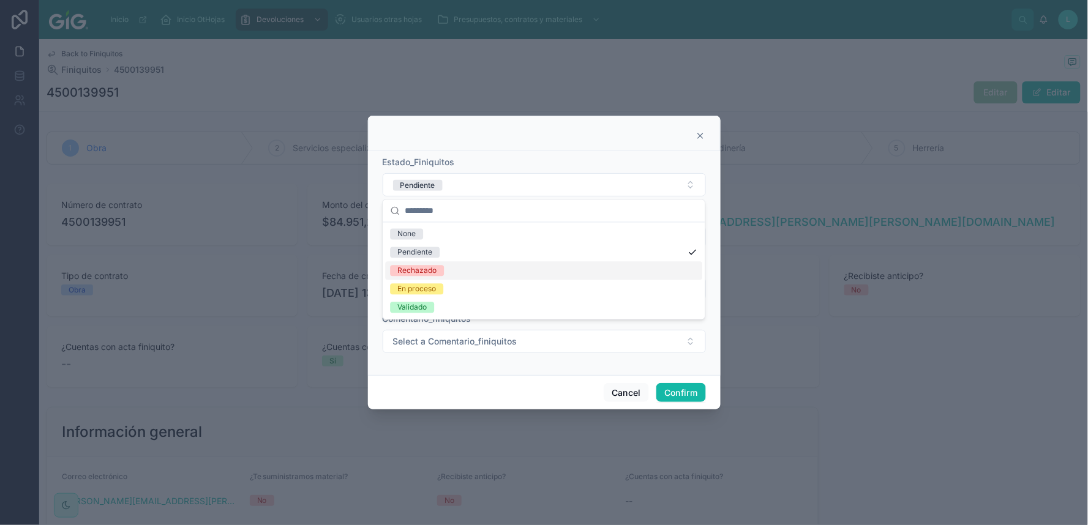
click at [426, 270] on div "Rechazado" at bounding box center [416, 271] width 39 height 11
click at [426, 233] on input "text" at bounding box center [544, 236] width 322 height 17
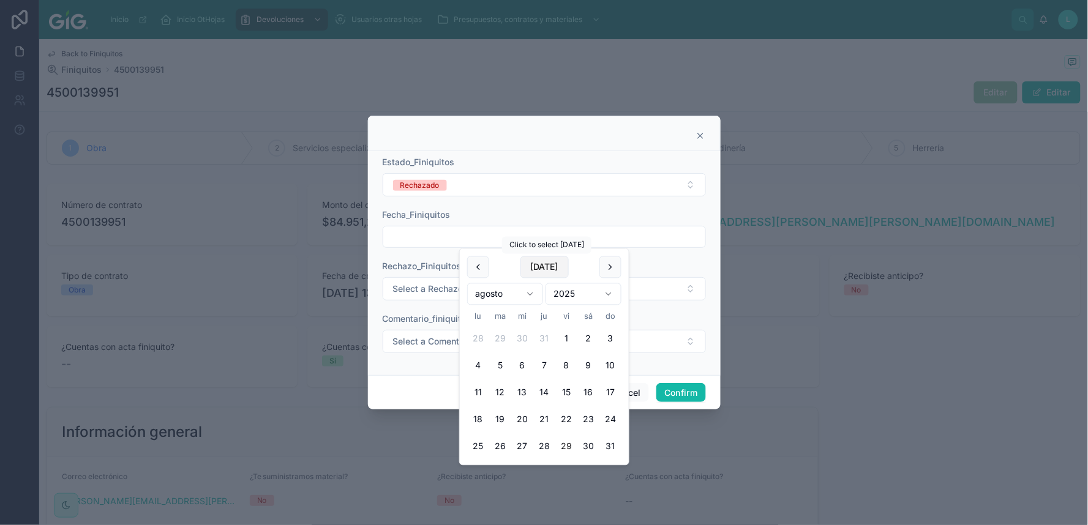
click at [545, 270] on button "[DATE]" at bounding box center [544, 268] width 48 height 22
type input "*********"
click at [400, 292] on span "Select a Rechazo_Finiquitos" at bounding box center [450, 289] width 114 height 12
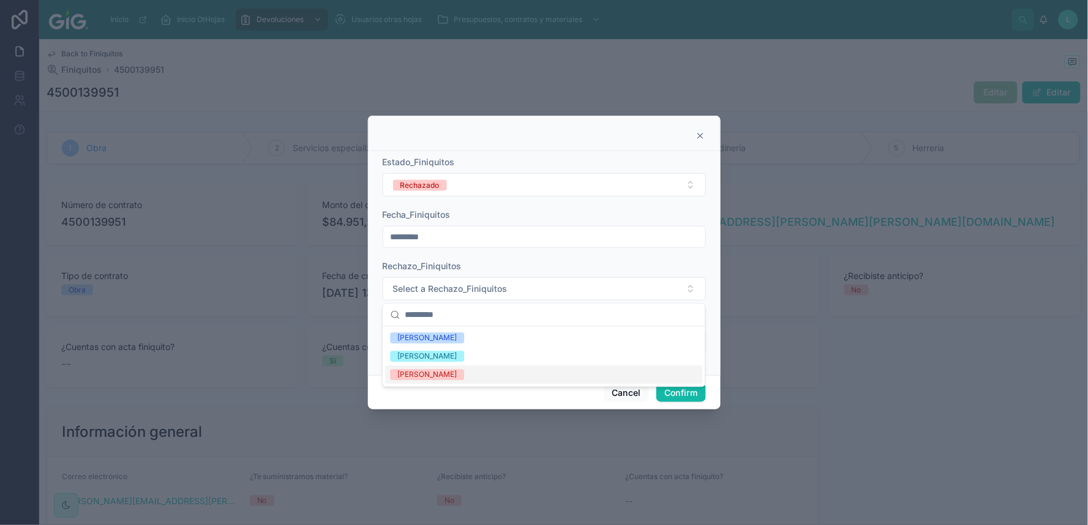
click at [413, 376] on div "[PERSON_NAME]" at bounding box center [426, 375] width 59 height 11
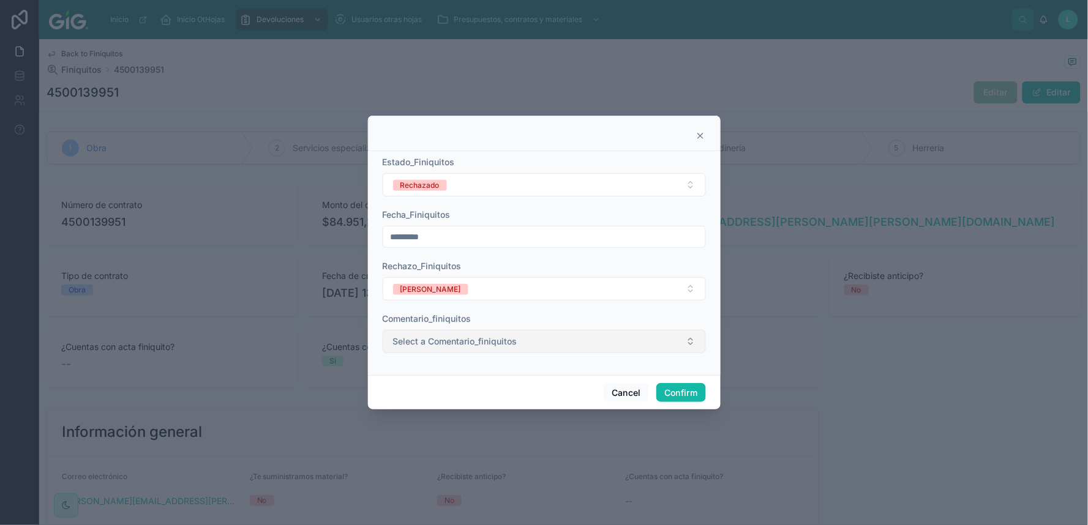
click at [418, 340] on span "Select a Comentario_finiquitos" at bounding box center [455, 341] width 124 height 12
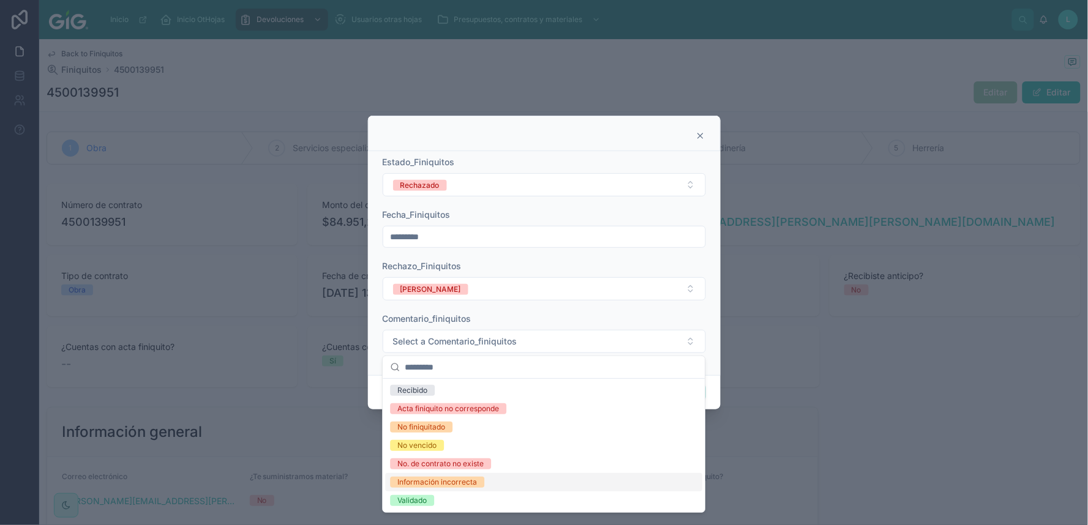
click at [413, 435] on div "Información incorrecta" at bounding box center [437, 482] width 80 height 11
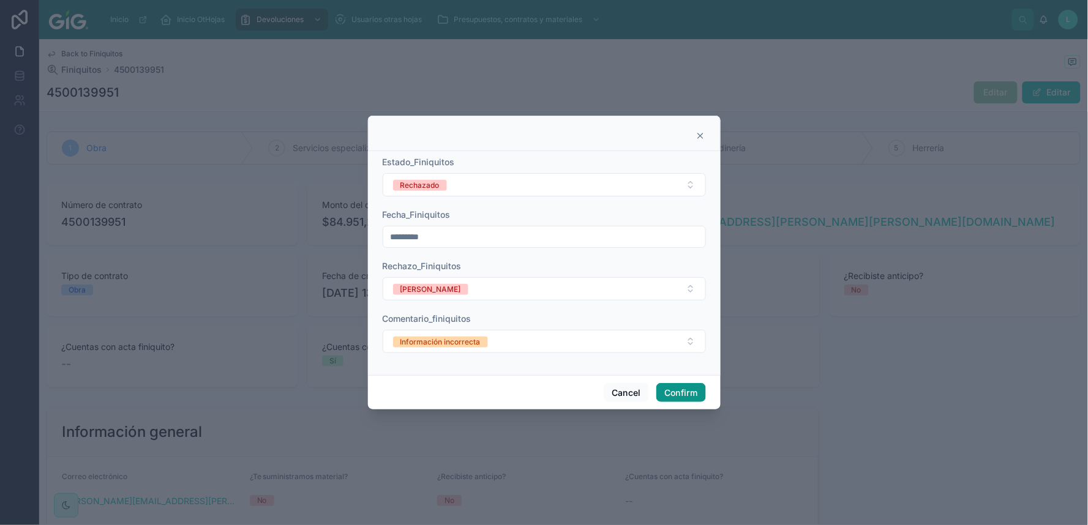
click at [680, 394] on button "Confirm" at bounding box center [680, 393] width 49 height 20
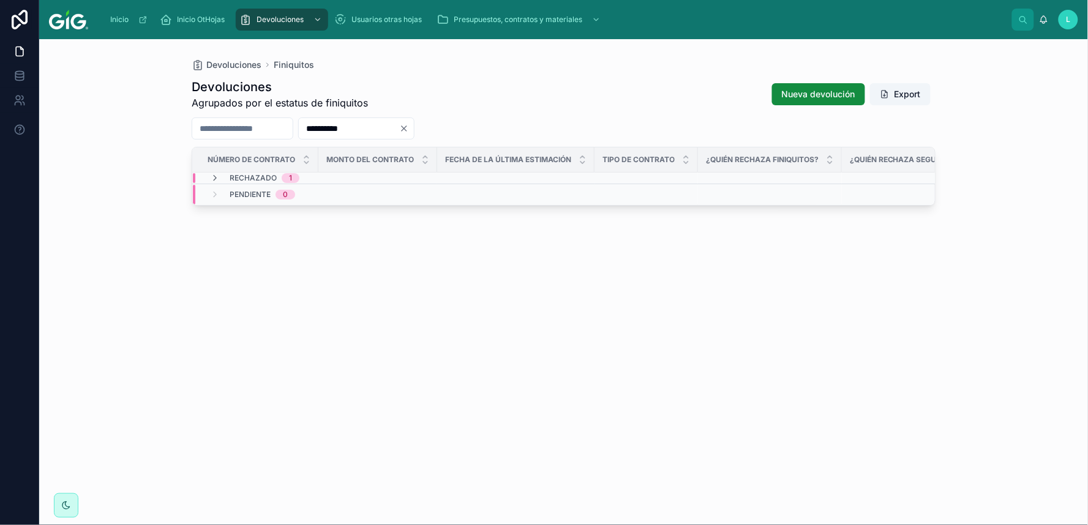
drag, startPoint x: 406, startPoint y: 132, endPoint x: 321, endPoint y: 133, distance: 85.1
click at [321, 133] on div "**********" at bounding box center [564, 129] width 744 height 22
paste input "text"
type input "**********"
click at [229, 213] on span "4500139902" at bounding box center [229, 216] width 44 height 10
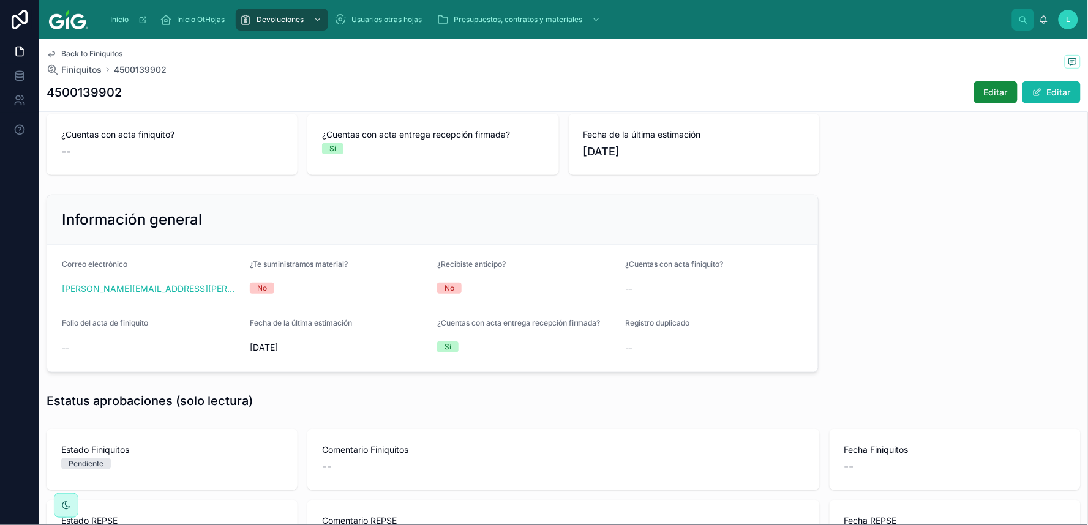
scroll to position [252, 0]
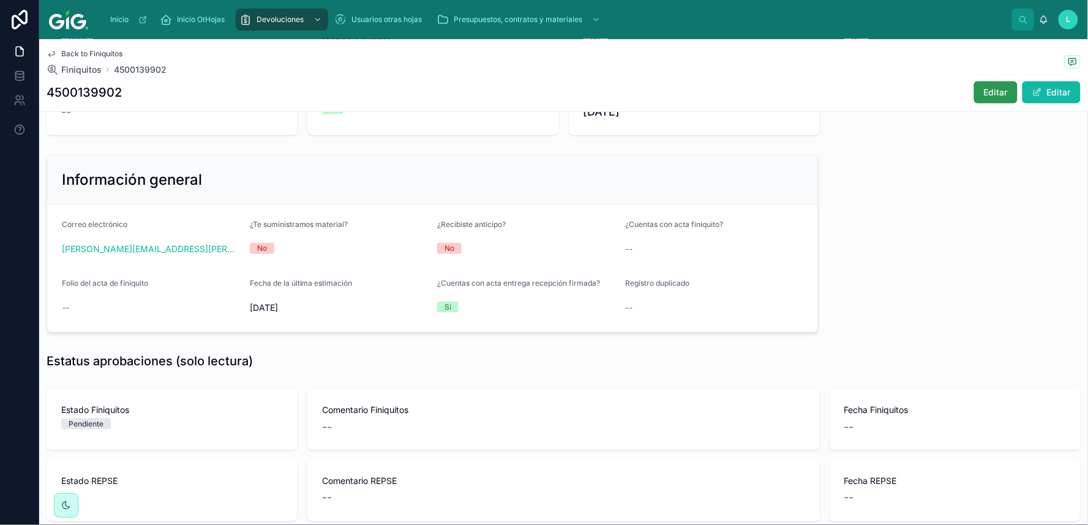
click at [928, 92] on span "Editar" at bounding box center [996, 92] width 24 height 12
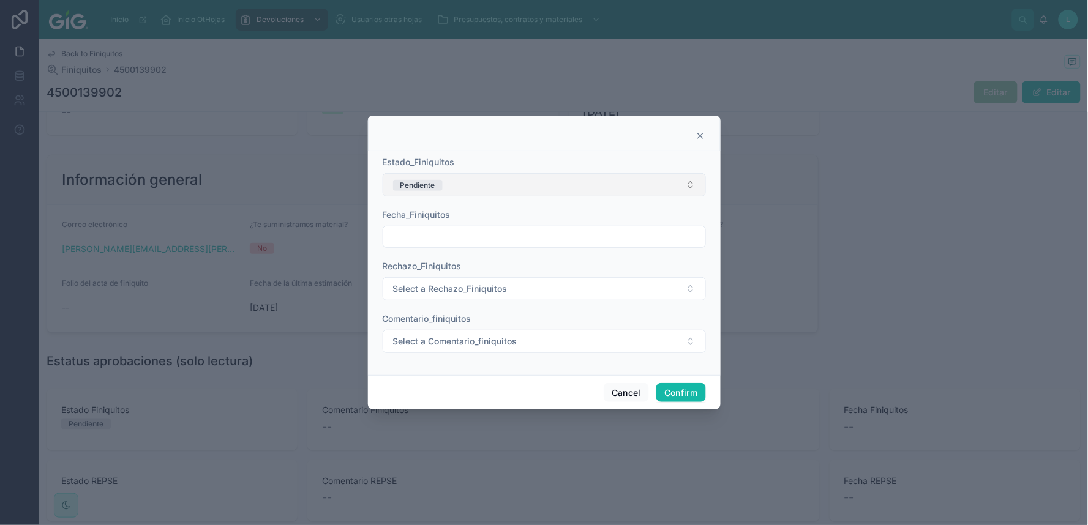
click at [565, 191] on button "Pendiente" at bounding box center [544, 184] width 323 height 23
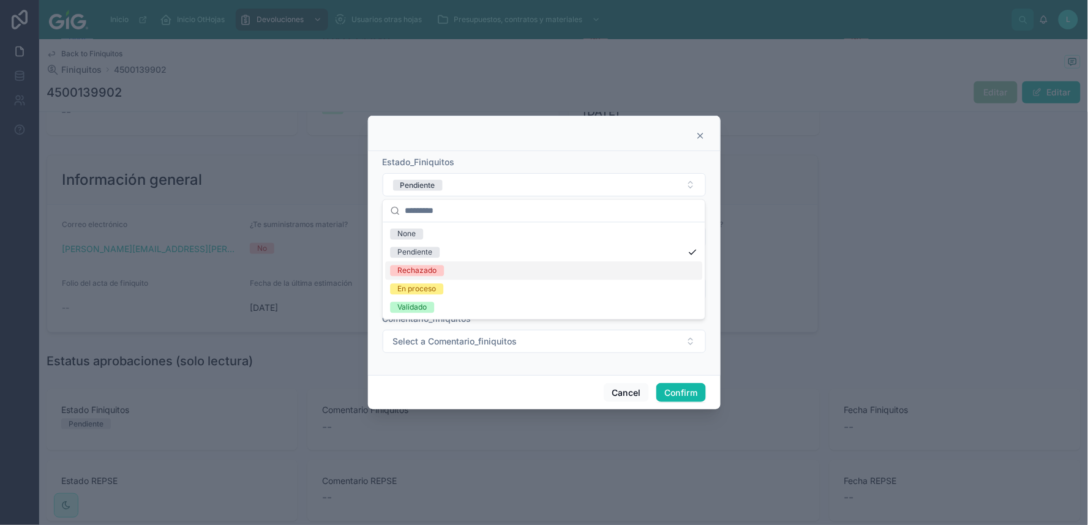
click at [439, 274] on span "Rechazado" at bounding box center [417, 271] width 54 height 11
click at [426, 231] on input "text" at bounding box center [544, 236] width 322 height 17
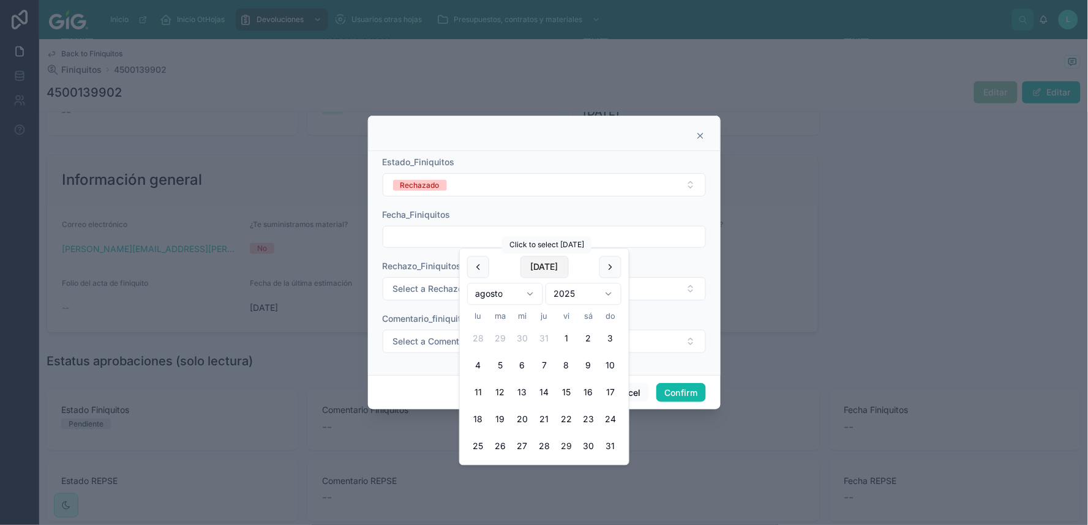
click at [553, 261] on button "[DATE]" at bounding box center [544, 268] width 48 height 22
type input "*********"
click at [402, 290] on span "Select a Rechazo_Finiquitos" at bounding box center [450, 289] width 114 height 12
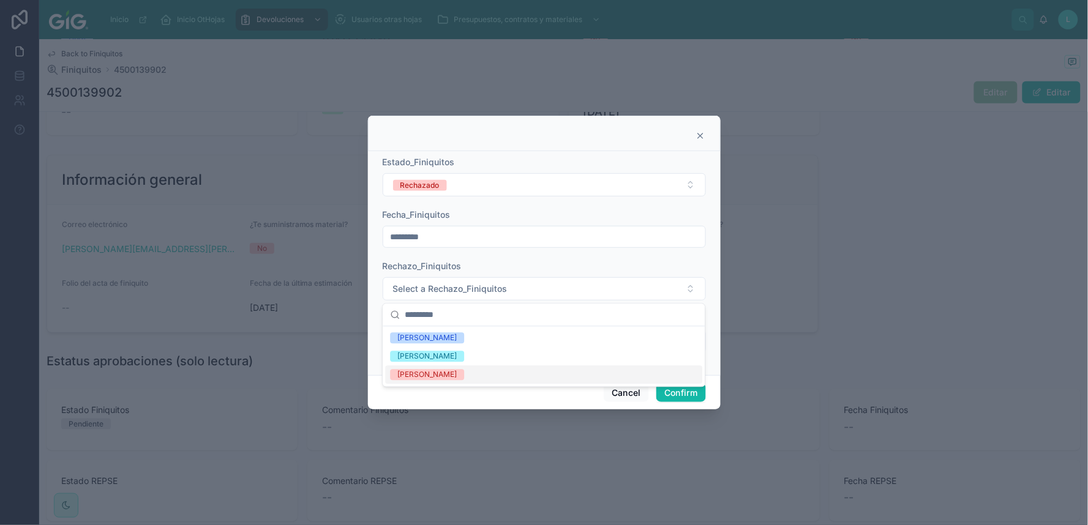
click at [426, 372] on div "[PERSON_NAME]" at bounding box center [426, 375] width 59 height 11
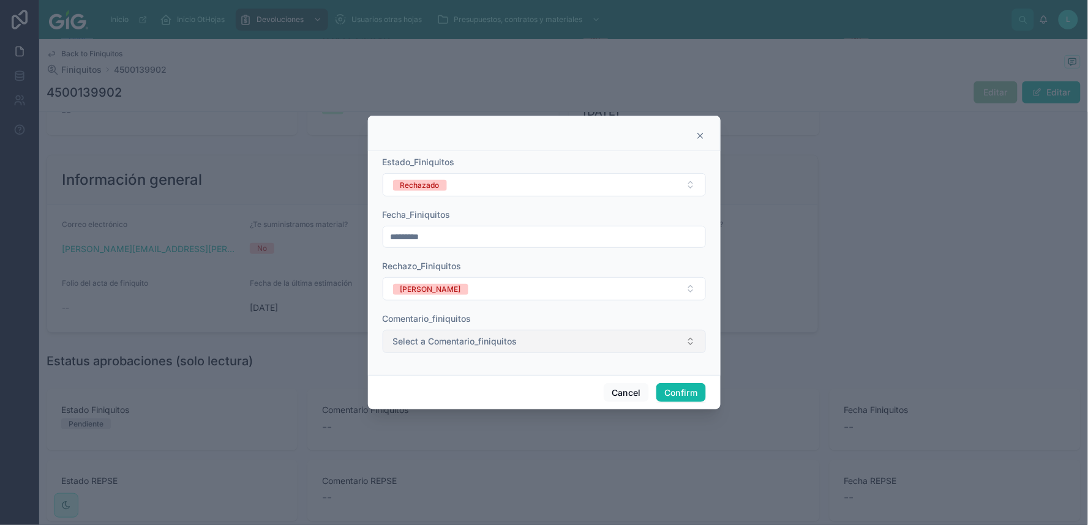
click at [426, 343] on span "Select a Comentario_finiquitos" at bounding box center [455, 341] width 124 height 12
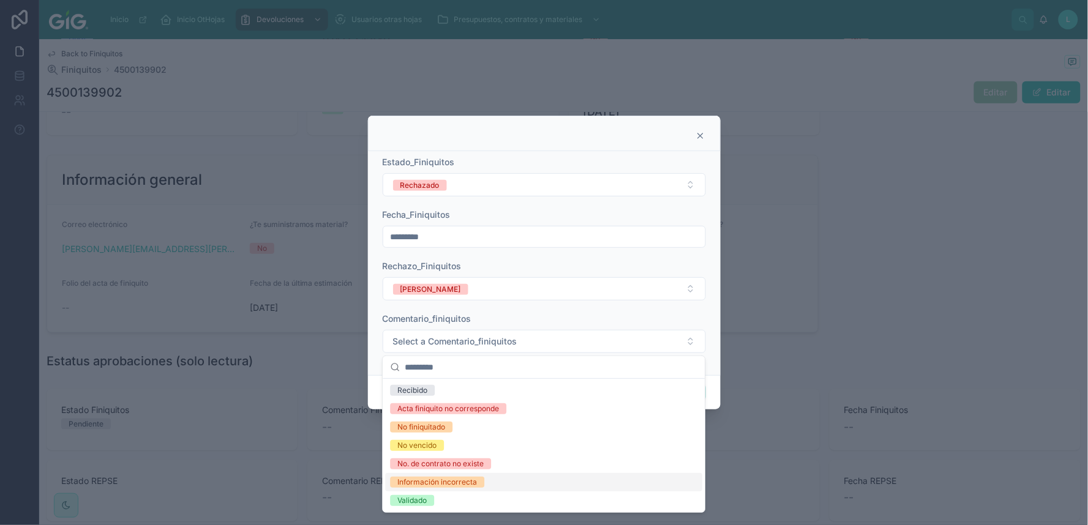
click at [414, 435] on div "Información incorrecta" at bounding box center [437, 482] width 80 height 11
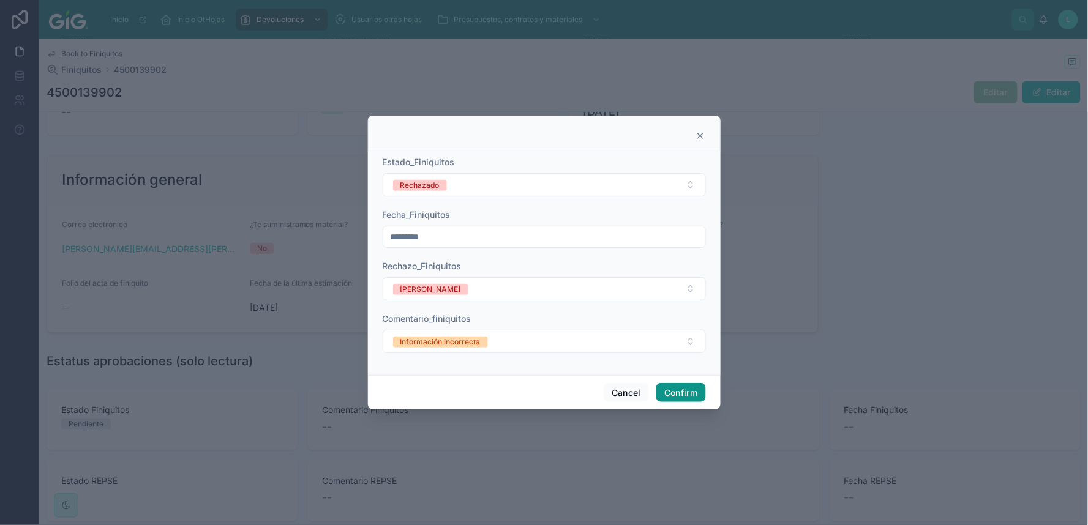
click at [675, 387] on button "Confirm" at bounding box center [680, 393] width 49 height 20
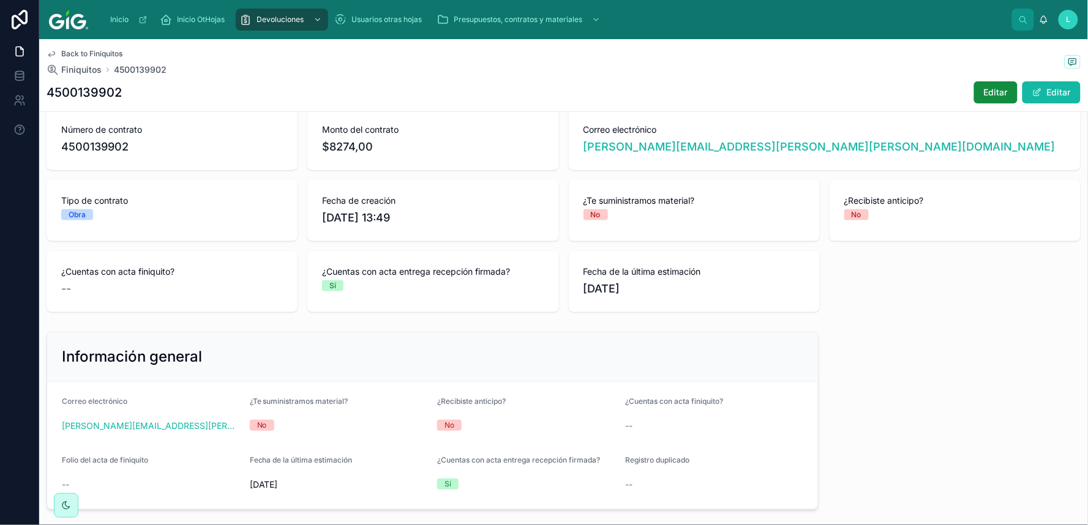
scroll to position [0, 0]
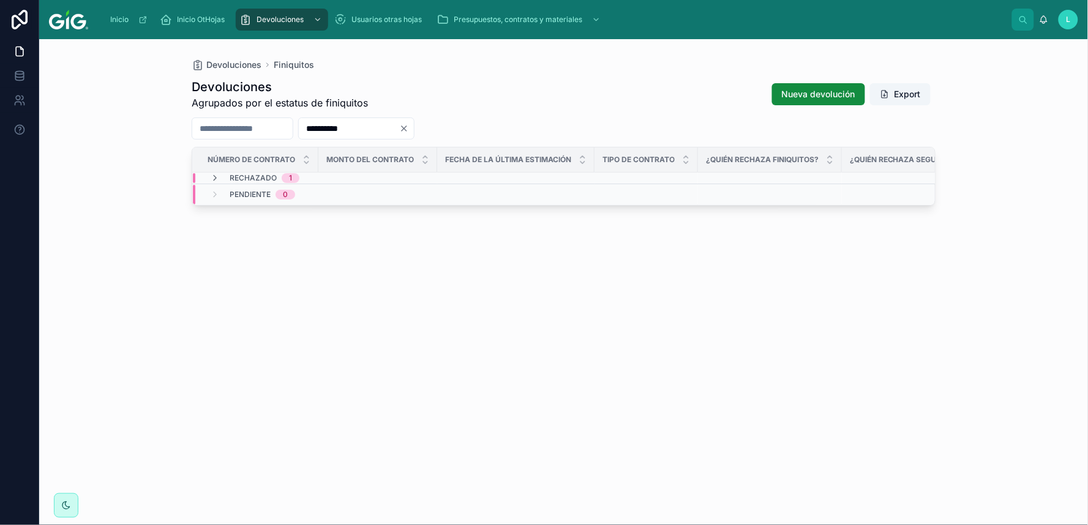
drag, startPoint x: 400, startPoint y: 130, endPoint x: 328, endPoint y: 126, distance: 71.8
click at [328, 126] on input "**********" at bounding box center [349, 128] width 100 height 17
paste input "text"
type input "**********"
click at [220, 217] on span "4500138445" at bounding box center [229, 216] width 45 height 10
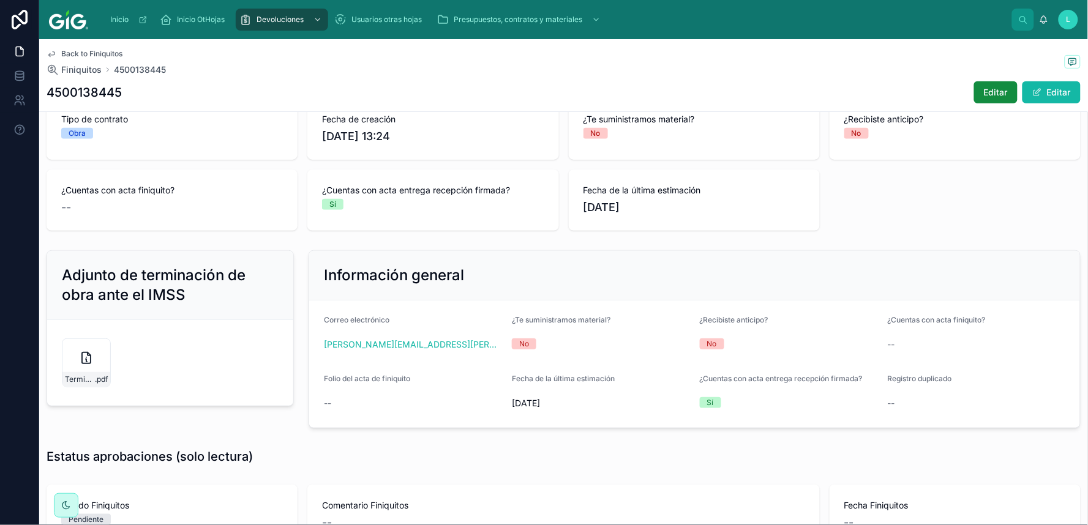
scroll to position [195, 0]
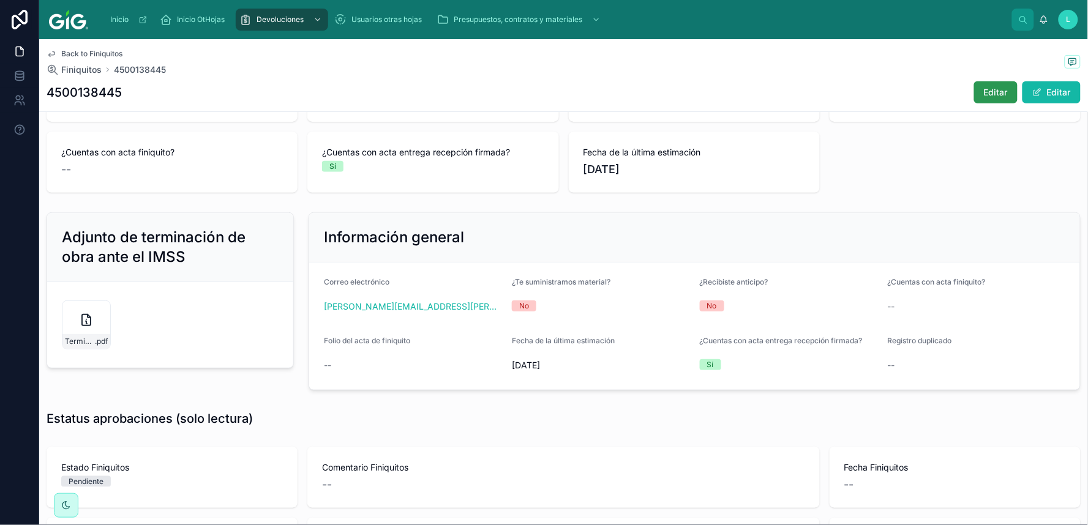
click at [928, 89] on span "Editar" at bounding box center [996, 92] width 24 height 12
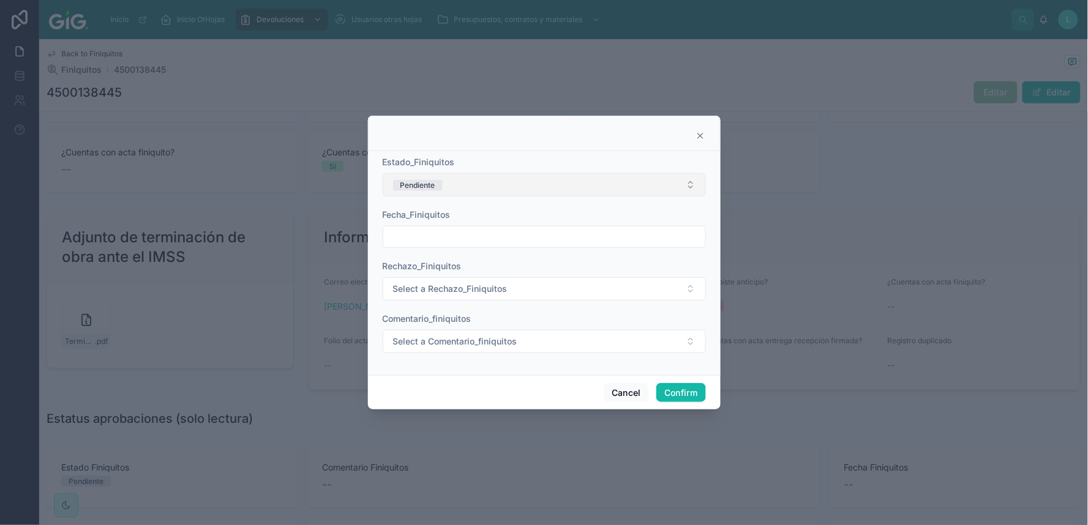
click at [565, 193] on button "Pendiente" at bounding box center [544, 184] width 323 height 23
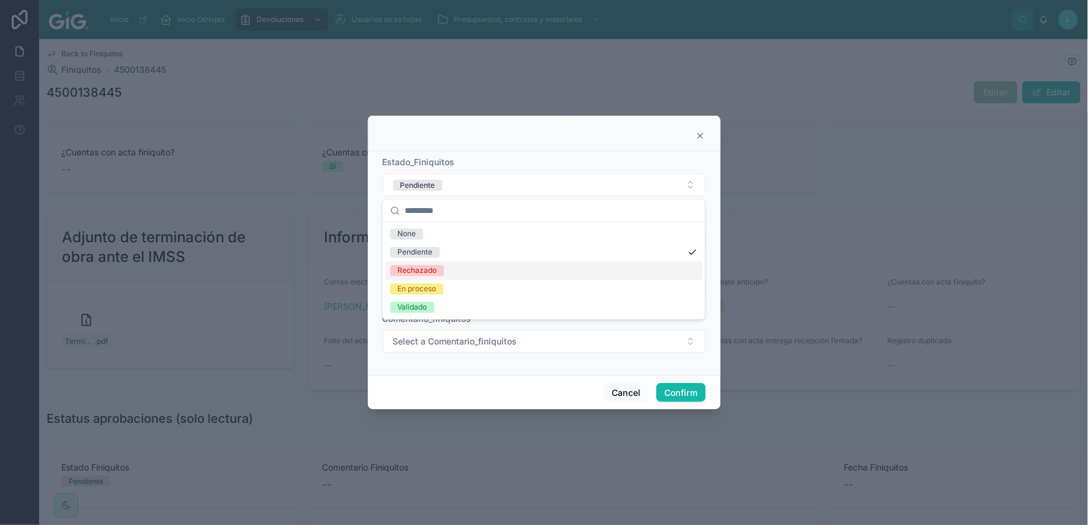
click at [432, 272] on div "Rechazado" at bounding box center [416, 271] width 39 height 11
click at [436, 240] on input "text" at bounding box center [544, 236] width 322 height 17
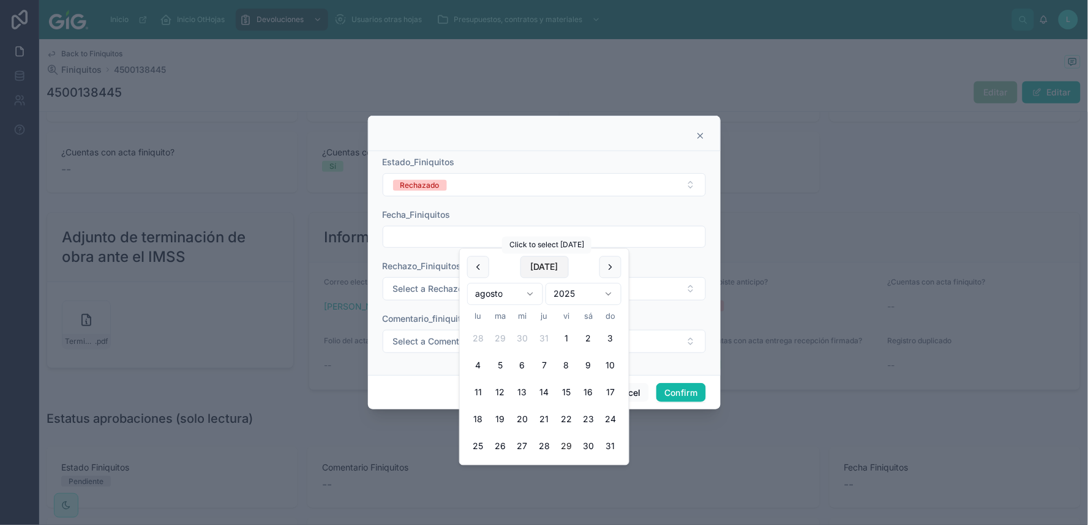
click at [539, 267] on button "[DATE]" at bounding box center [544, 268] width 48 height 22
type input "*********"
click at [407, 290] on span "Select a Rechazo_Finiquitos" at bounding box center [450, 289] width 114 height 12
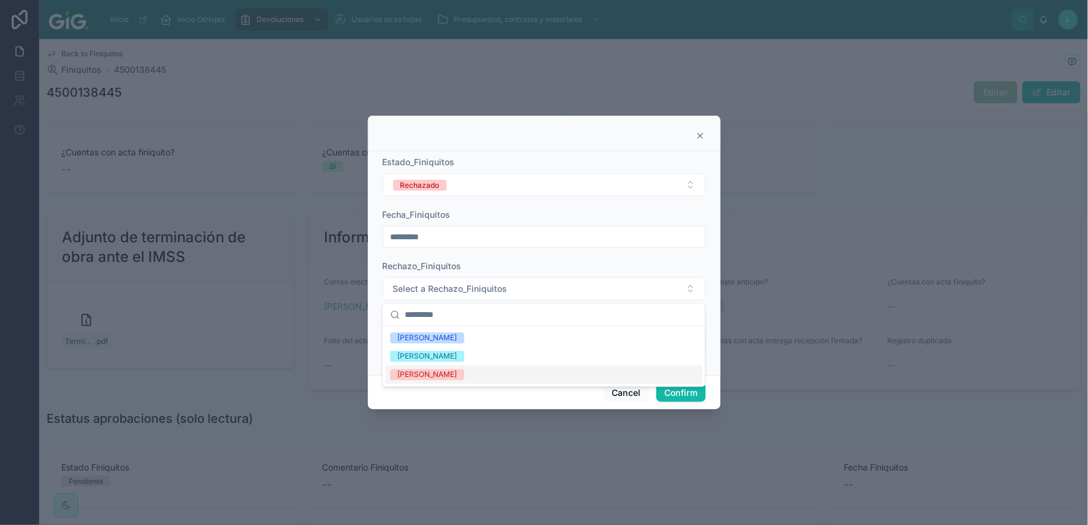
click at [427, 372] on div "[PERSON_NAME]" at bounding box center [426, 375] width 59 height 11
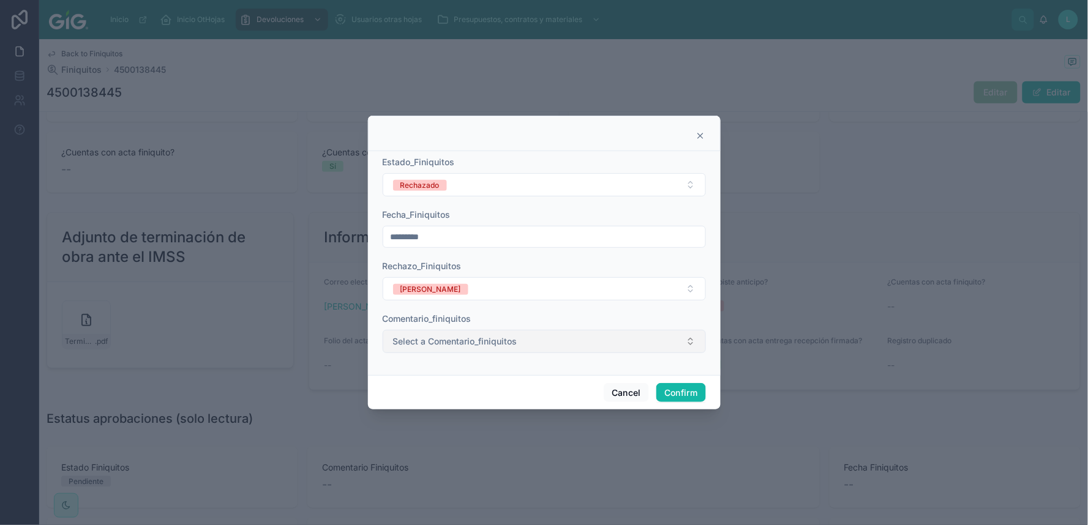
click at [421, 345] on span "Select a Comentario_finiquitos" at bounding box center [455, 341] width 124 height 12
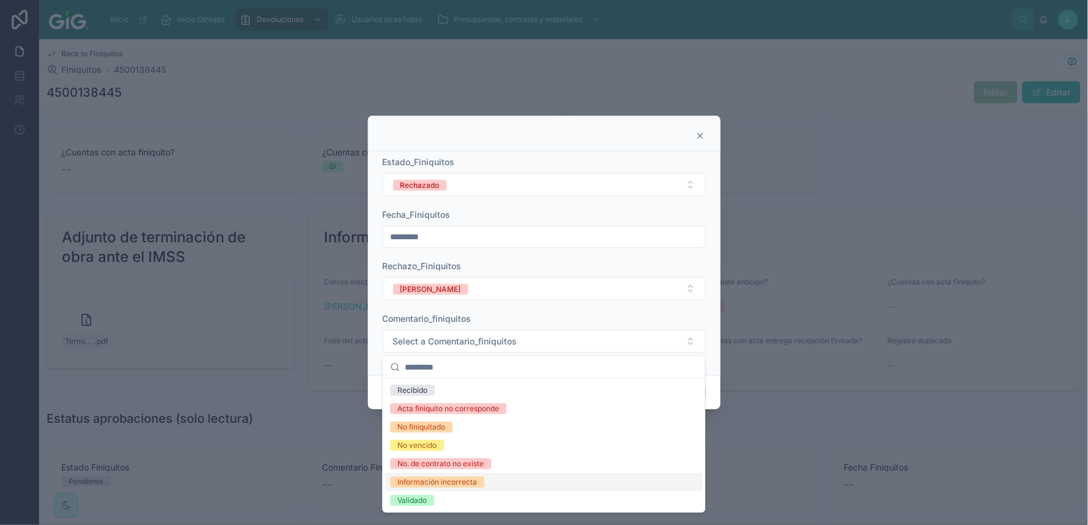
click at [435, 435] on div "Información incorrecta" at bounding box center [437, 482] width 80 height 11
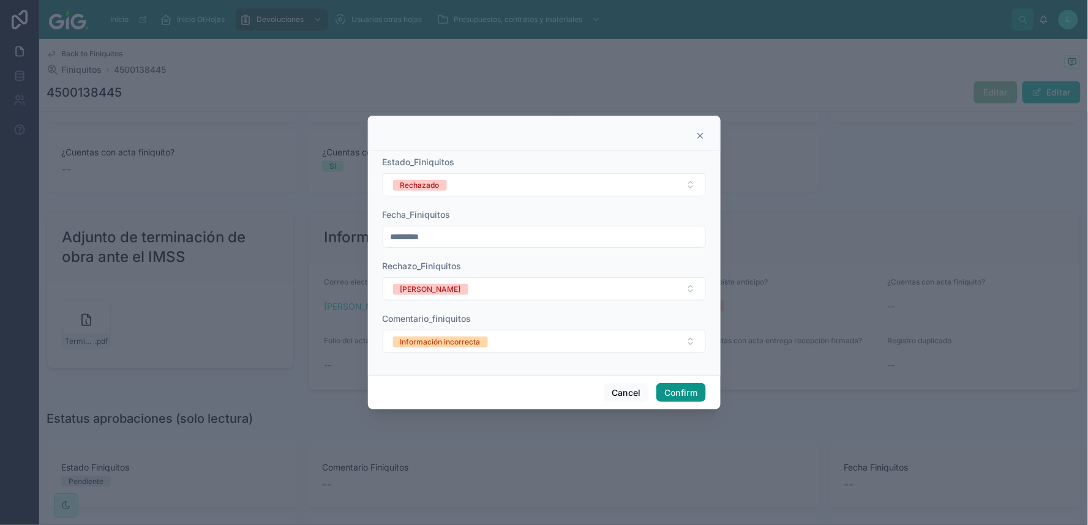
click at [689, 391] on button "Confirm" at bounding box center [680, 393] width 49 height 20
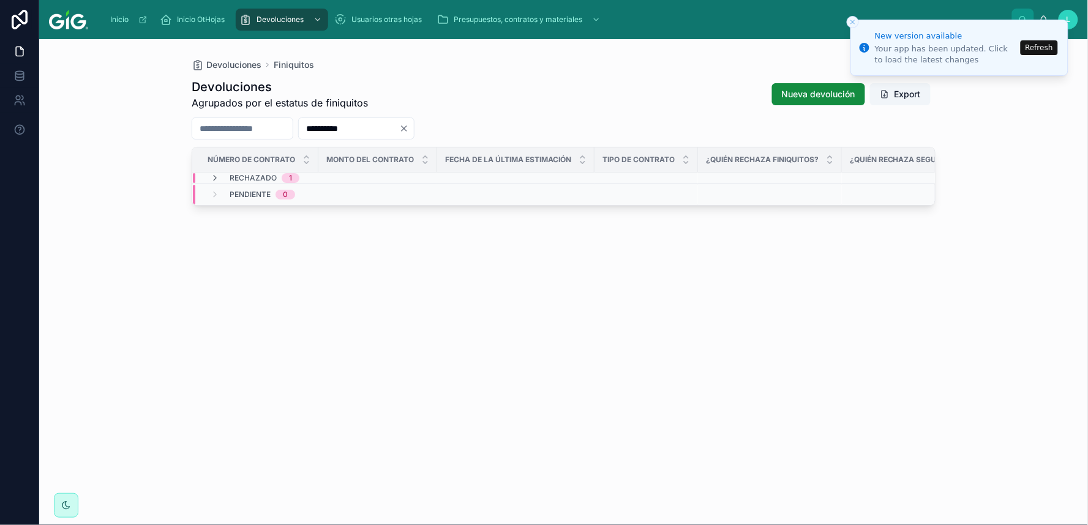
click at [409, 129] on icon "Clear" at bounding box center [404, 129] width 10 height 10
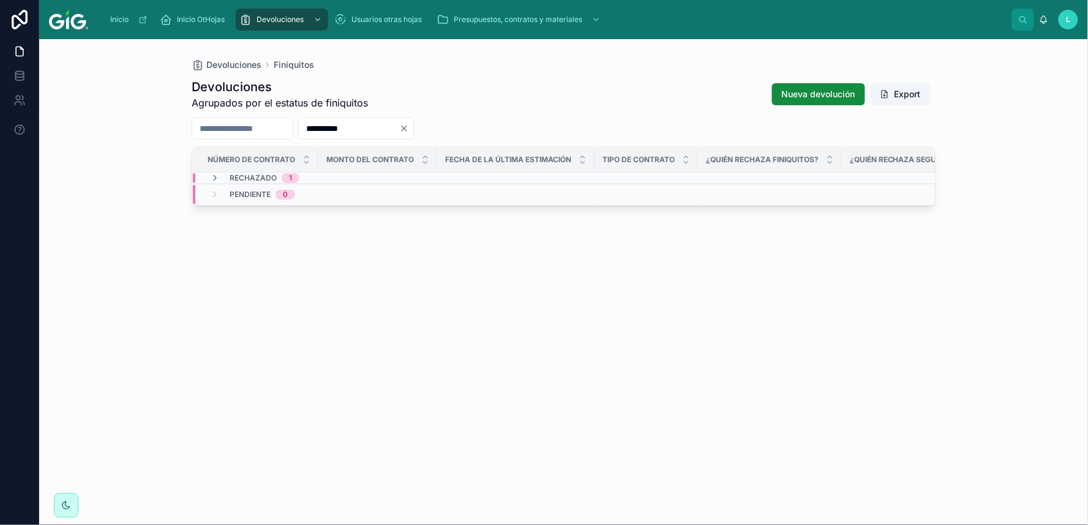
click at [409, 130] on icon "Clear" at bounding box center [404, 129] width 10 height 10
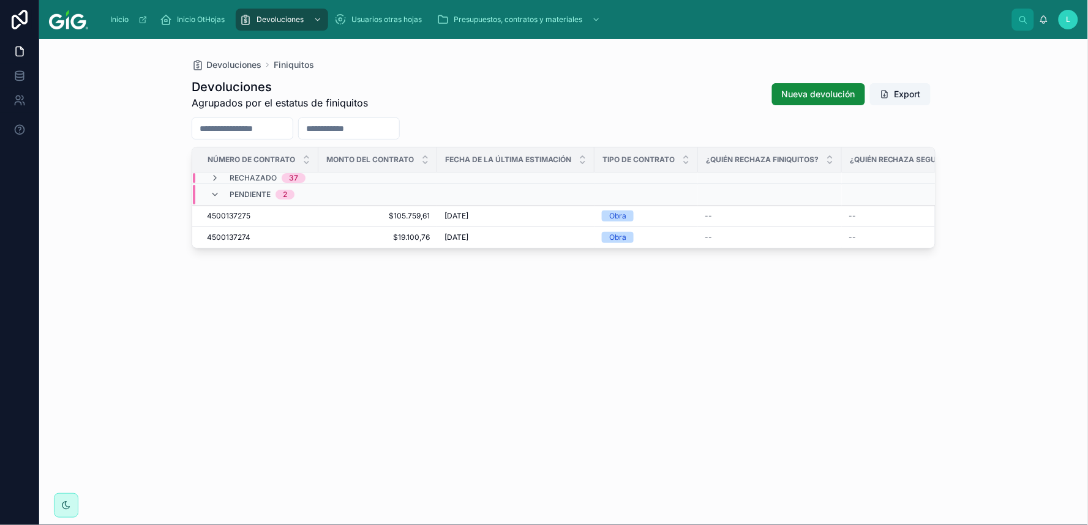
click at [411, 342] on div "Devoluciones Agrupados por el estatus de finiquitos Nueva devolución Export Núm…" at bounding box center [564, 291] width 744 height 440
